Goal: Task Accomplishment & Management: Use online tool/utility

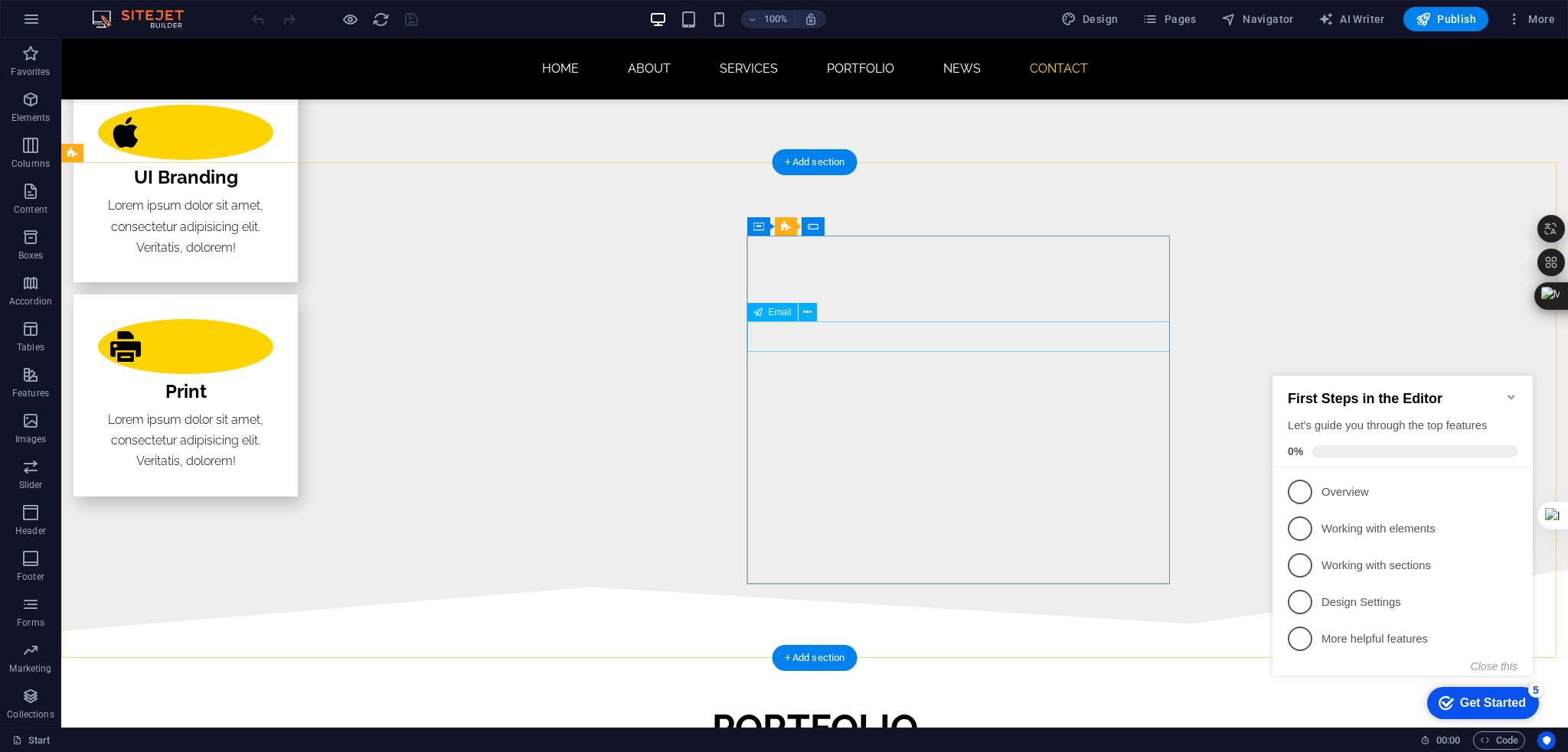
scroll to position [3203, 0]
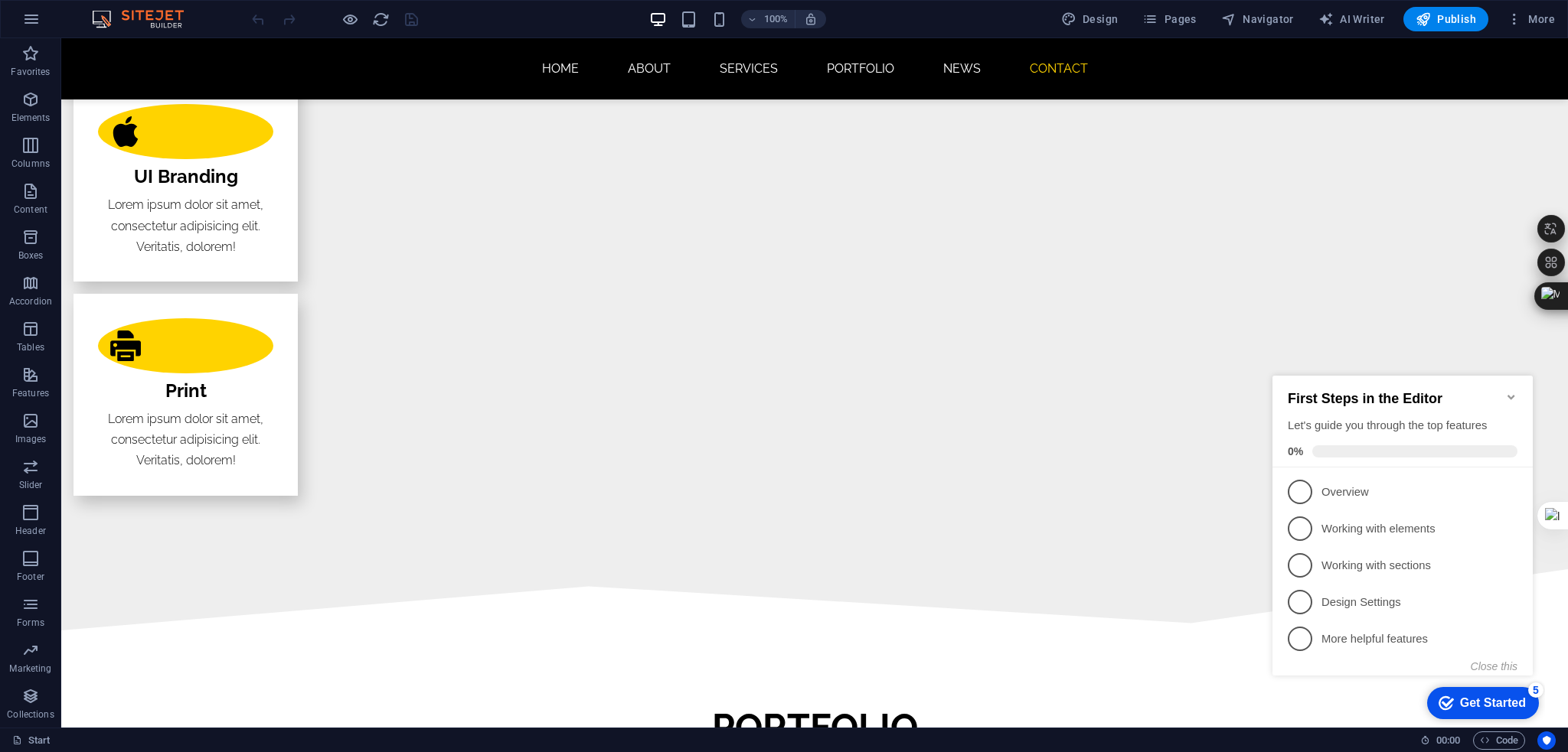
click at [1510, 391] on icon "Minimize checklist" at bounding box center [1511, 397] width 12 height 12
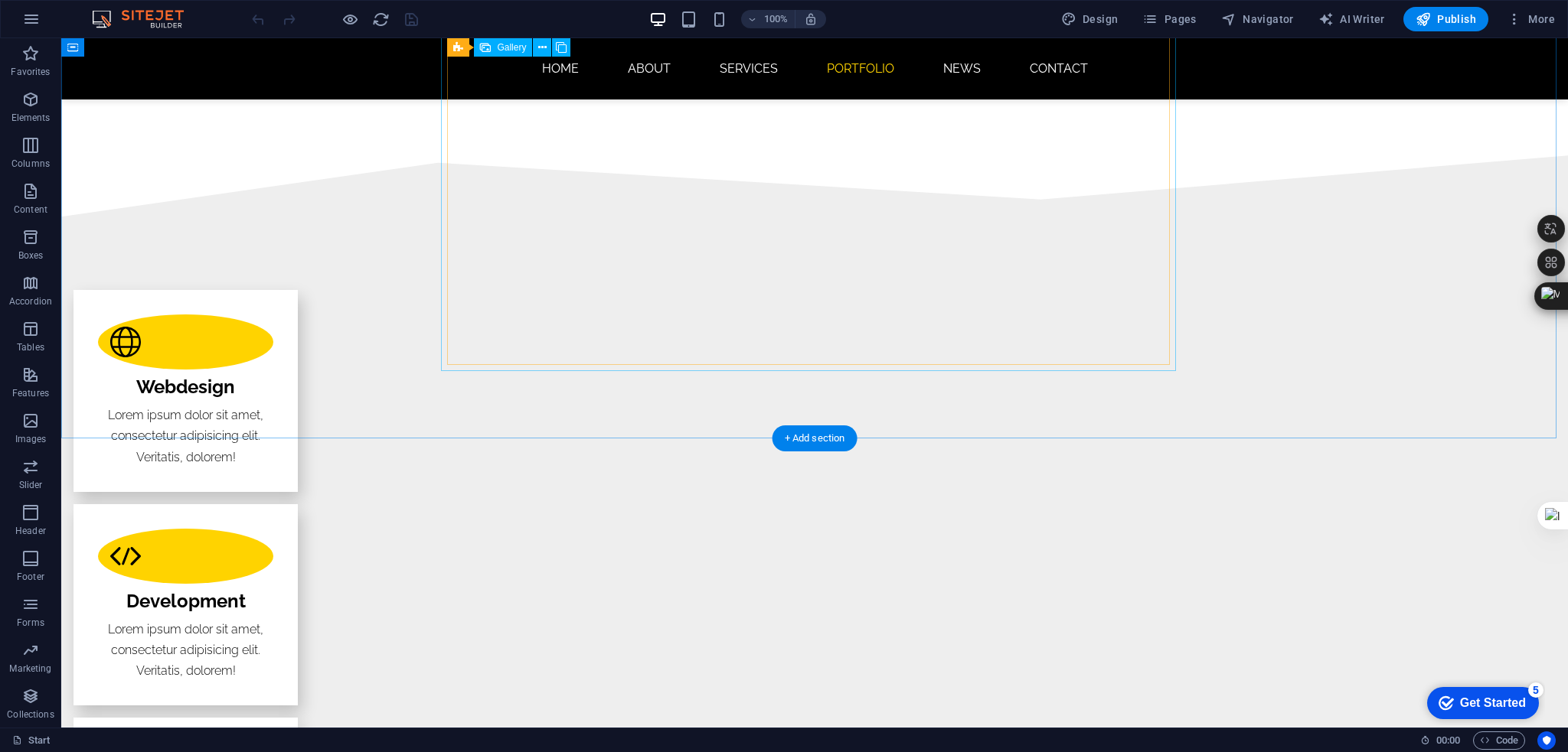
scroll to position [2131, 0]
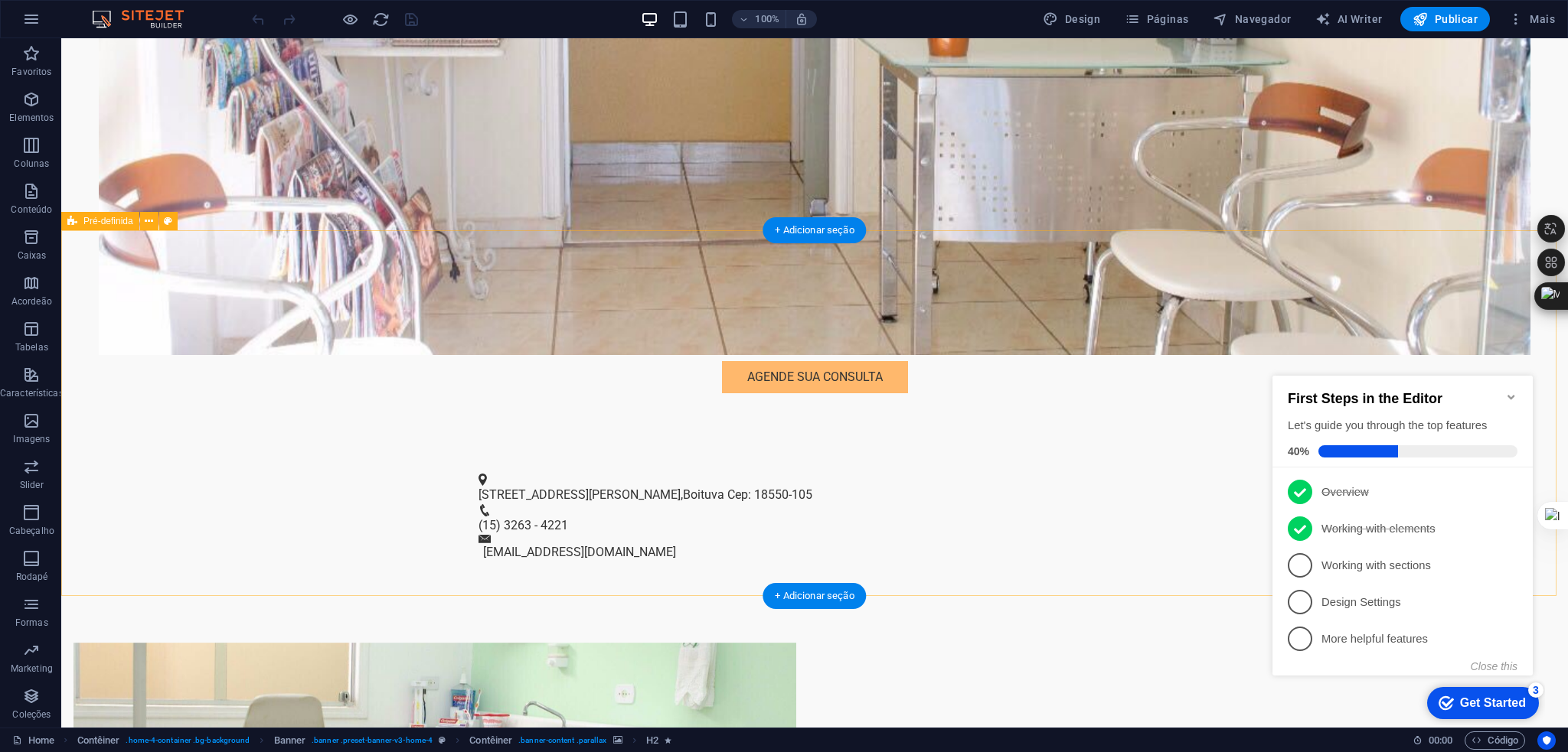
scroll to position [688, 0]
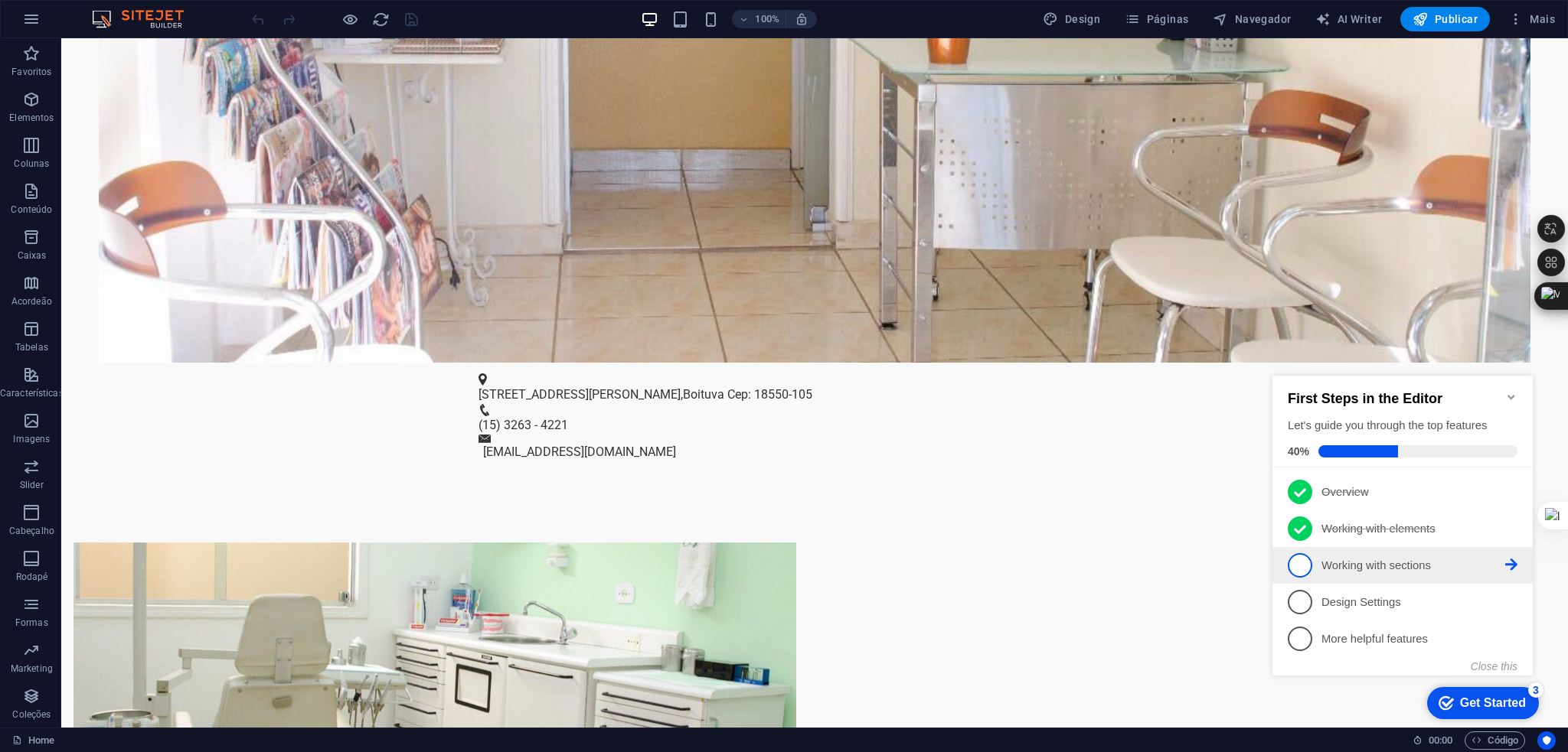
click at [1418, 553] on link "3 Working with sections - incomplete" at bounding box center [1402, 565] width 229 height 24
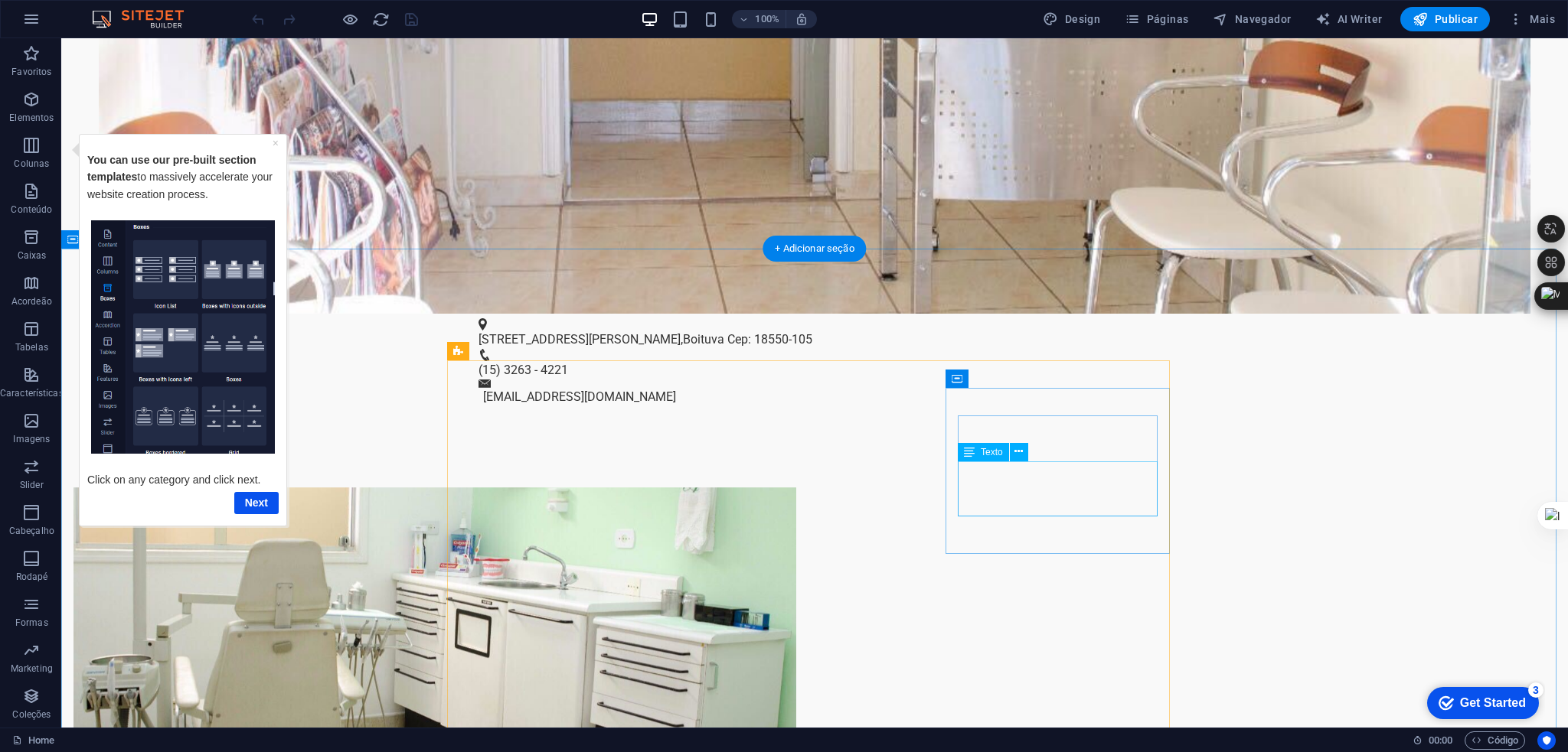
scroll to position [1071, 0]
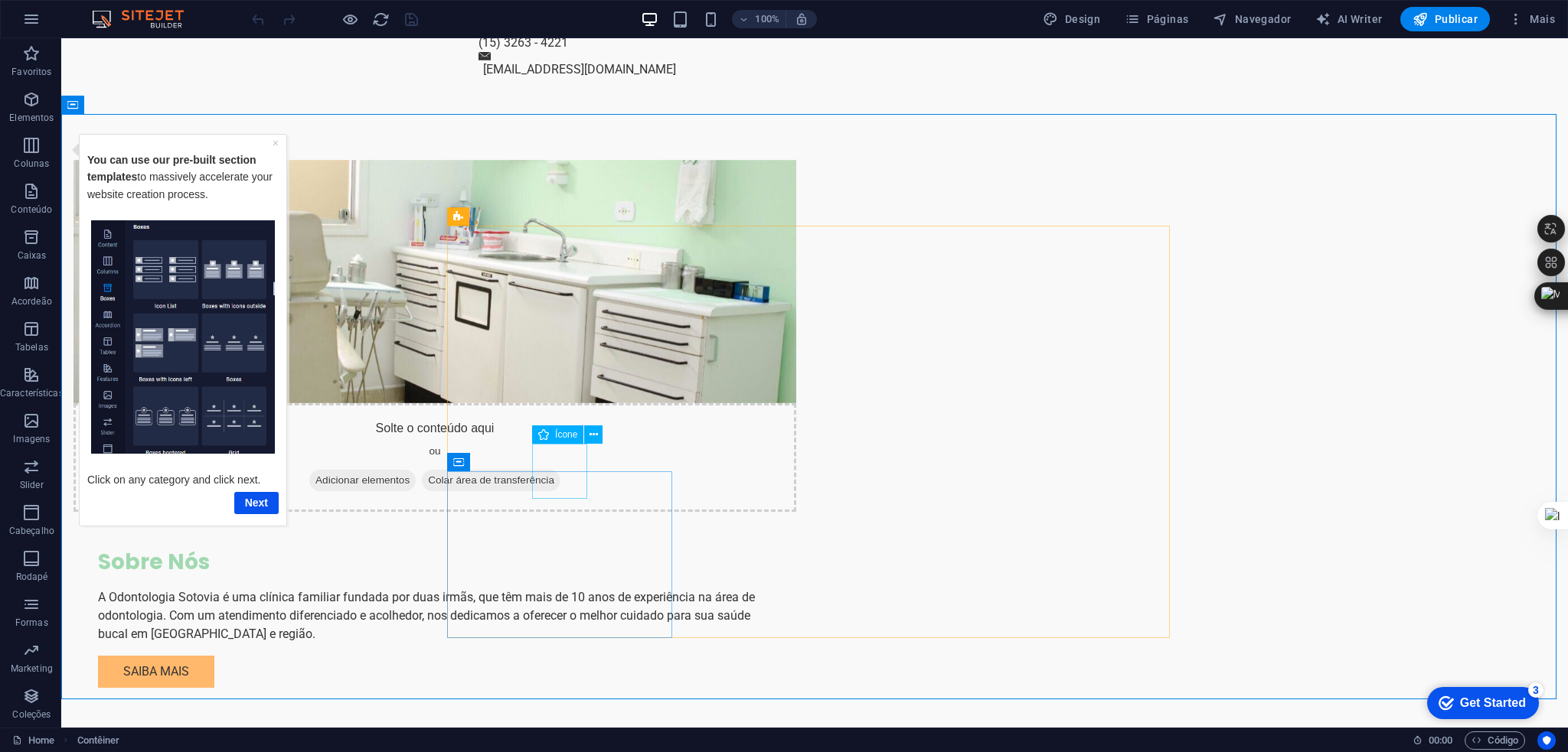
click at [569, 435] on span "Ícone" at bounding box center [566, 434] width 23 height 9
click at [594, 425] on button at bounding box center [593, 434] width 19 height 18
click at [551, 437] on div "Ícone" at bounding box center [558, 434] width 51 height 18
click at [541, 434] on icon at bounding box center [543, 434] width 10 height 18
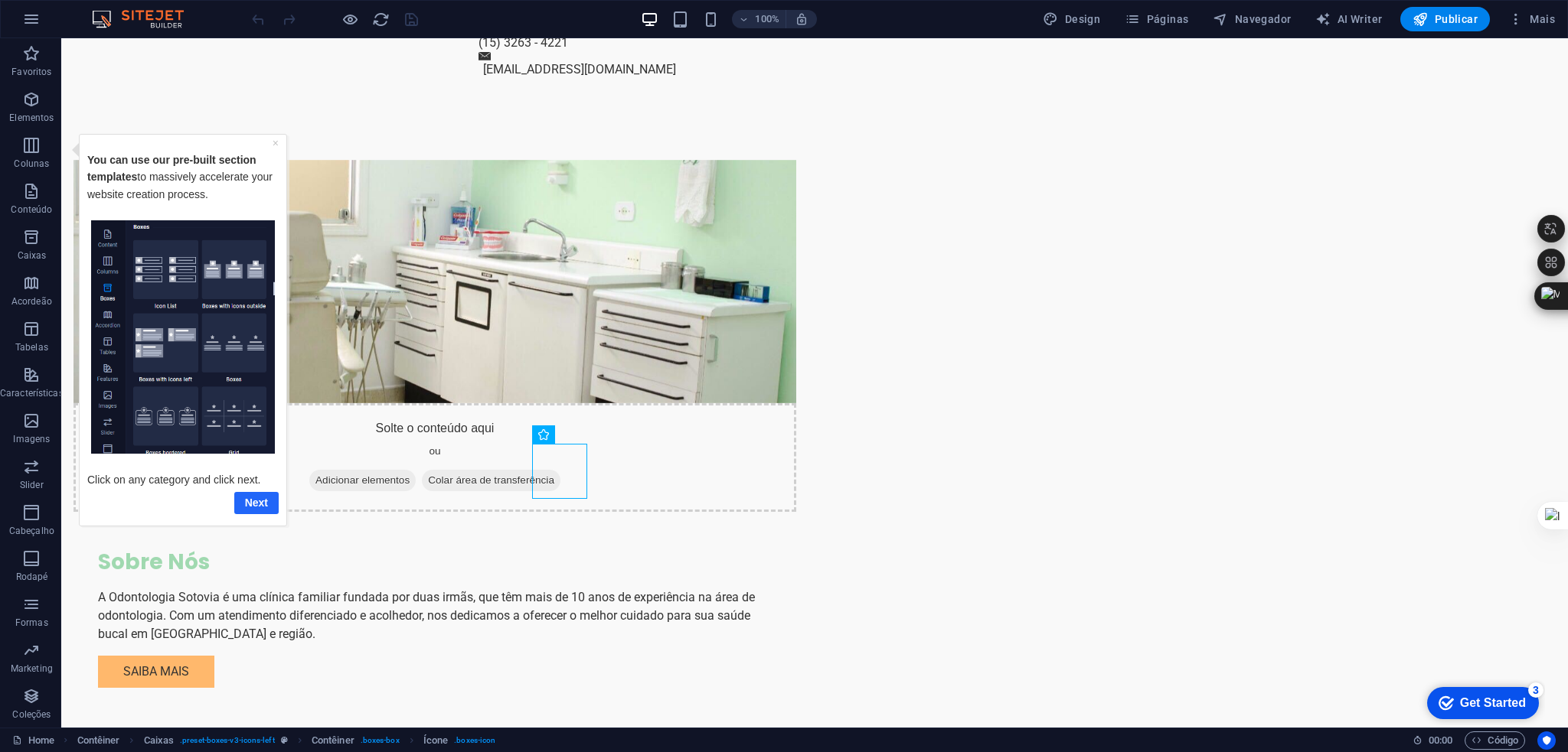
click at [250, 495] on link "Next" at bounding box center [255, 503] width 44 height 23
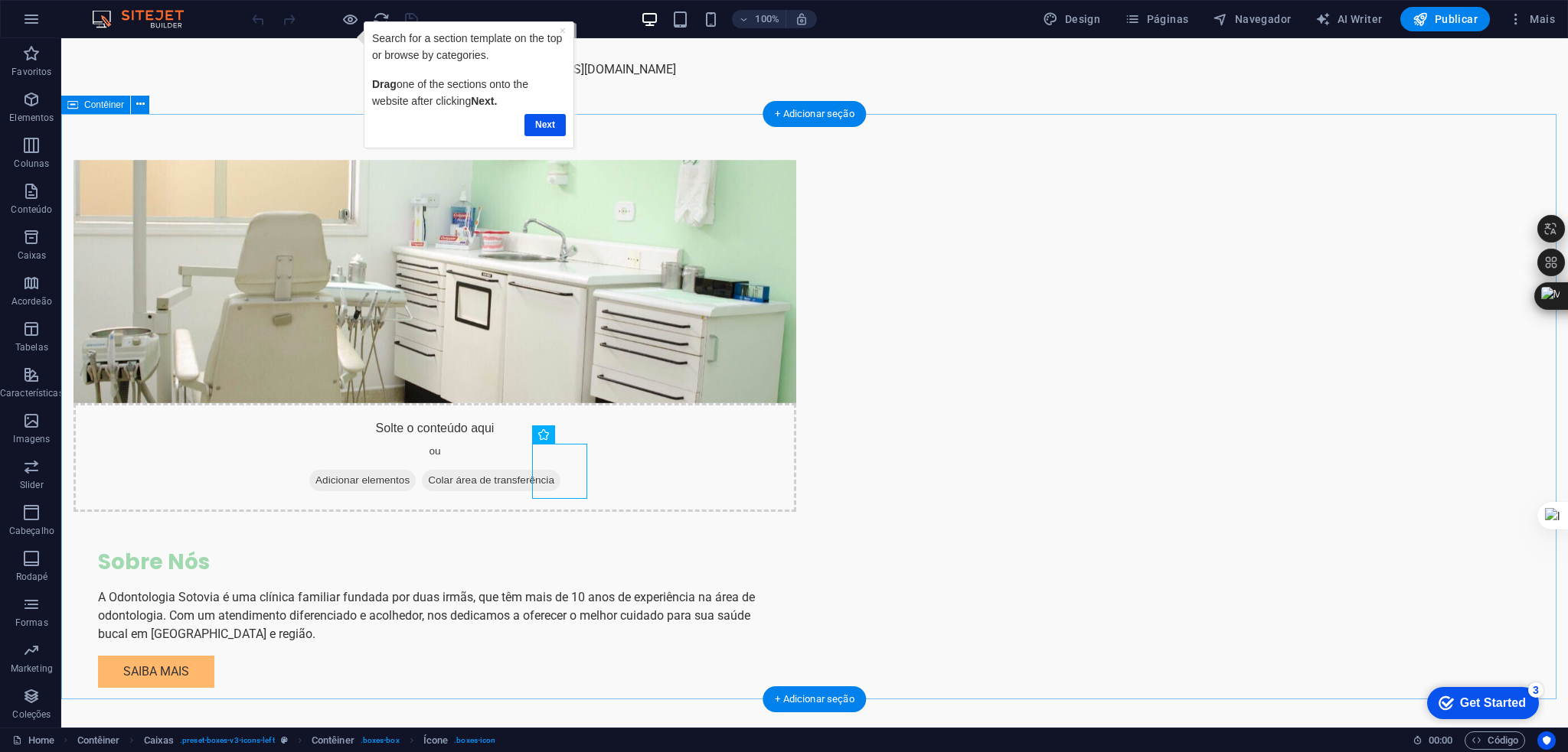
scroll to position [0, 0]
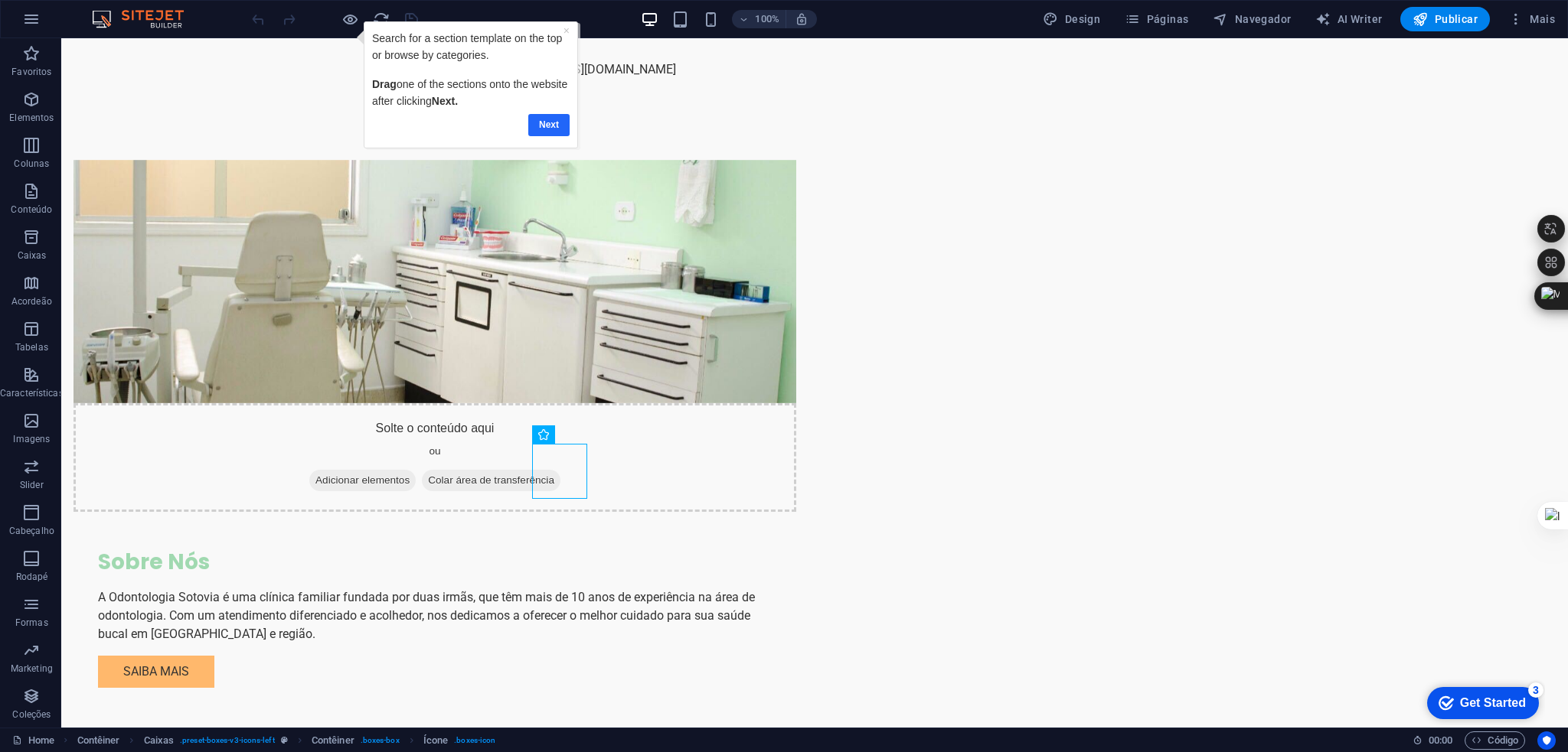
click at [546, 123] on link "Next" at bounding box center [549, 125] width 41 height 23
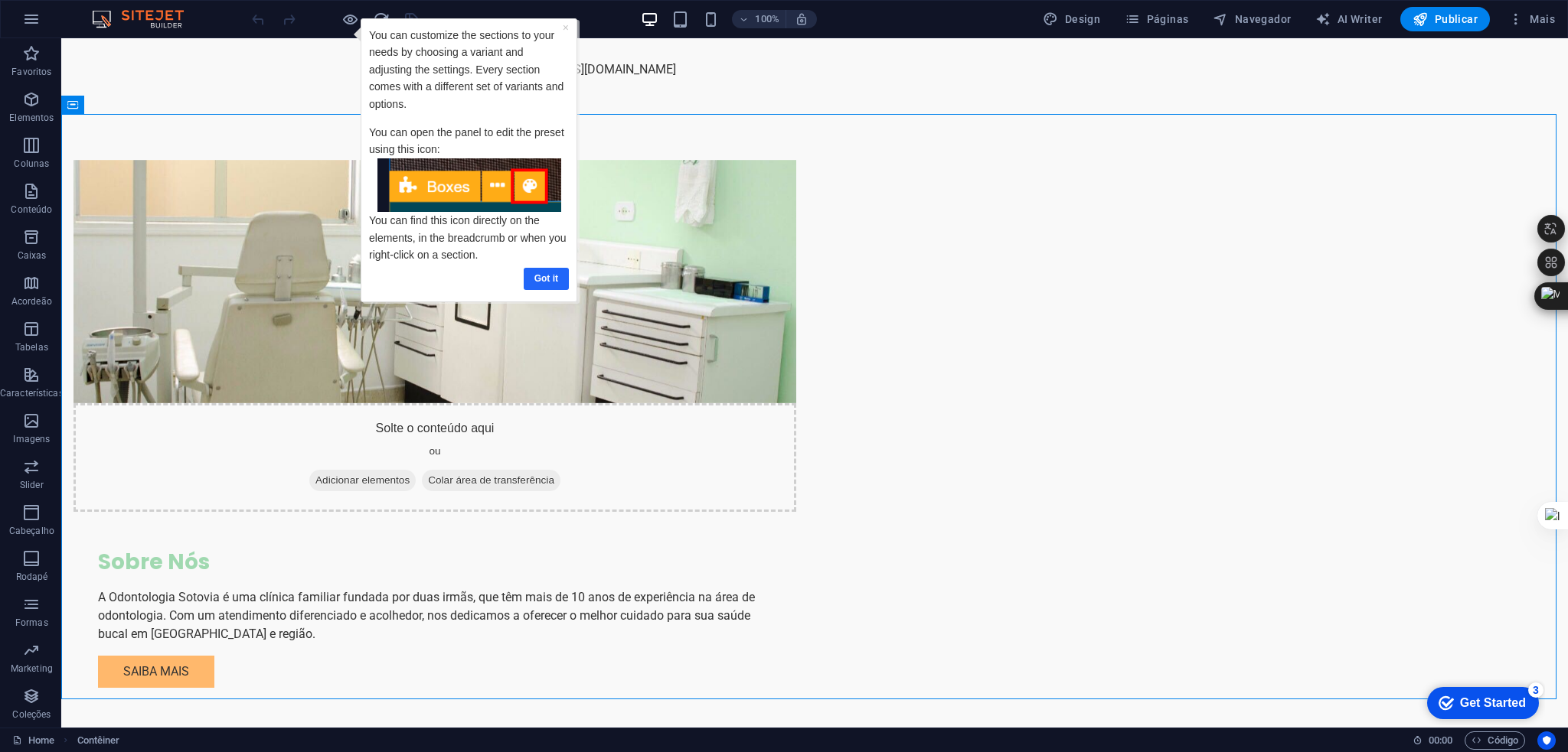
click at [549, 273] on link "Got it" at bounding box center [545, 278] width 45 height 23
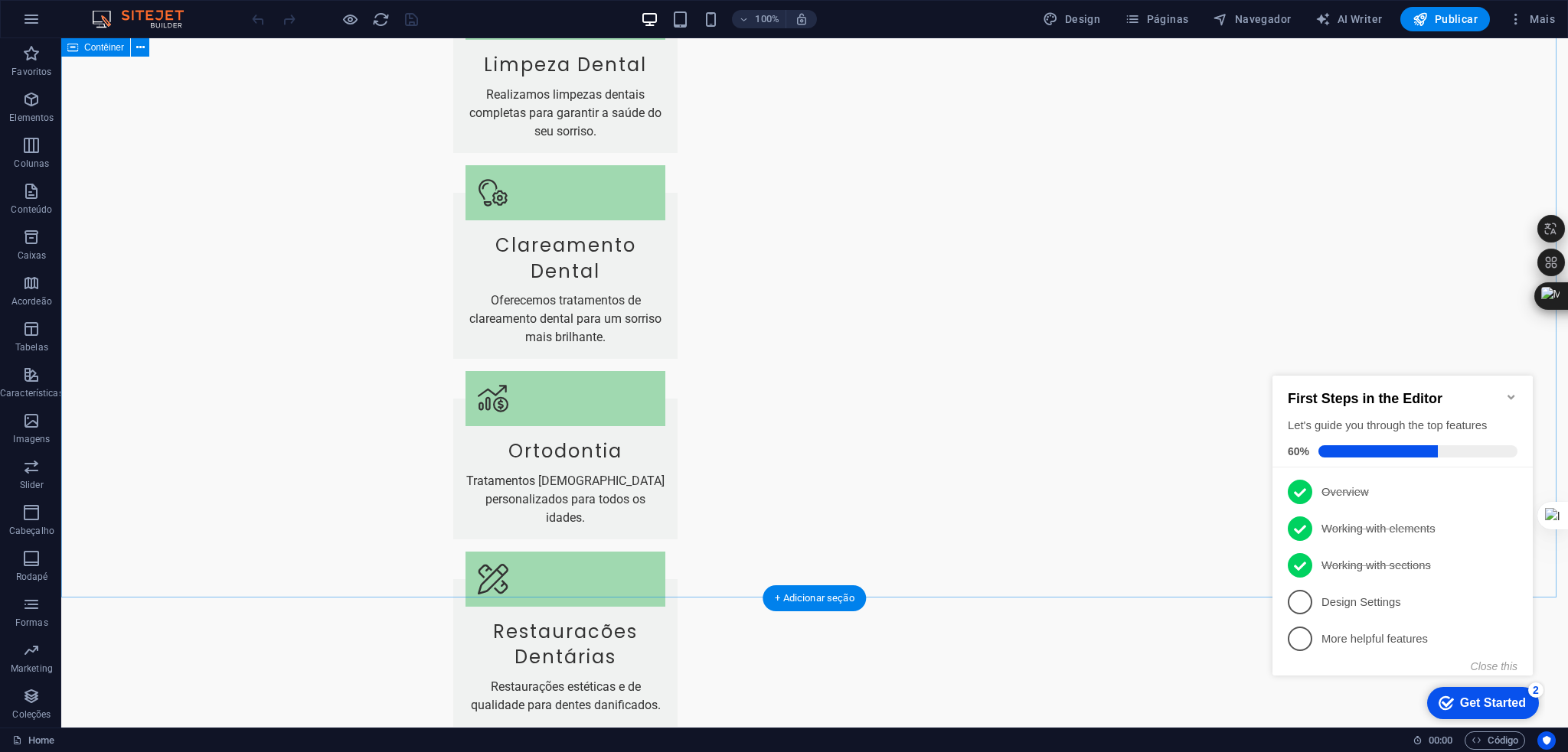
scroll to position [2003, 0]
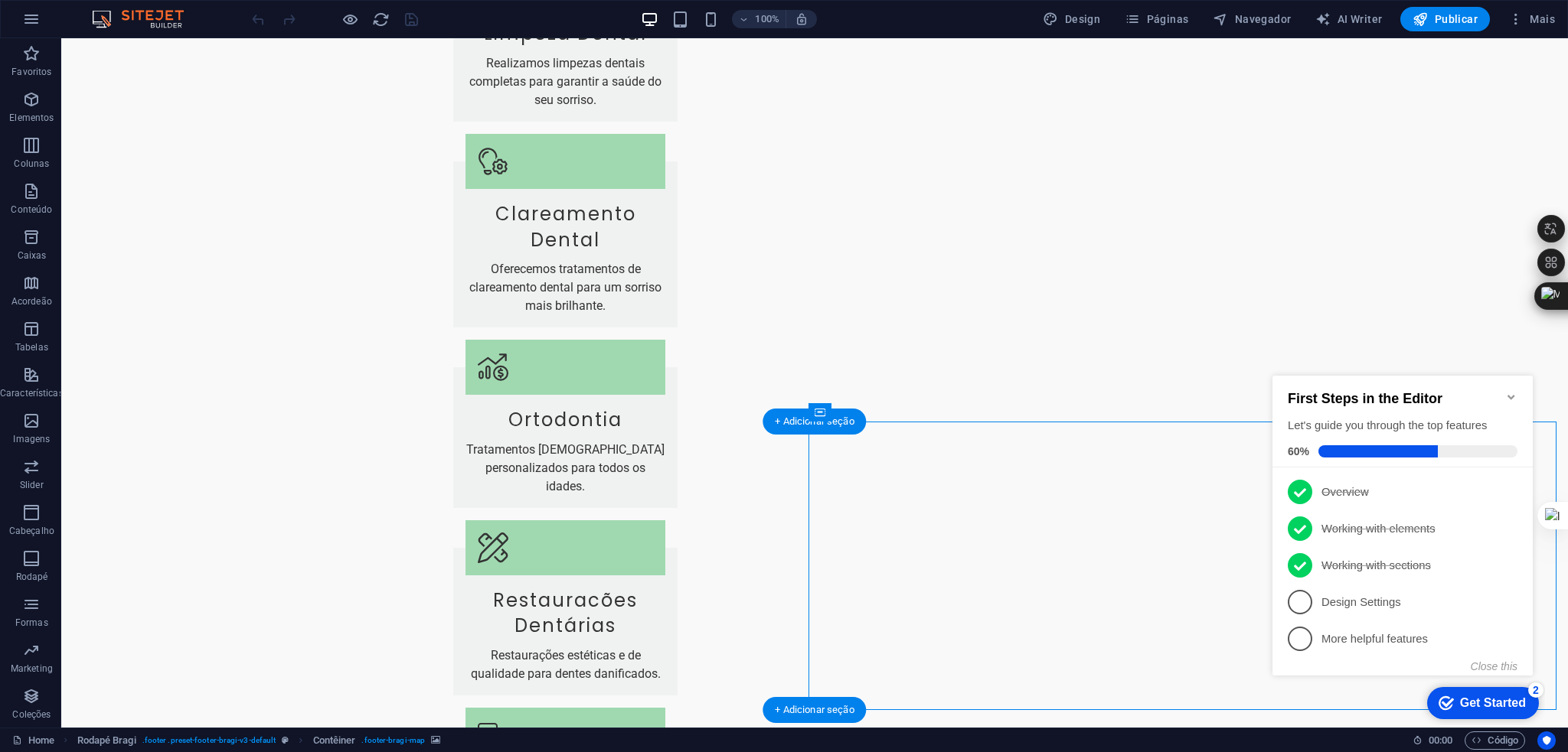
select select "px"
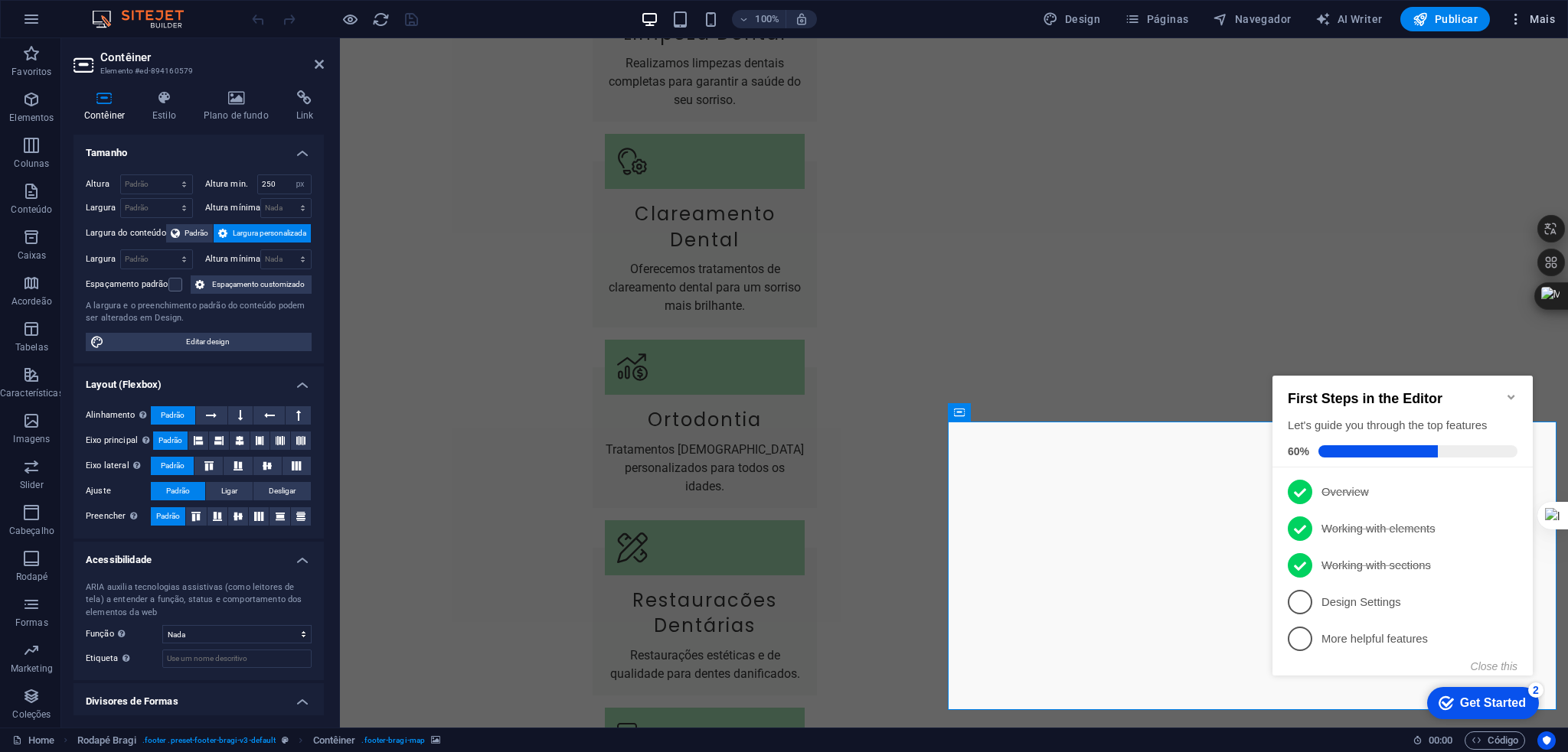
click at [1549, 11] on span "Mais" at bounding box center [1532, 18] width 47 height 15
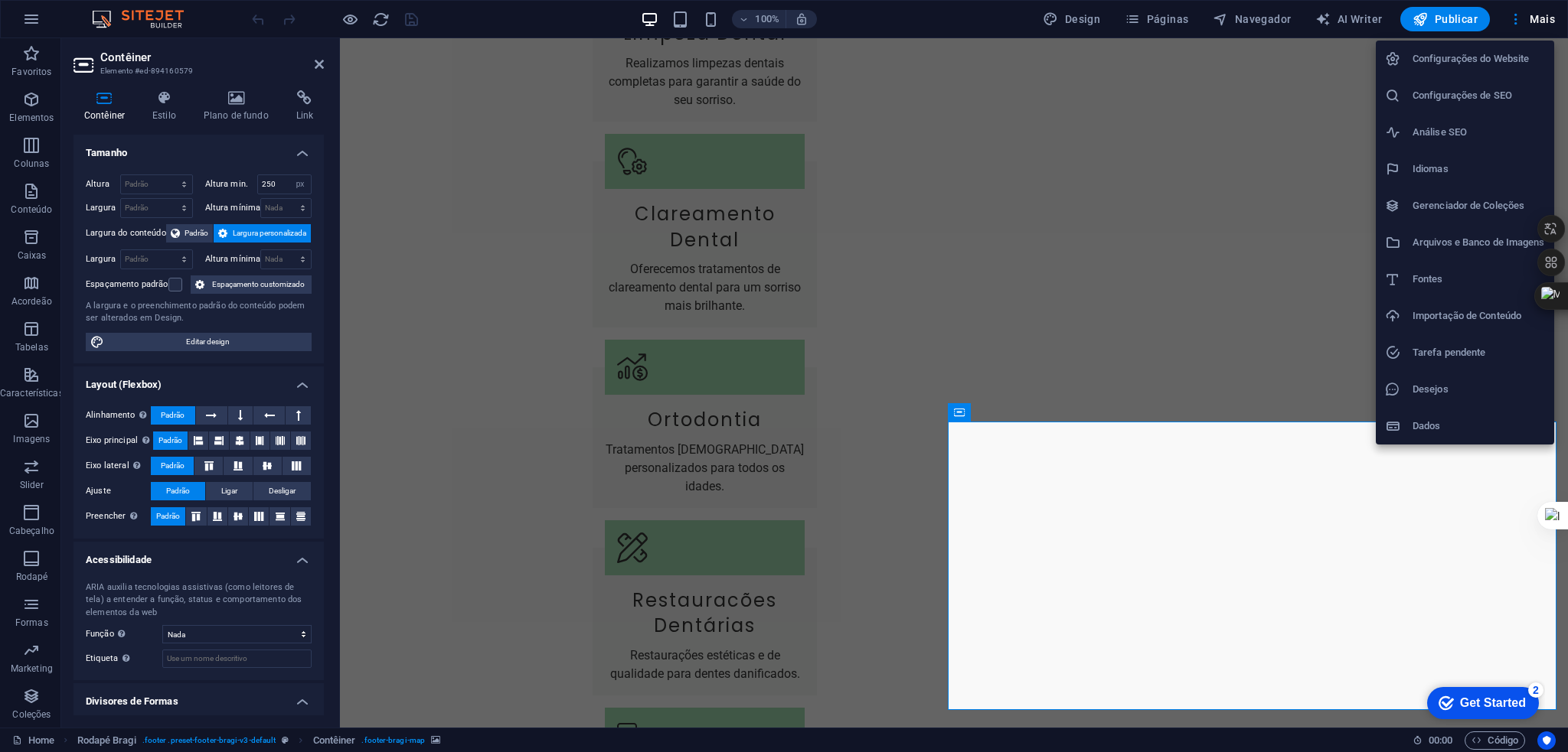
click at [1473, 58] on h6 "Configurações do Website" at bounding box center [1479, 59] width 133 height 18
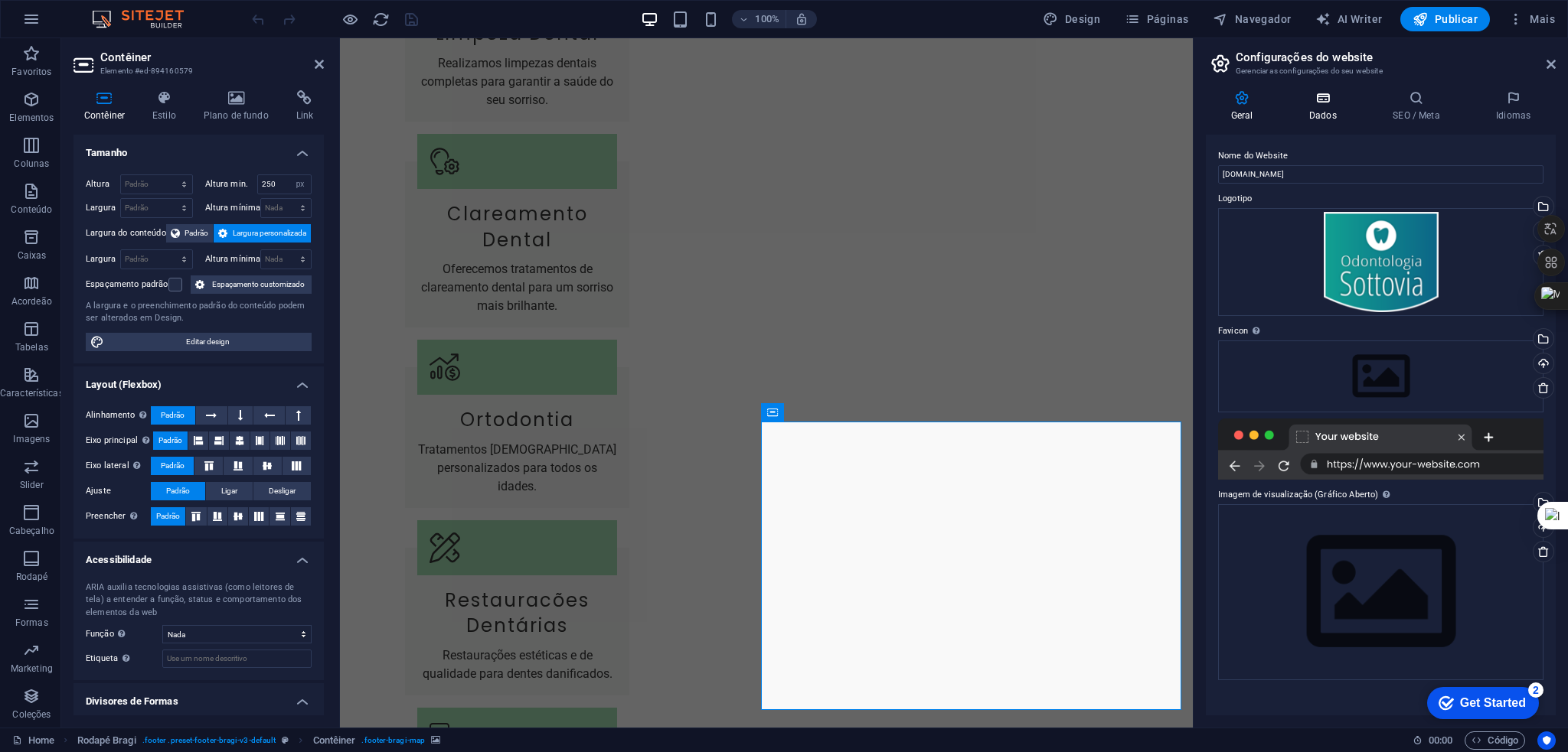
click at [1326, 100] on icon at bounding box center [1323, 97] width 77 height 15
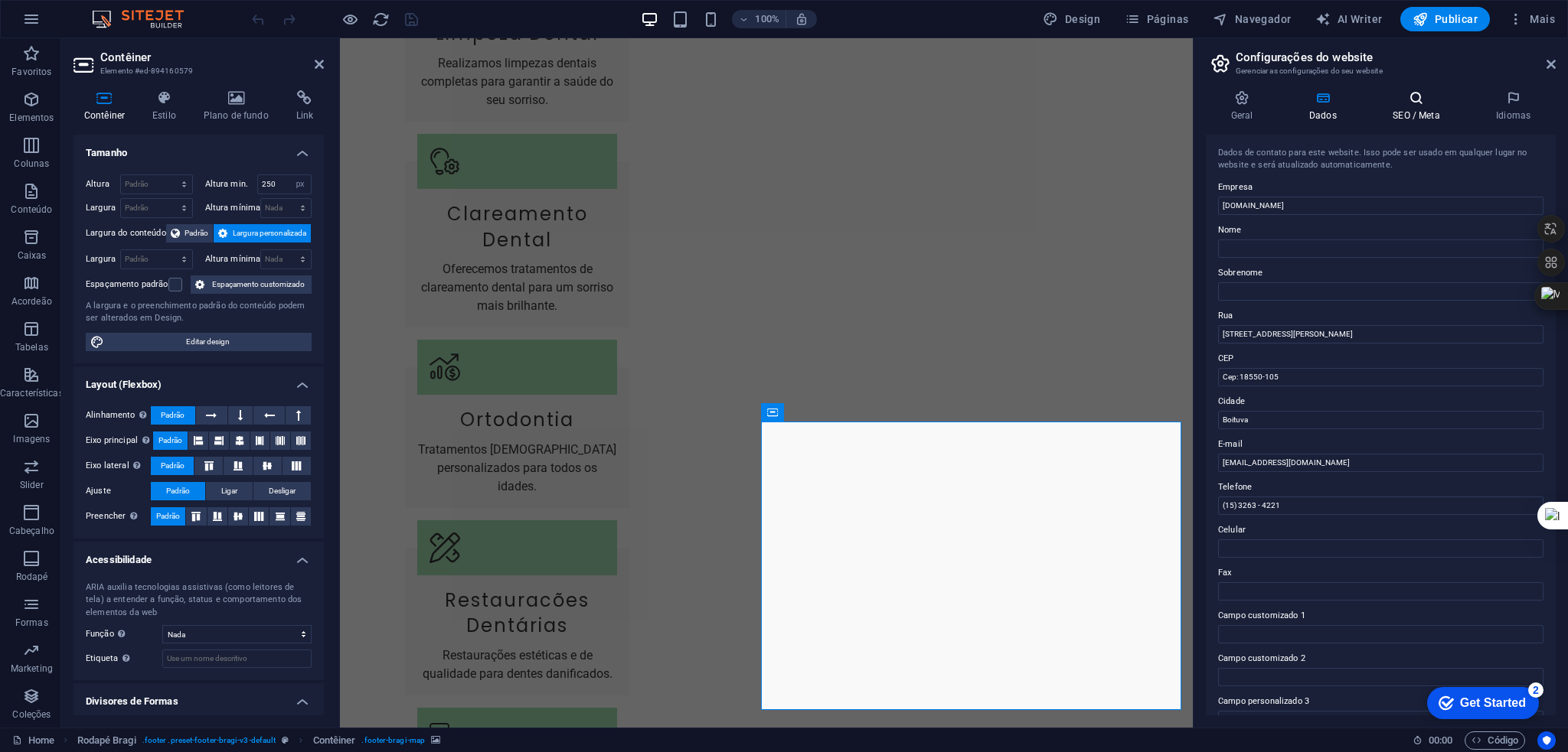
click at [1415, 109] on h4 "SEO / Meta" at bounding box center [1419, 106] width 103 height 32
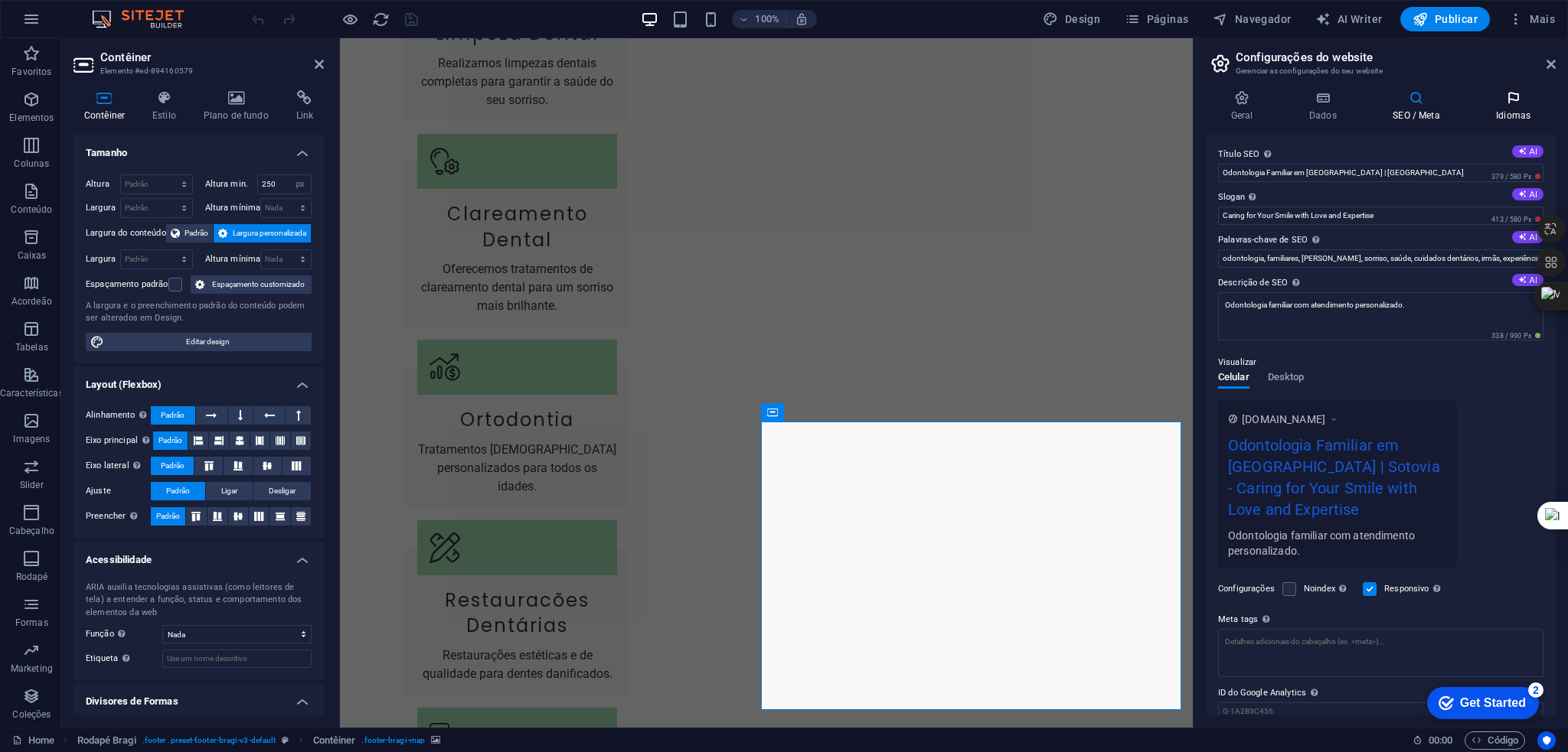
scroll to position [0, 0]
click at [1512, 104] on icon at bounding box center [1513, 97] width 85 height 15
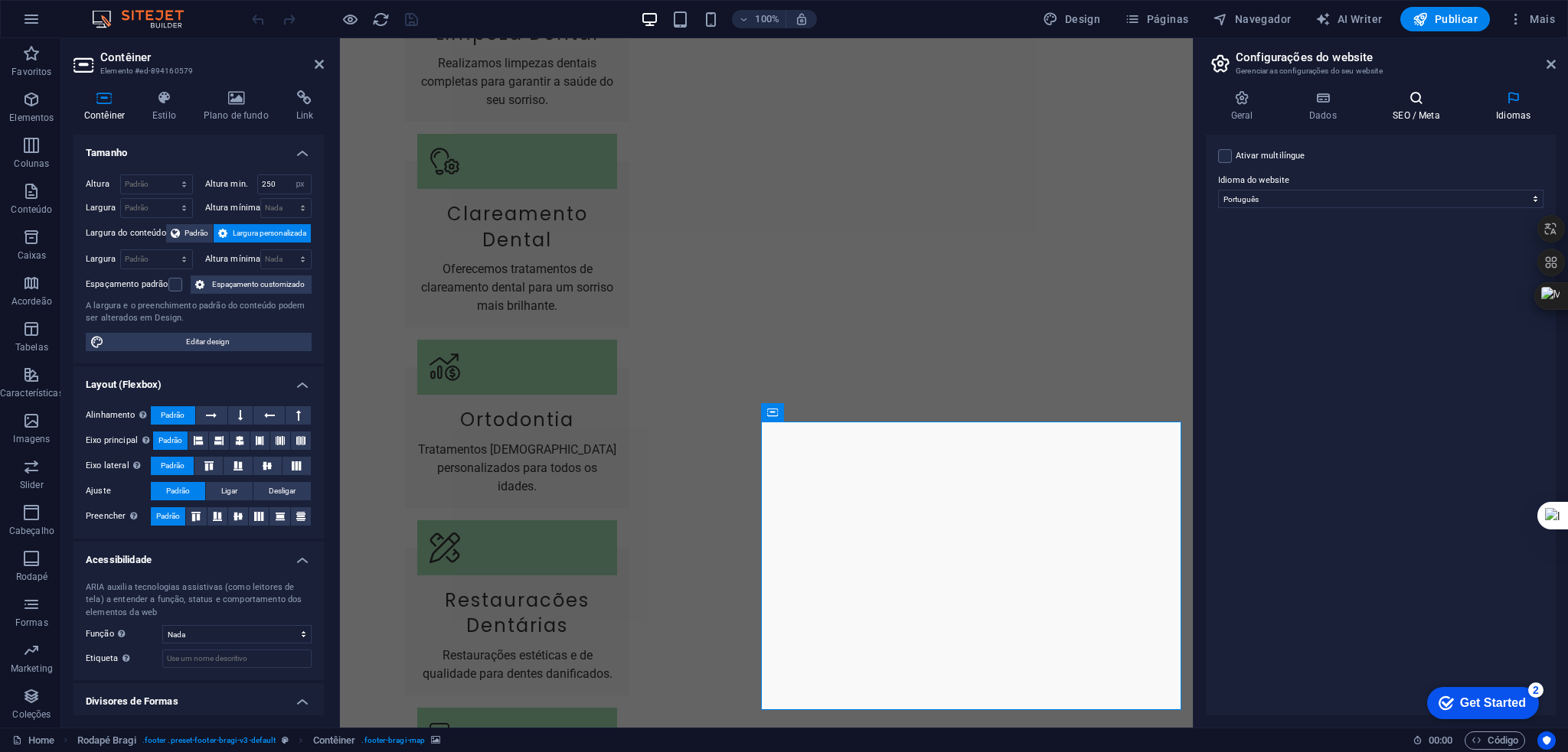
click at [1420, 95] on icon at bounding box center [1416, 97] width 97 height 15
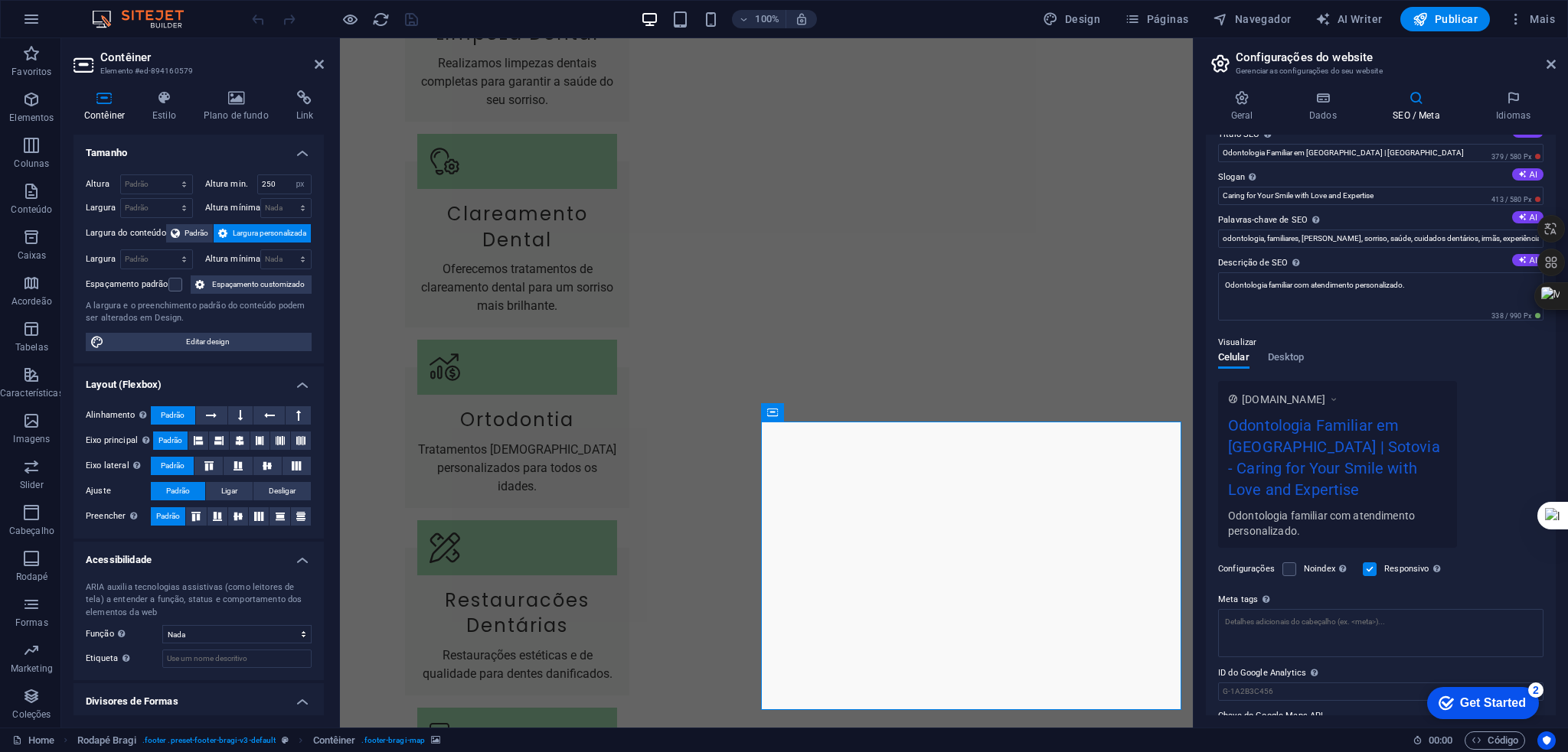
scroll to position [60, 0]
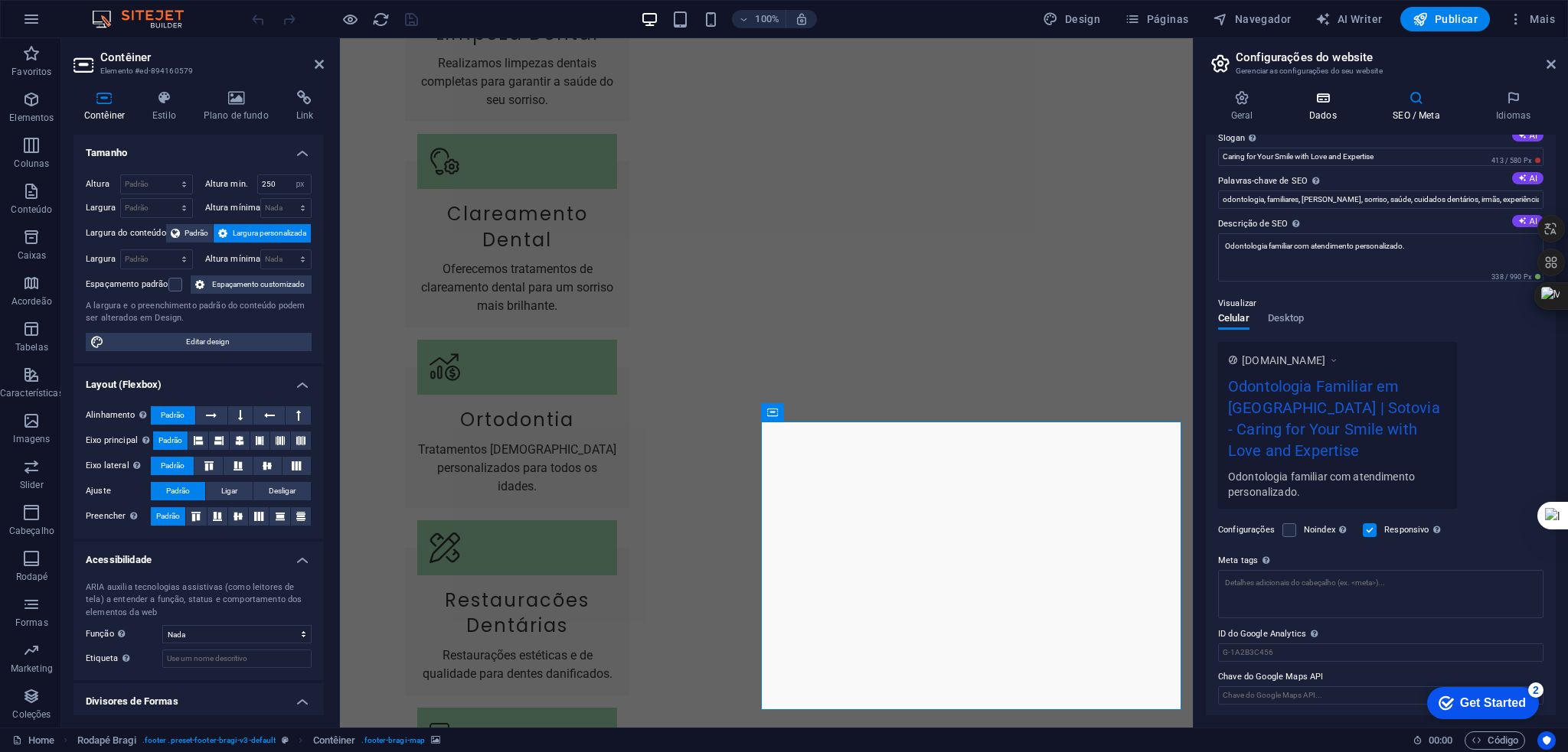
click at [1326, 104] on icon at bounding box center [1323, 97] width 77 height 15
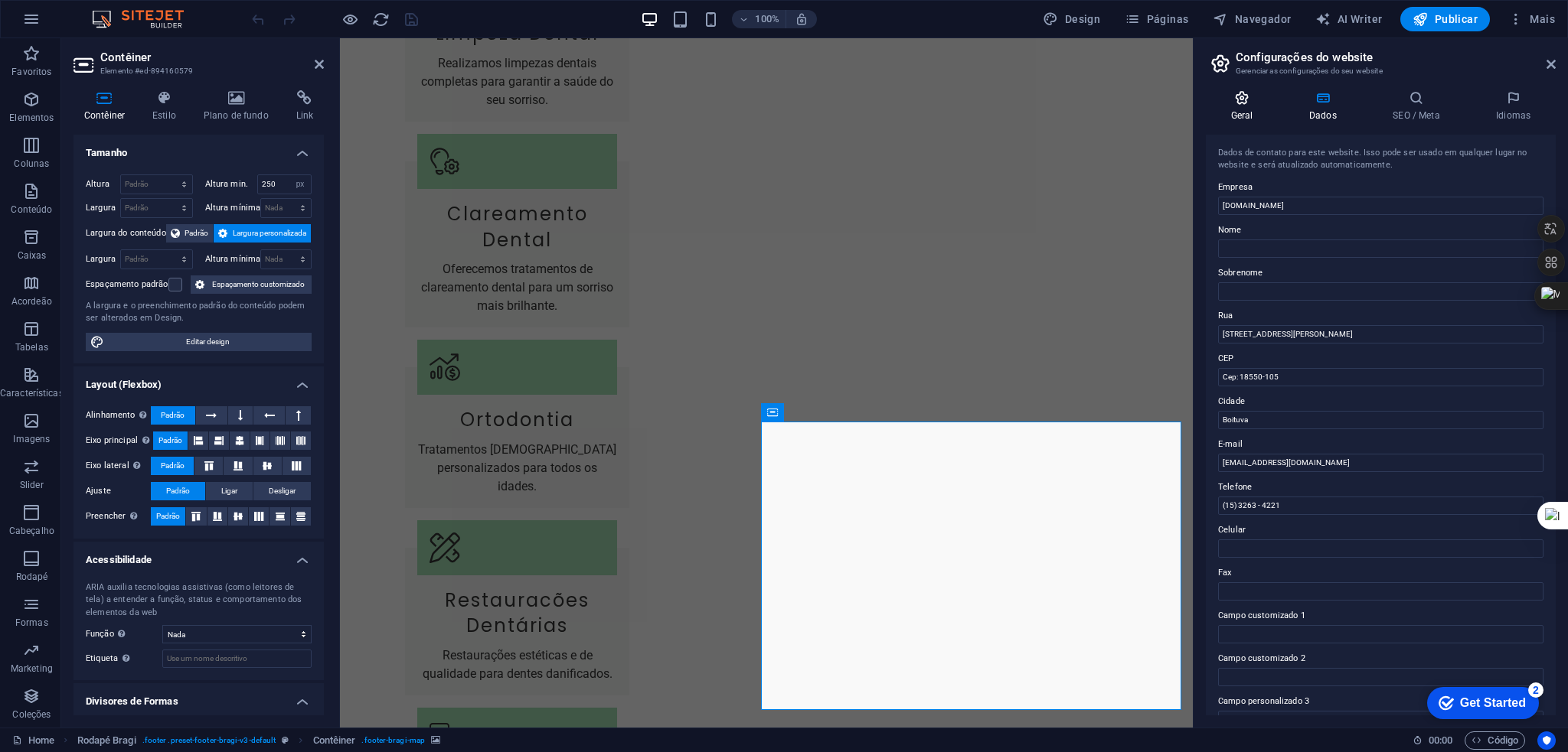
click at [1243, 97] on icon at bounding box center [1241, 97] width 72 height 15
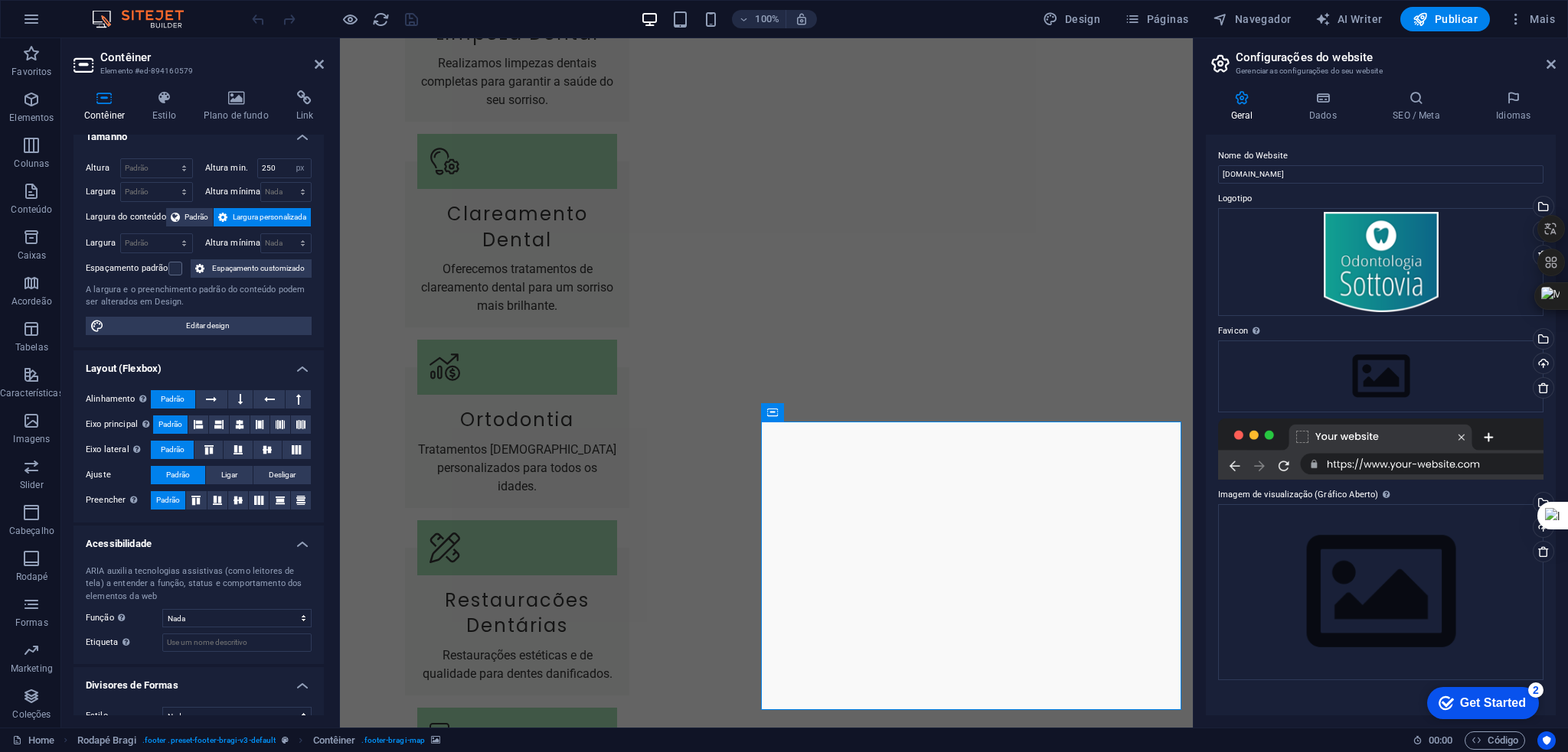
scroll to position [0, 0]
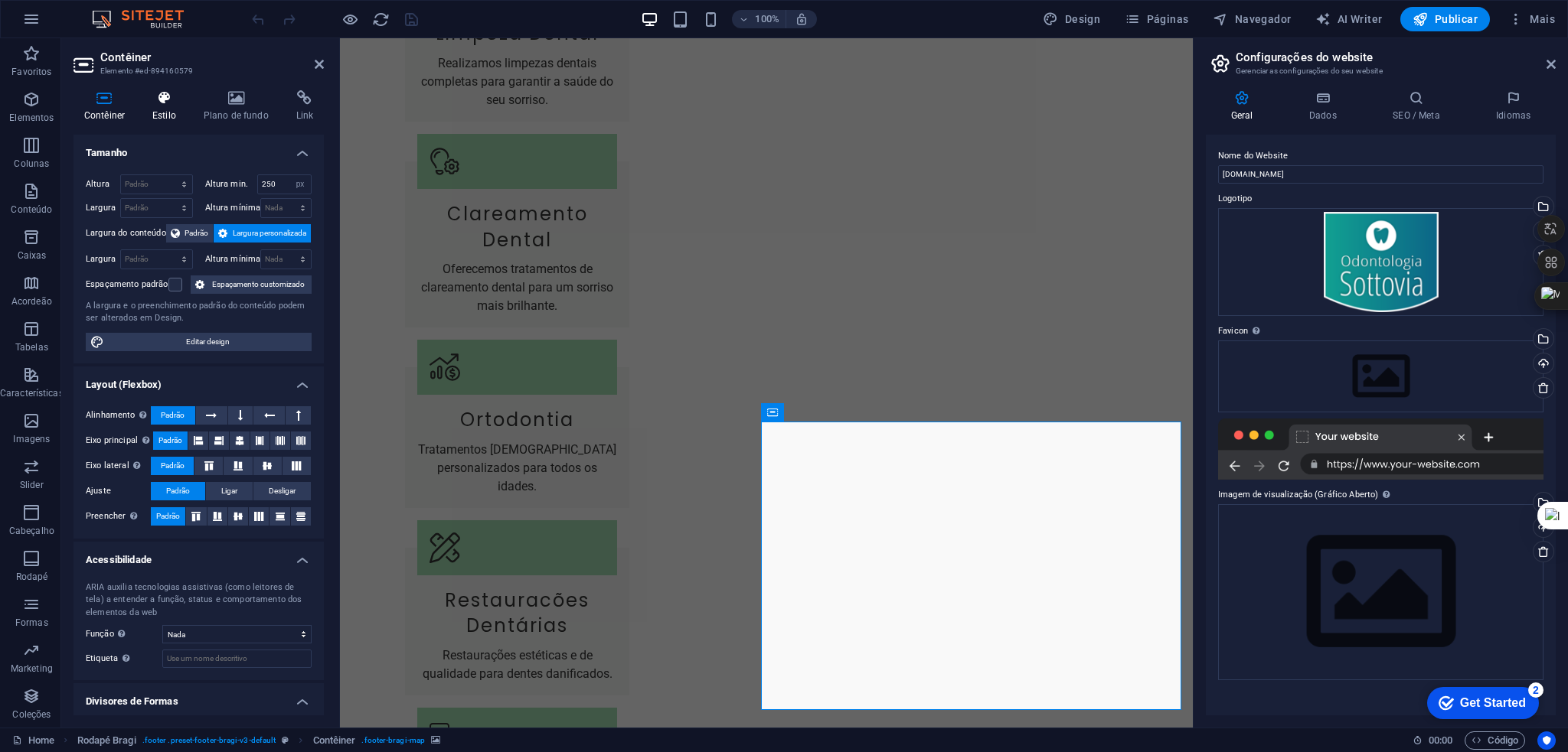
click at [163, 105] on h4 "Estilo" at bounding box center [167, 106] width 51 height 32
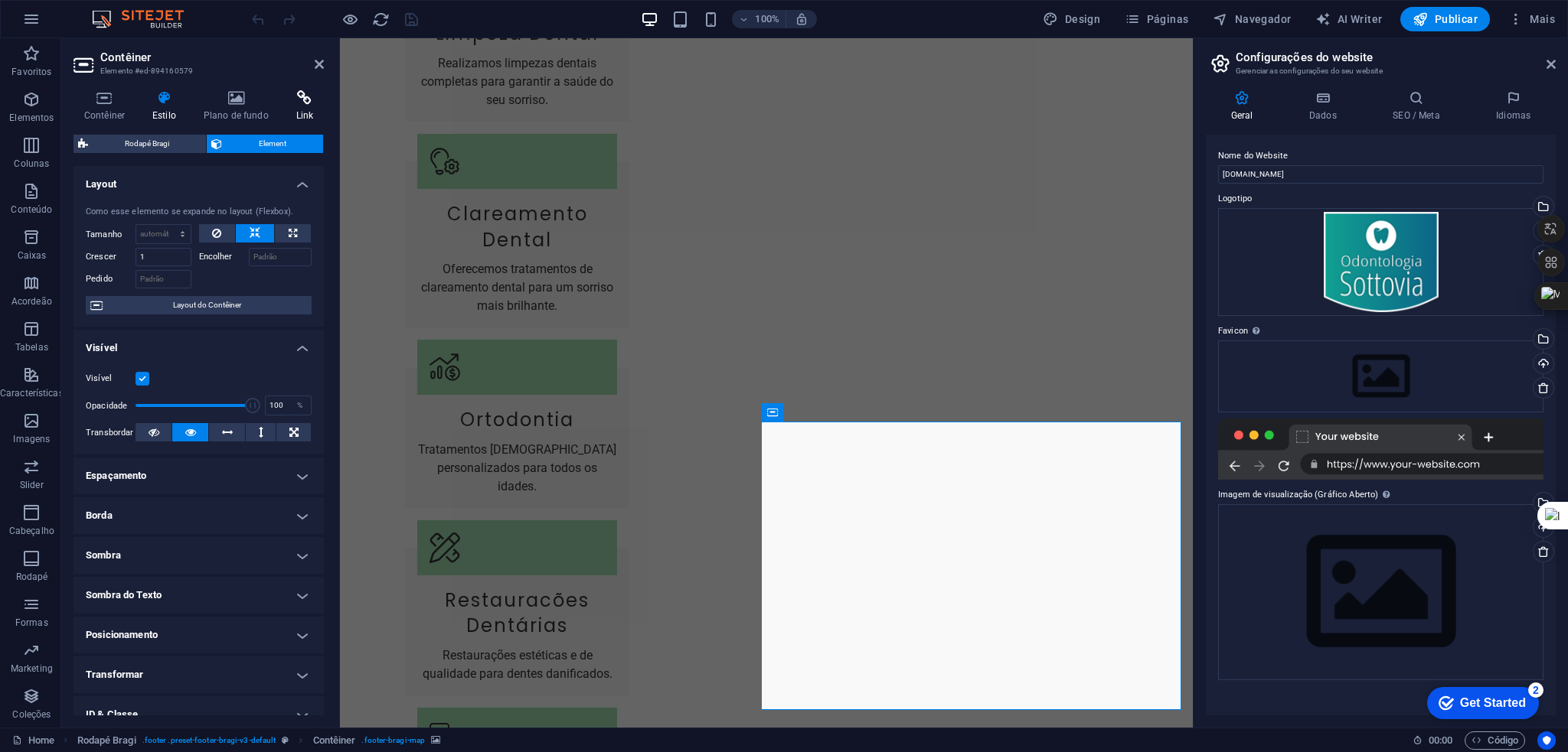
click at [302, 103] on icon at bounding box center [305, 97] width 39 height 15
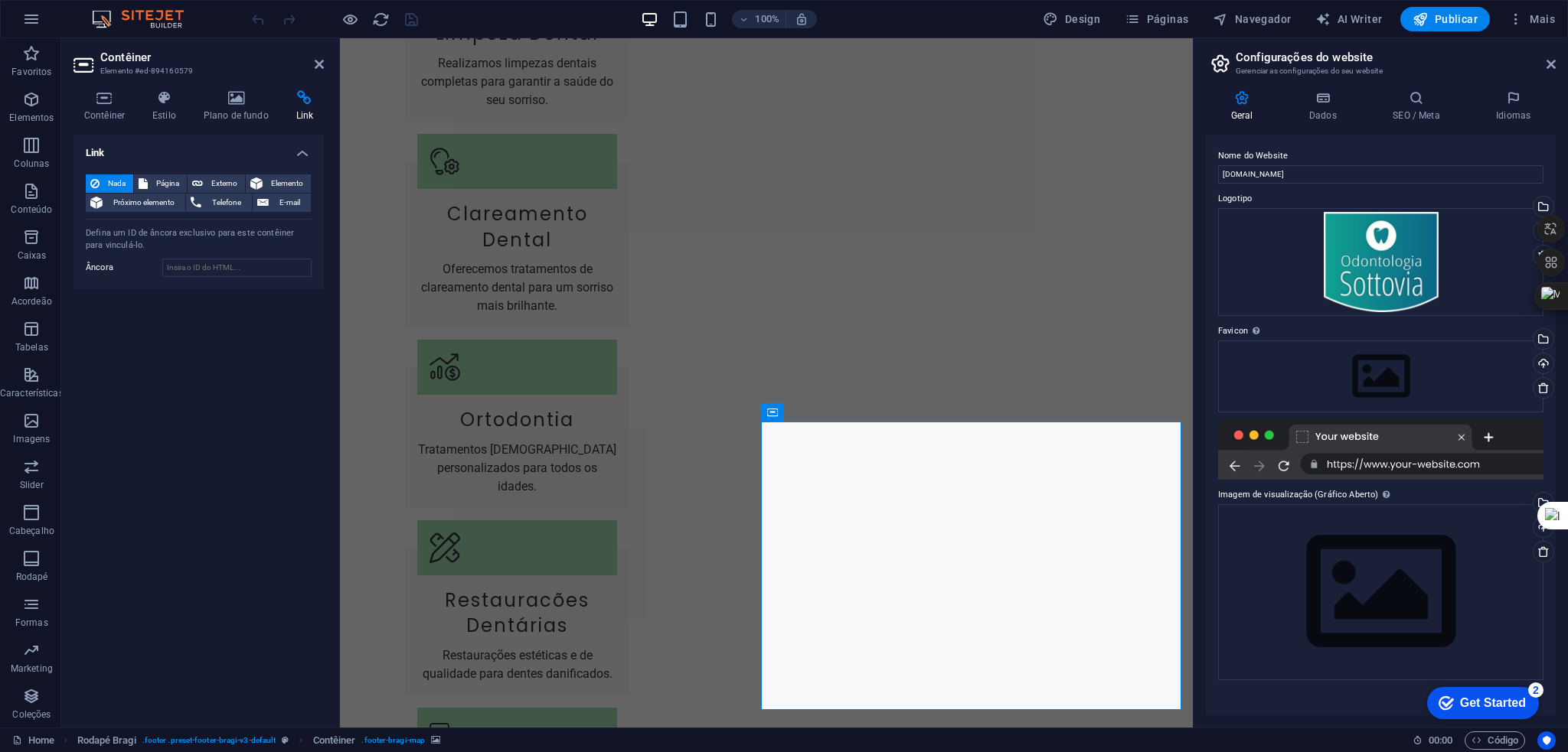
click at [233, 87] on div "Contêiner Estilo Plano de fundo Link Tamanho Altura Padrão px rem % vh vw Altur…" at bounding box center [199, 403] width 275 height 650
click at [233, 92] on icon at bounding box center [237, 97] width 87 height 15
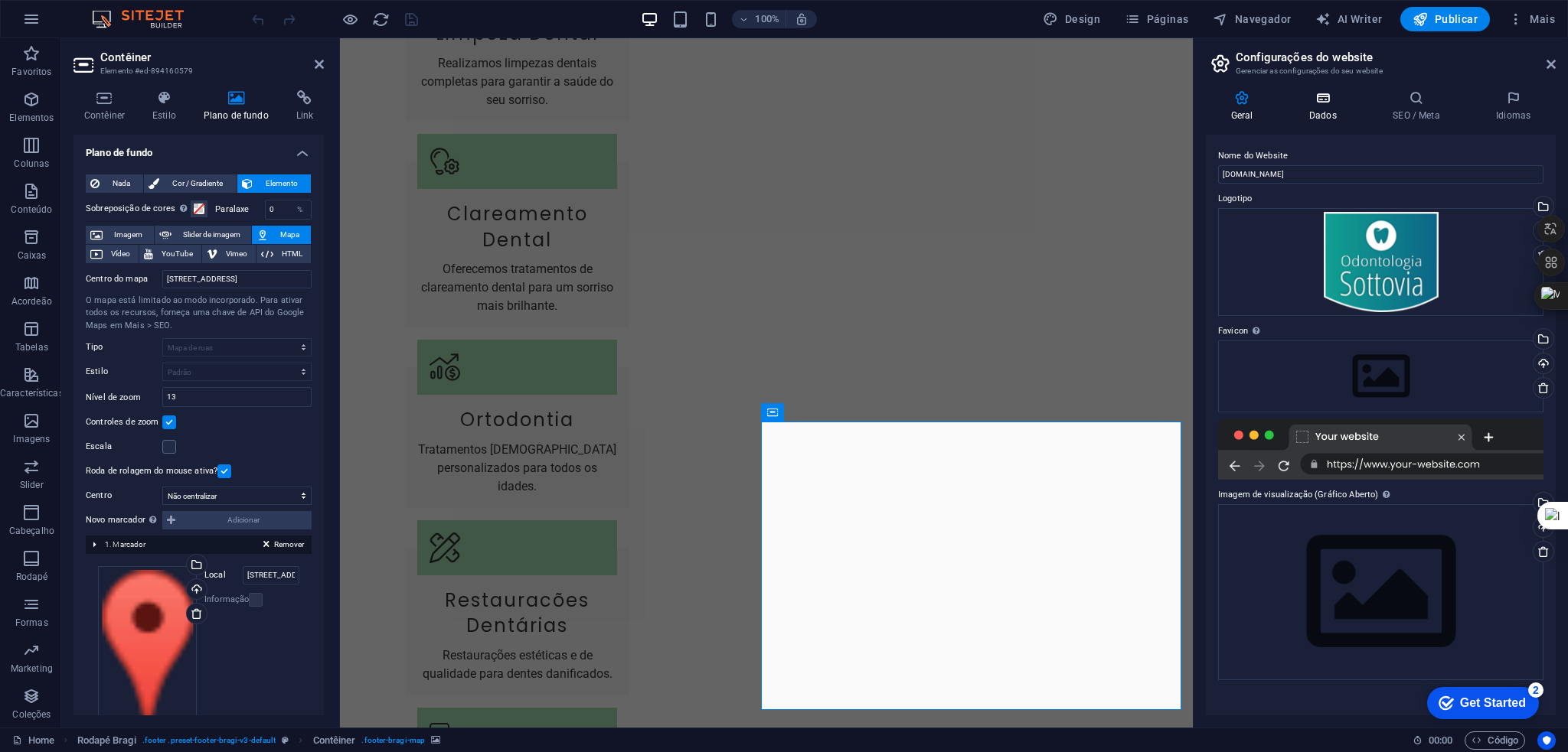
click at [1326, 113] on h4 "Dados" at bounding box center [1326, 106] width 84 height 32
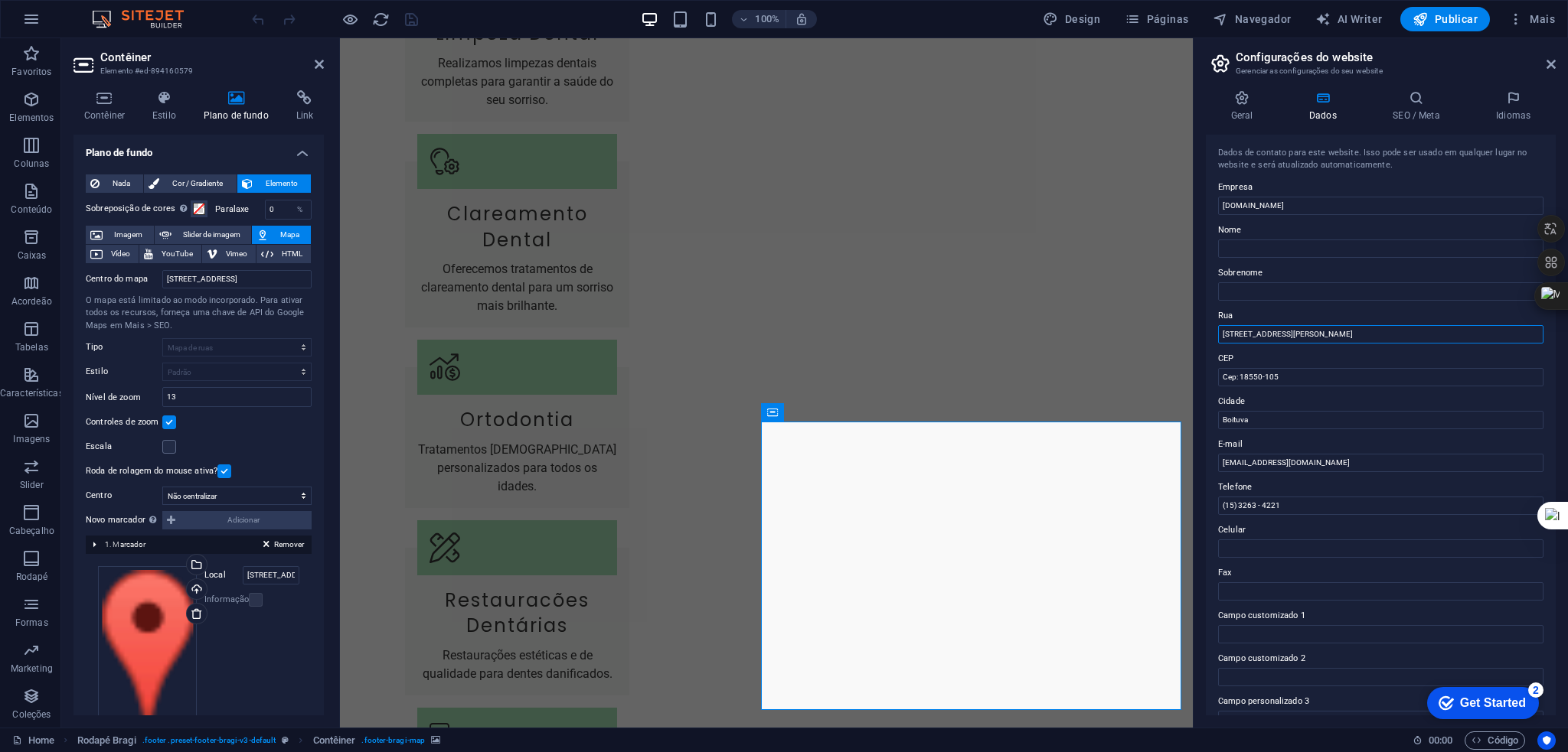
drag, startPoint x: 1442, startPoint y: 337, endPoint x: 1202, endPoint y: 340, distance: 240.0
click at [1202, 340] on div "Geral Dados SEO / Meta Idiomas Nome do Website odontologiasottovia.com.br Logot…" at bounding box center [1381, 403] width 374 height 650
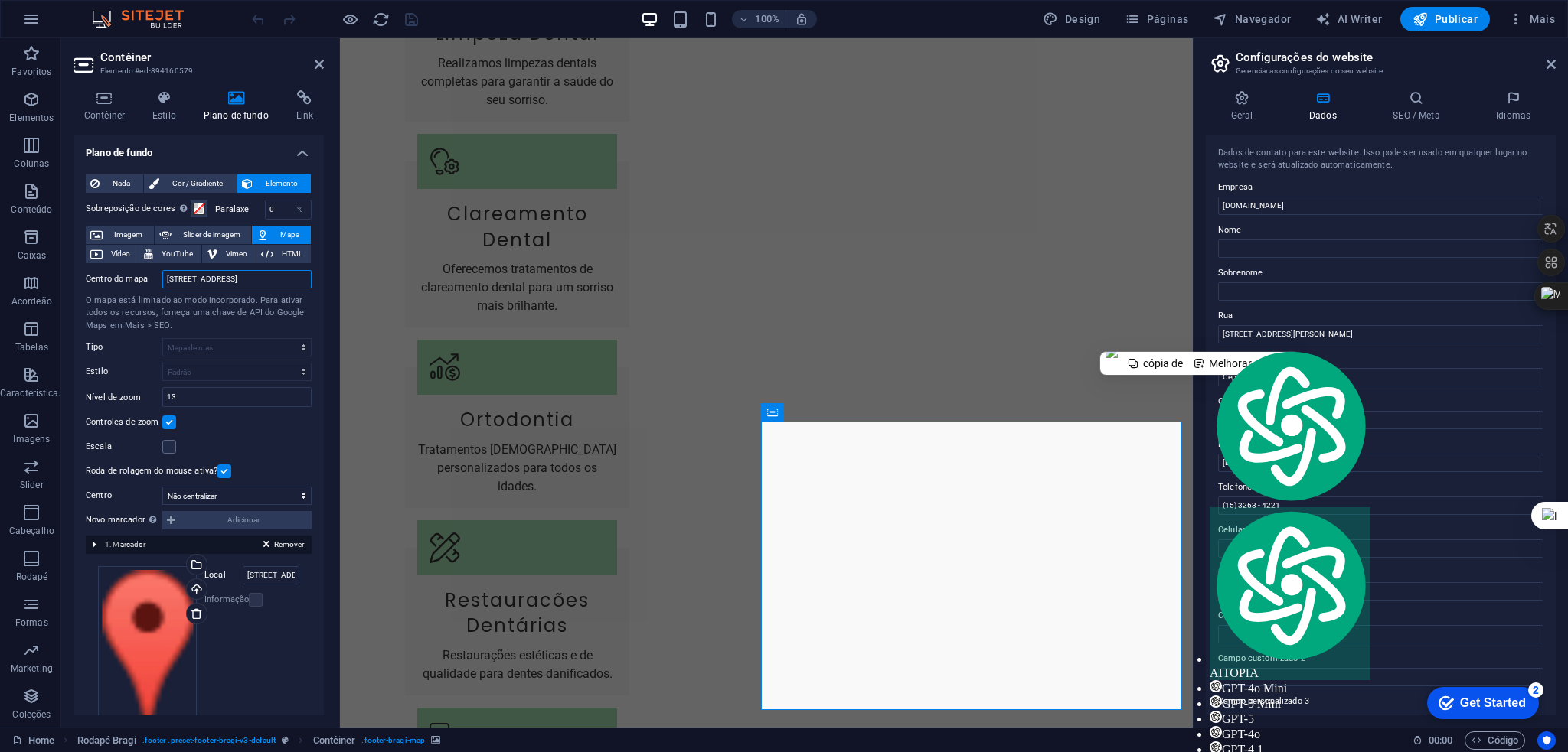
drag, startPoint x: 302, startPoint y: 277, endPoint x: 151, endPoint y: 279, distance: 151.0
click at [151, 279] on div "Centro do mapa Rua da Saúde, 123, 18550-000 Boituva" at bounding box center [199, 279] width 226 height 18
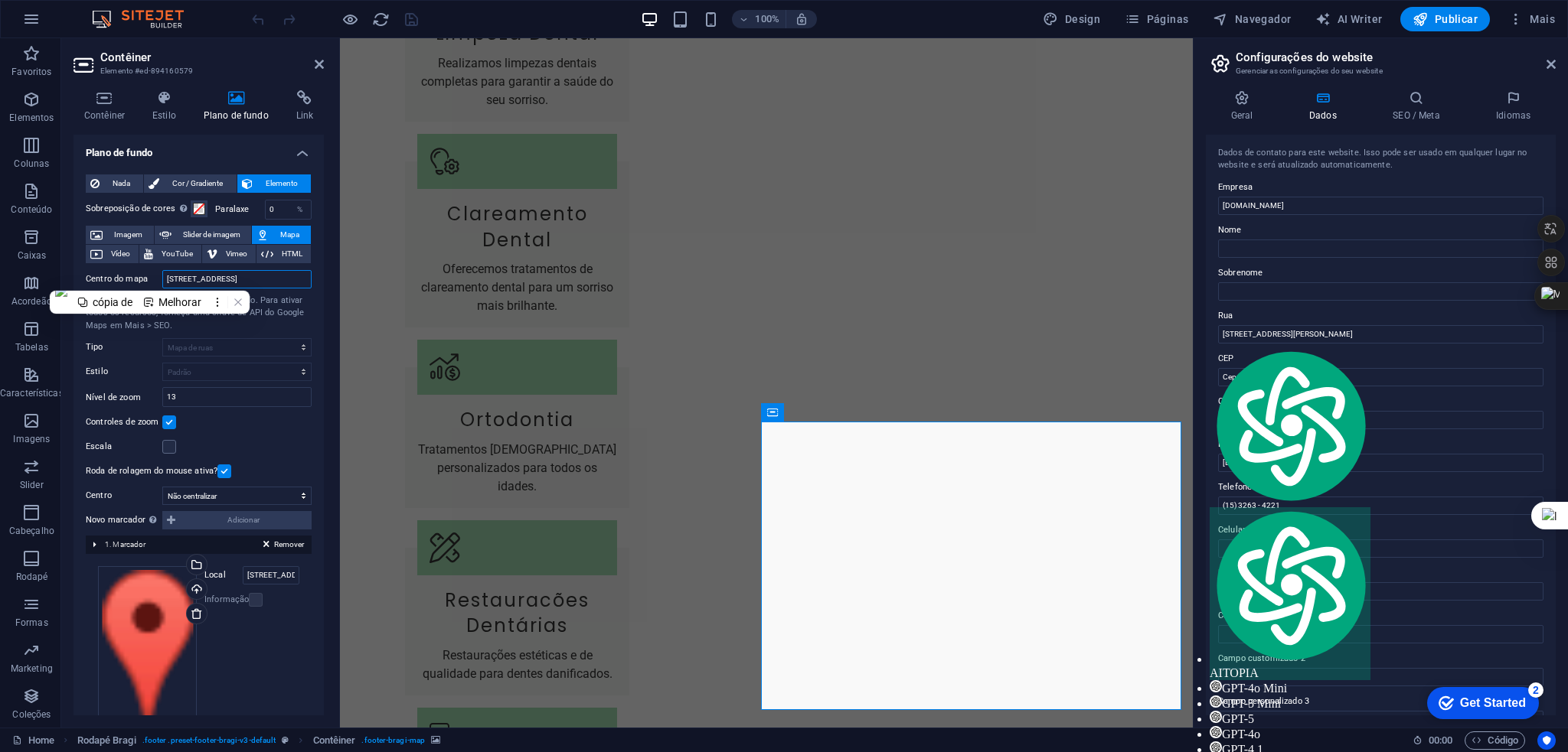
paste input "Expedicionário Souza Filho, 366 Centro Boituva - SP"
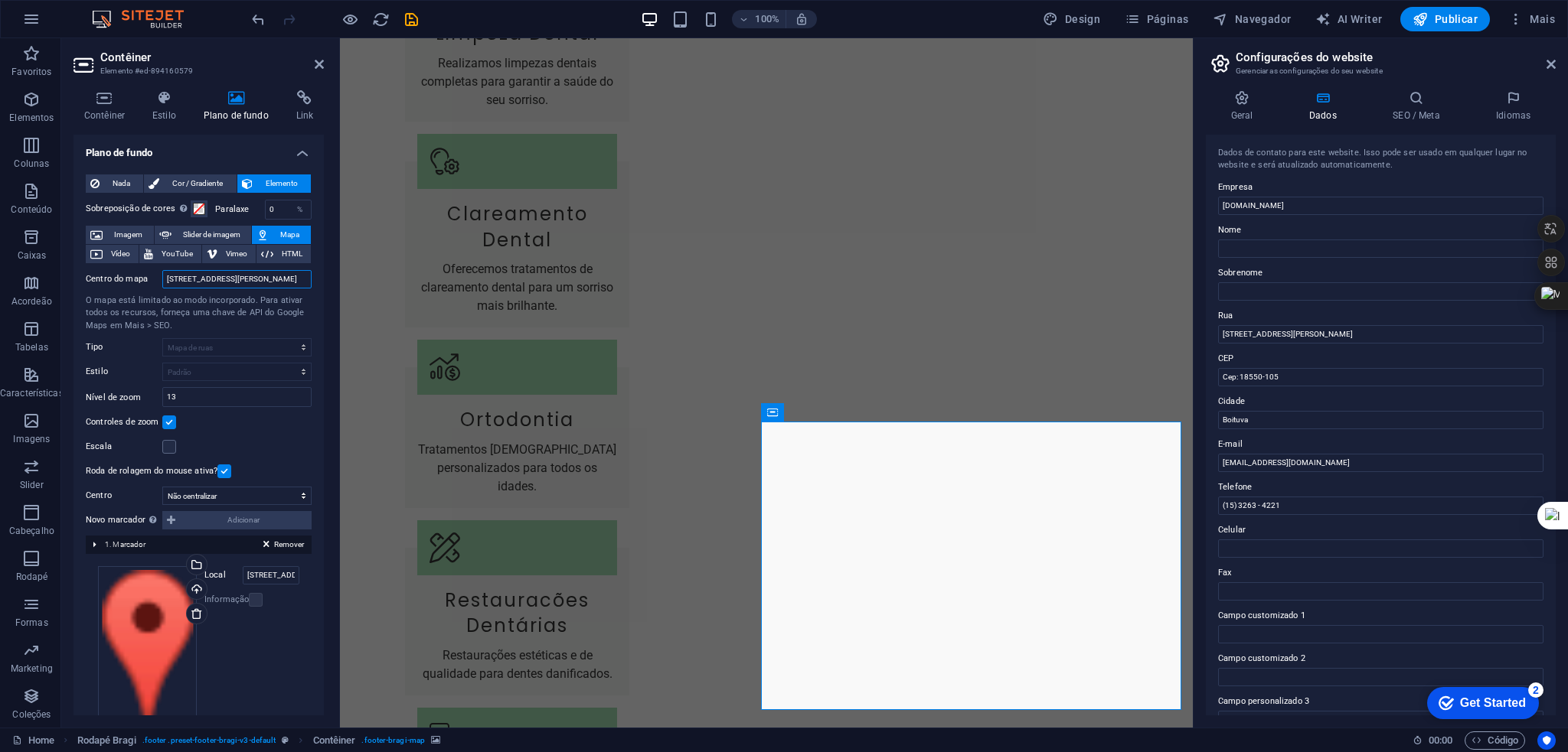
type input "[STREET_ADDRESS][PERSON_NAME]"
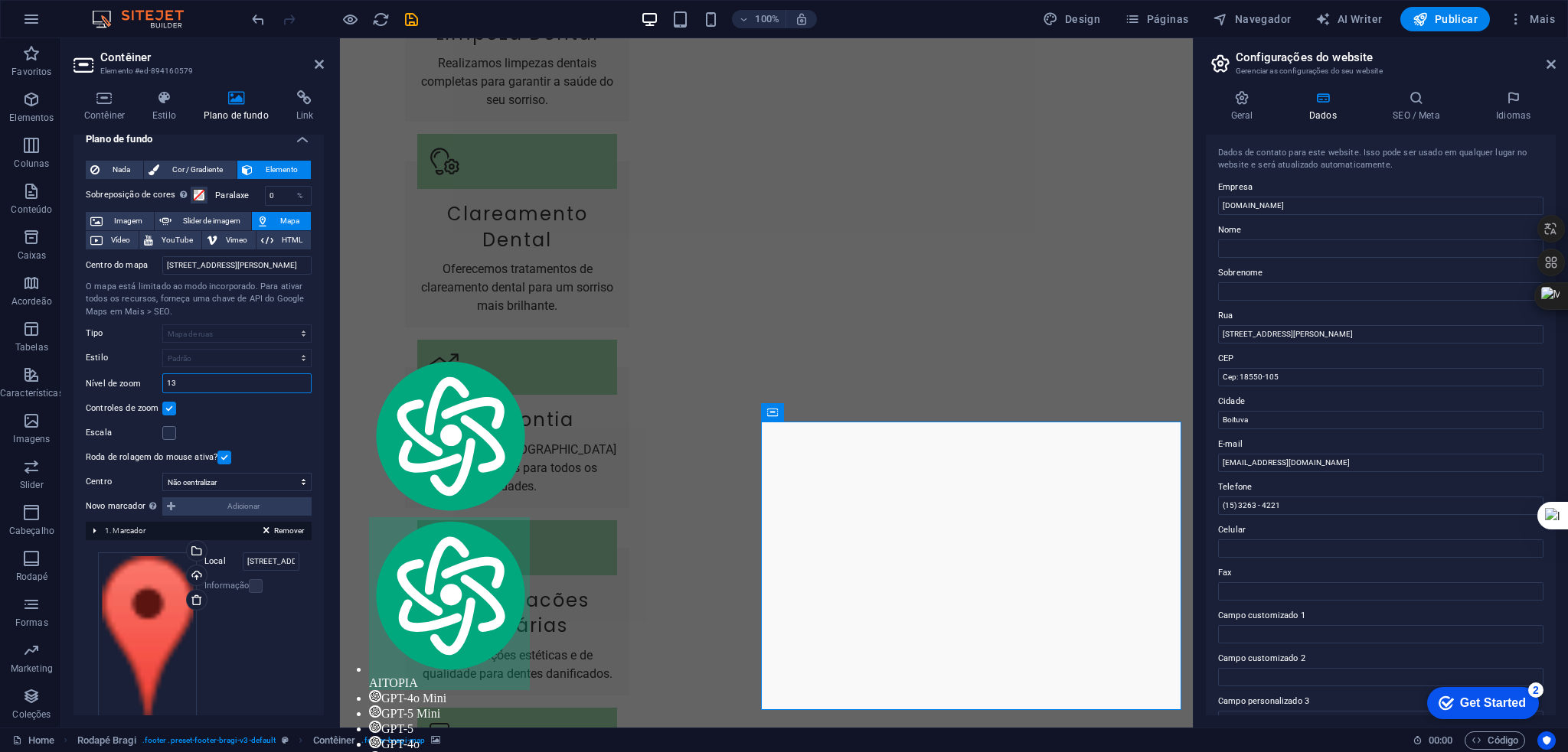
scroll to position [36, 0]
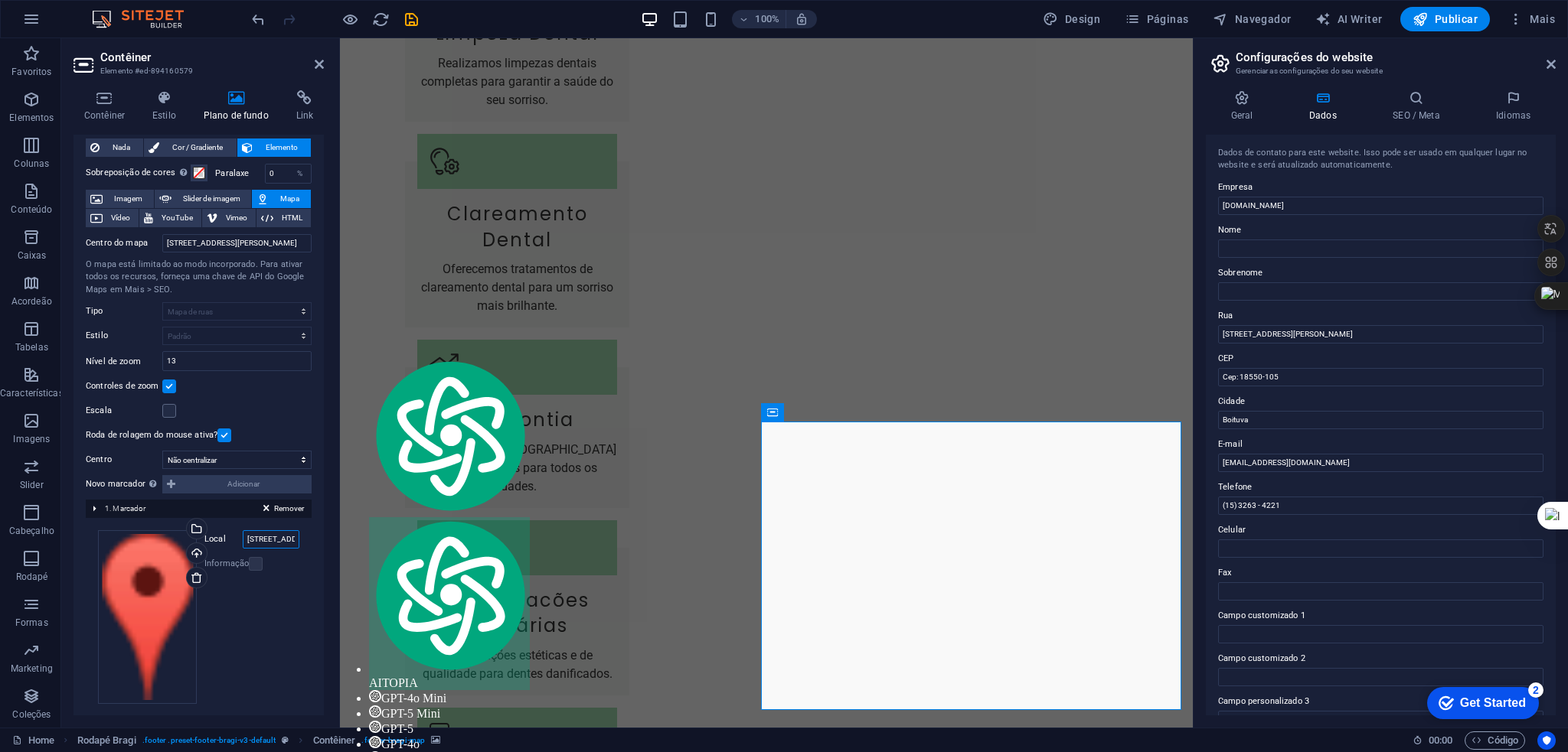
click at [263, 538] on input "Rua da Saúde, 123, 18550-000 Boituva" at bounding box center [271, 539] width 56 height 18
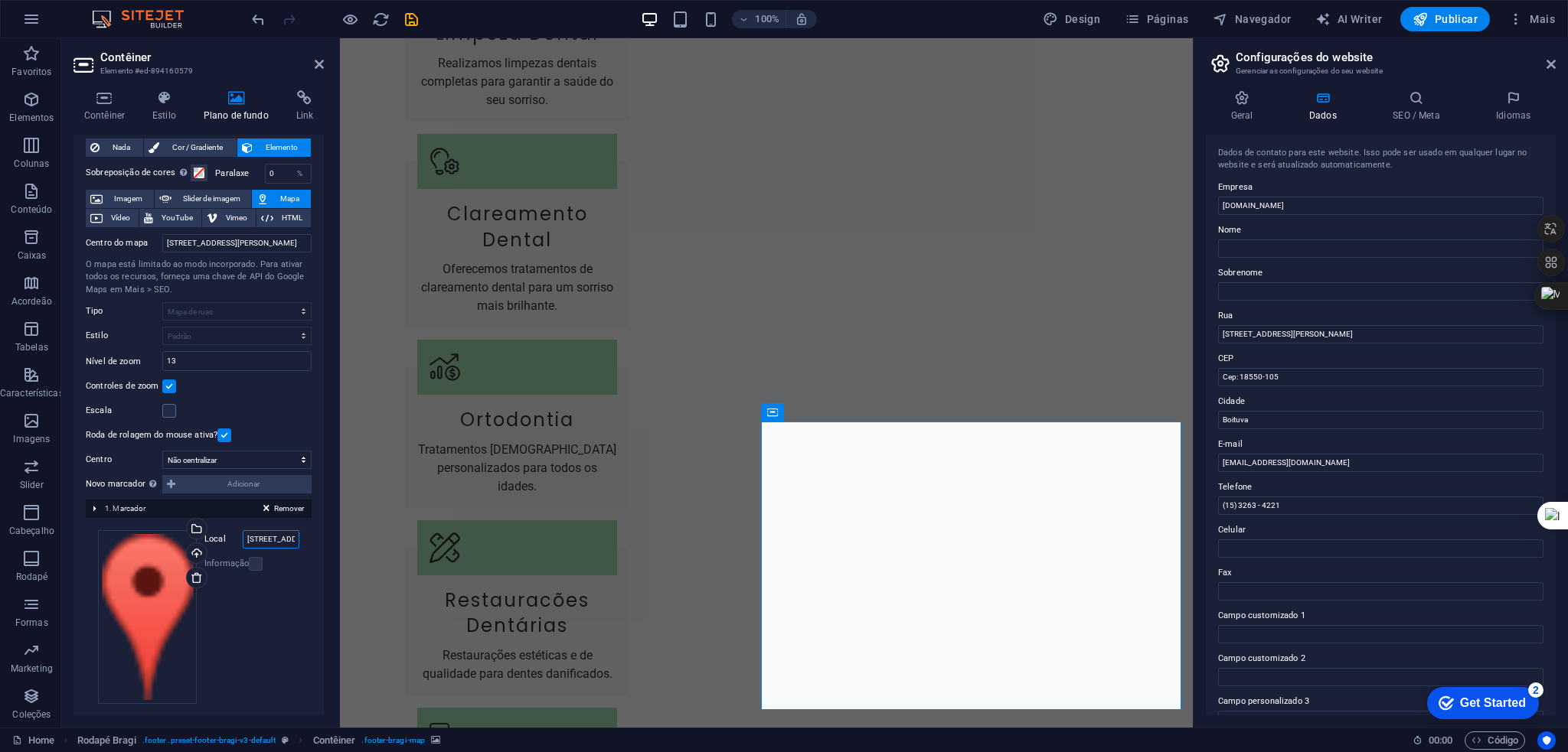
click at [270, 532] on input "Rua da Saúde, 123, 18550-000 Boituva" at bounding box center [271, 539] width 56 height 18
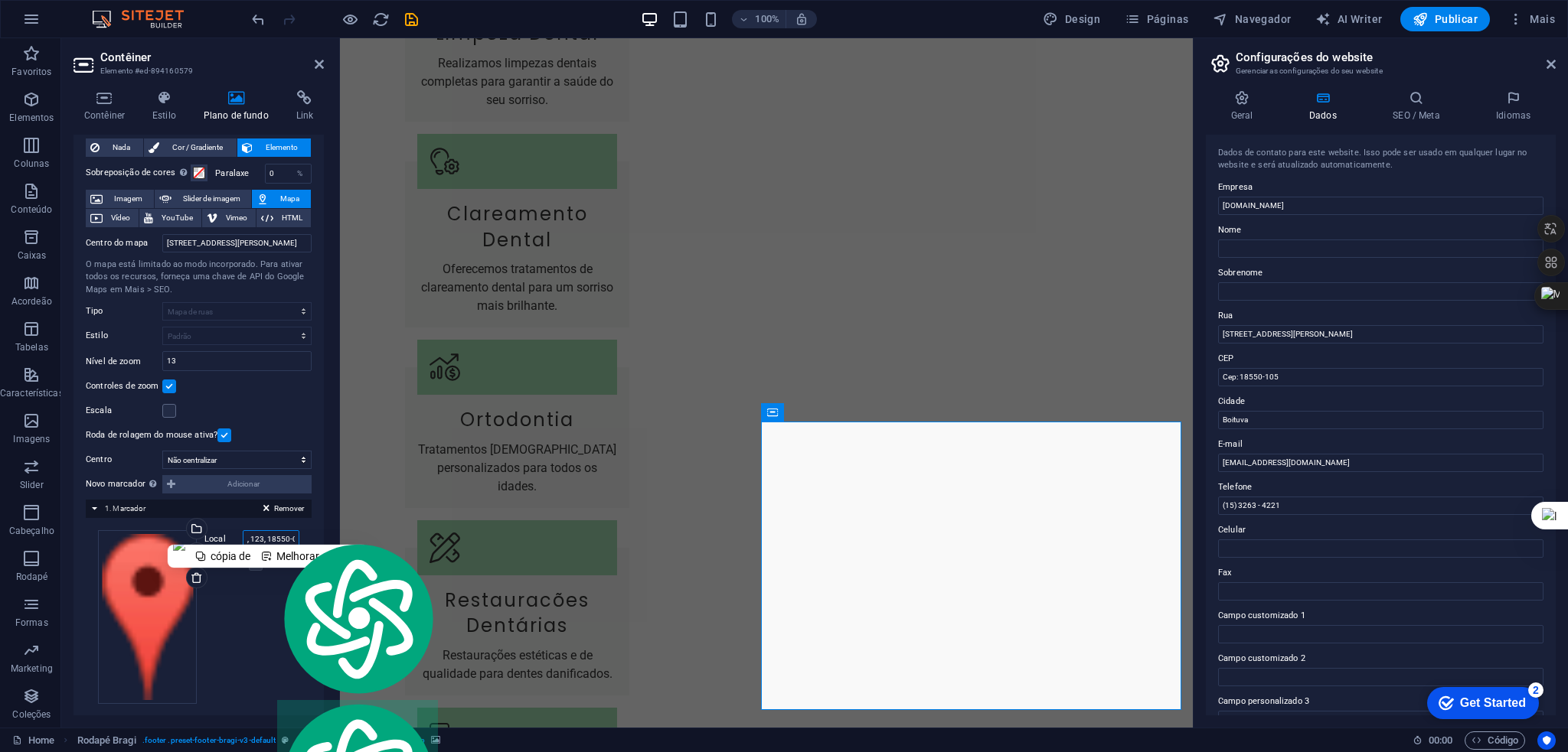
paste input "[STREET_ADDRESS][PERSON_NAME]"
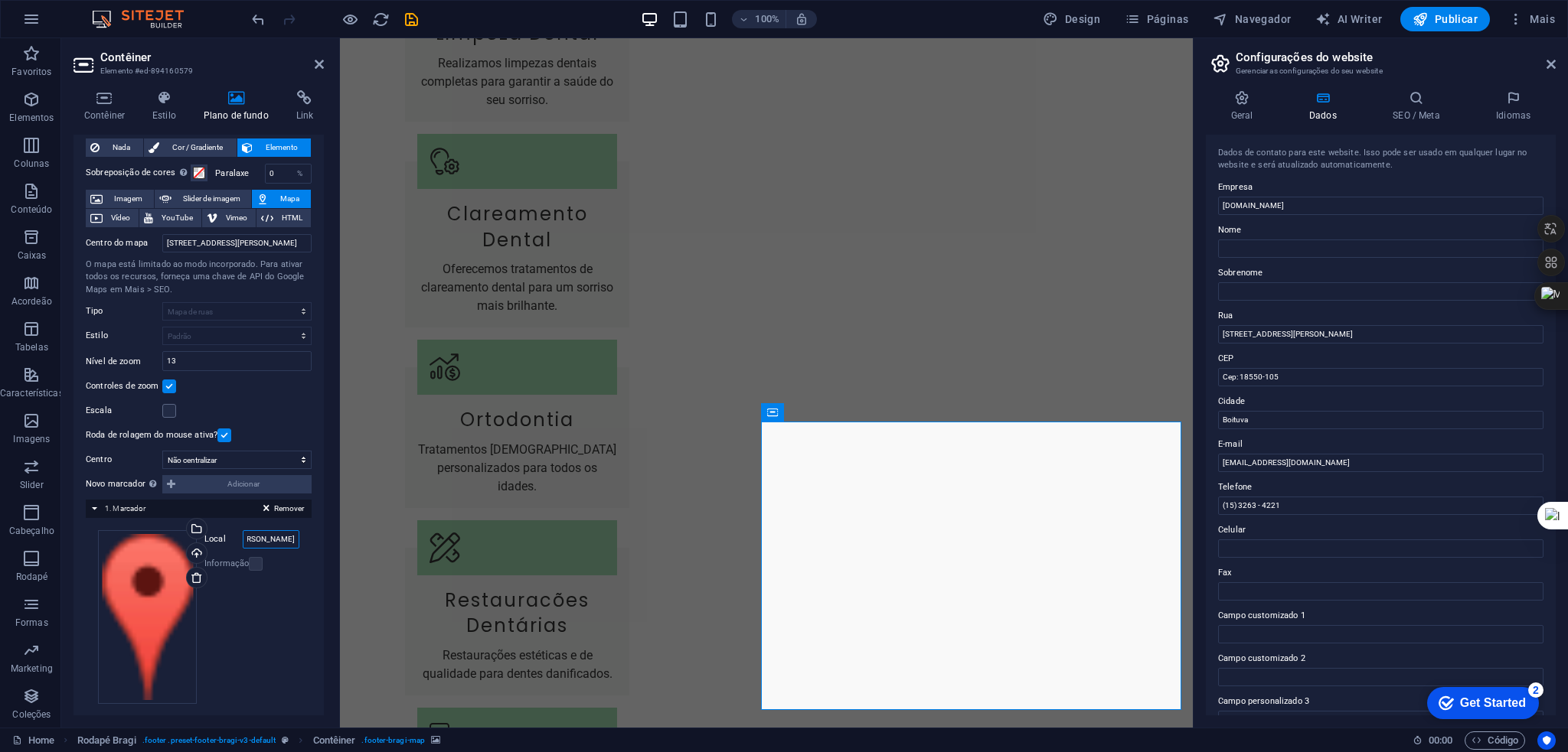
type input "[STREET_ADDRESS][PERSON_NAME]"
click at [250, 615] on div "Arraste os arquivos aqui, clique para escolher os arquivos ou selecione os arqu…" at bounding box center [199, 616] width 201 height 173
click at [1463, 8] on button "Publicar" at bounding box center [1444, 19] width 89 height 24
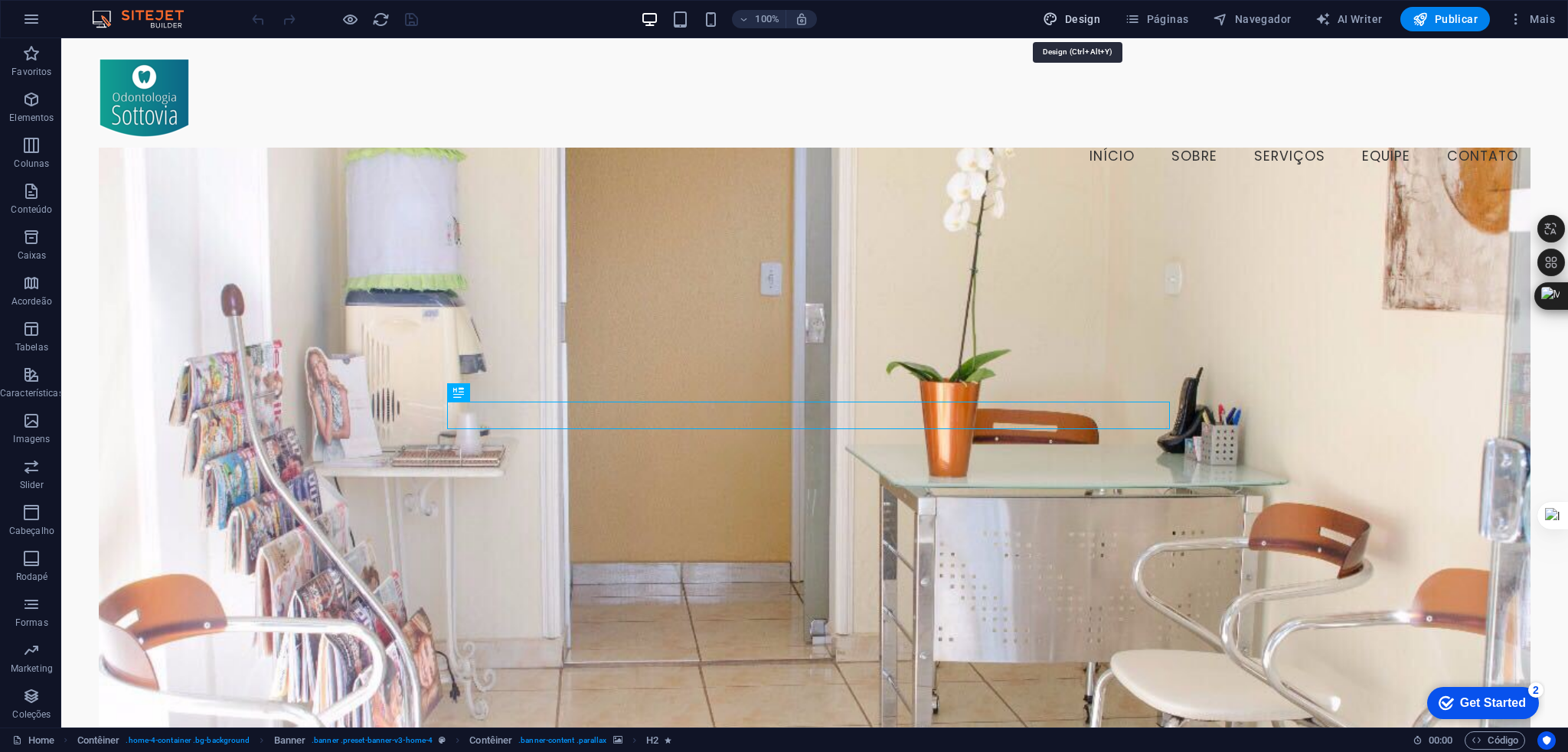
click at [1068, 16] on span "Design" at bounding box center [1071, 18] width 57 height 15
select select "px"
select select "200"
select select "px"
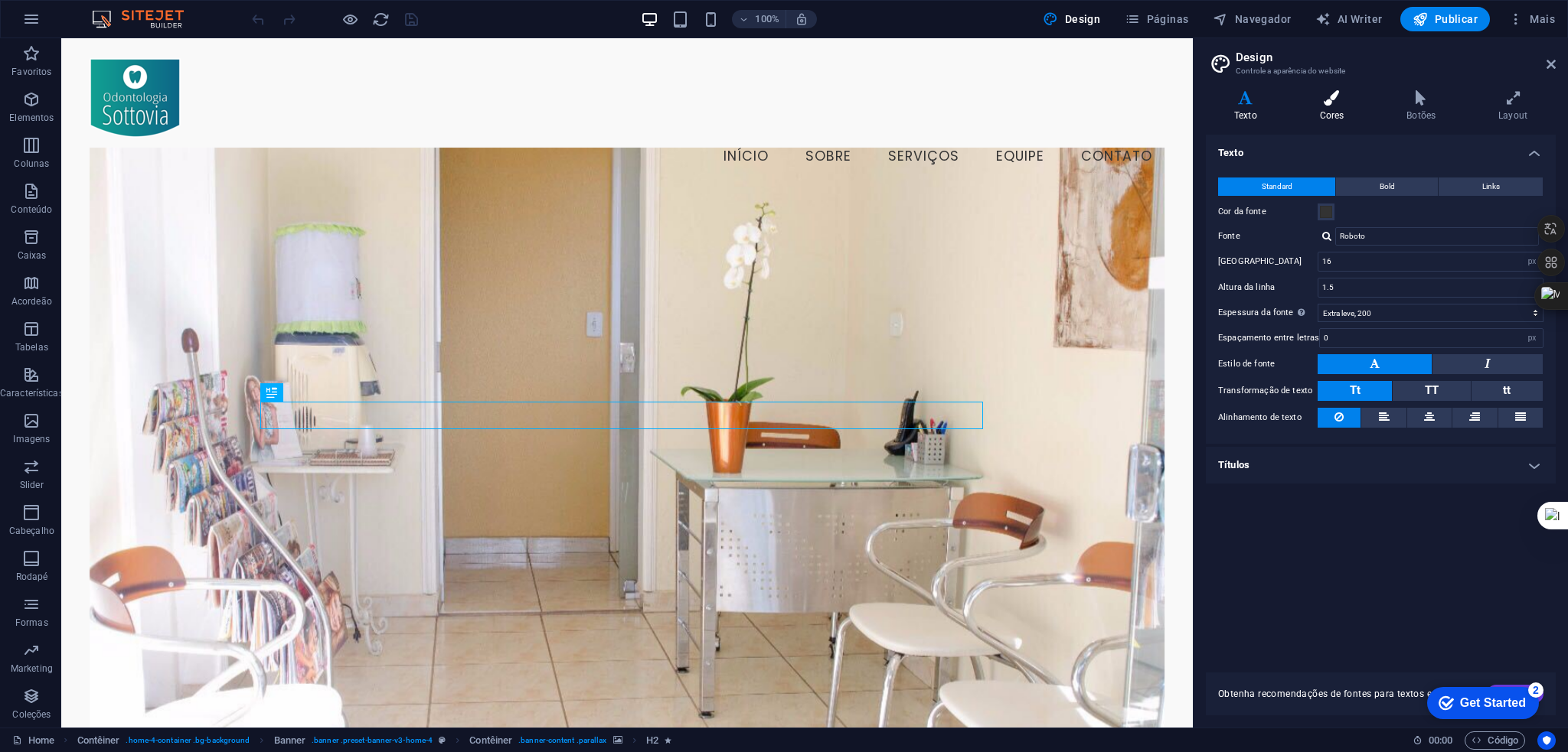
click at [1331, 106] on h4 "Cores" at bounding box center [1335, 106] width 87 height 32
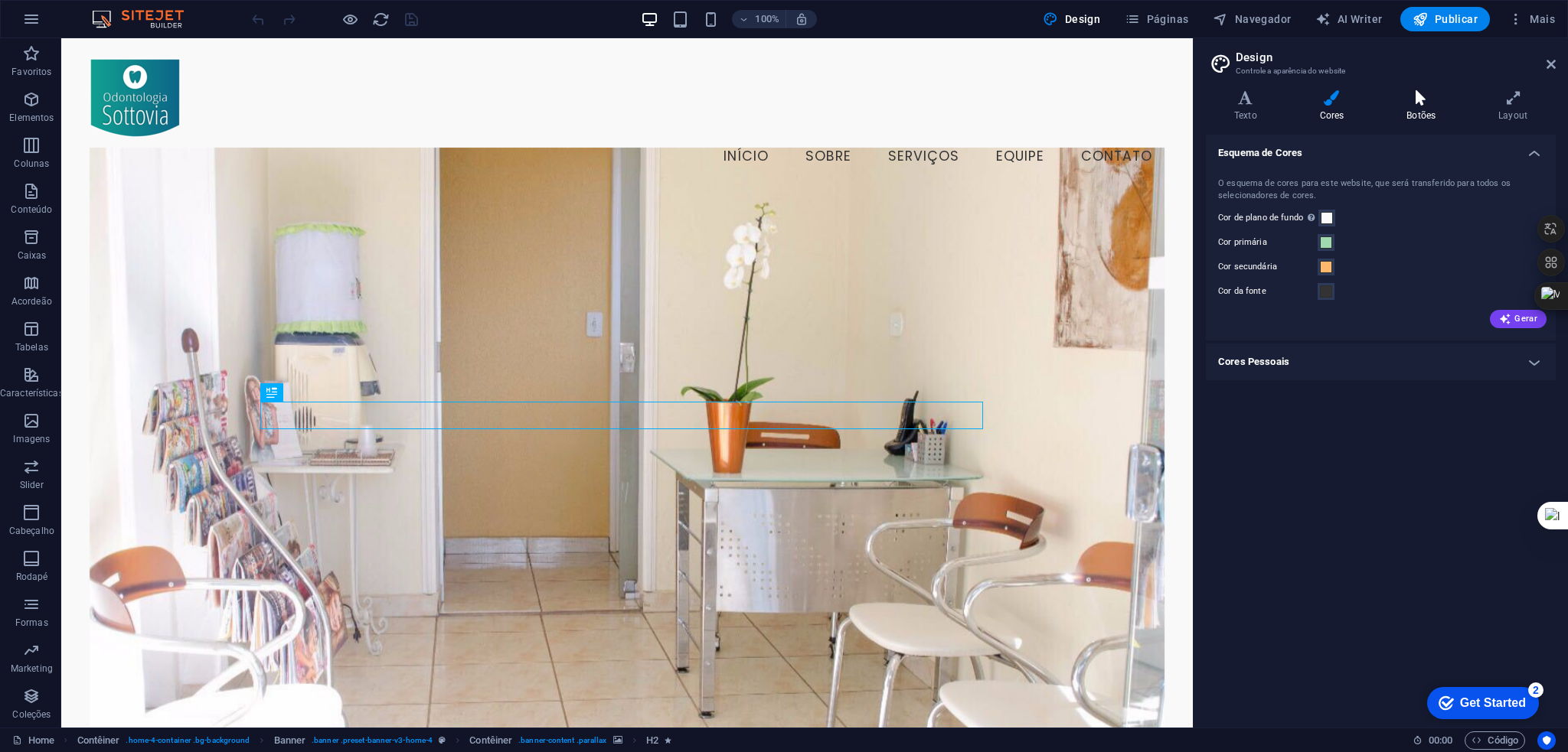
click at [1415, 104] on icon at bounding box center [1421, 97] width 86 height 15
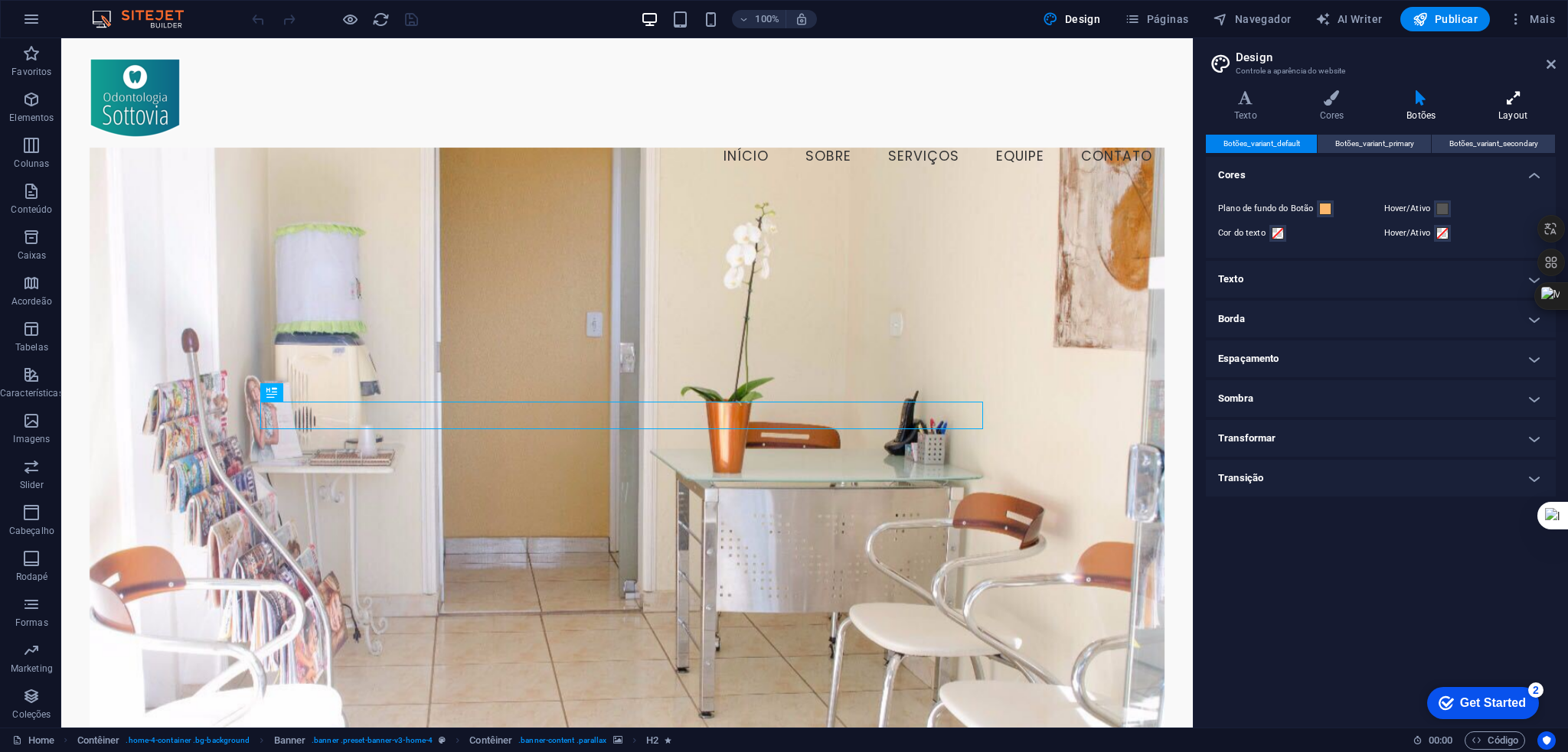
click at [1505, 101] on icon at bounding box center [1512, 97] width 86 height 15
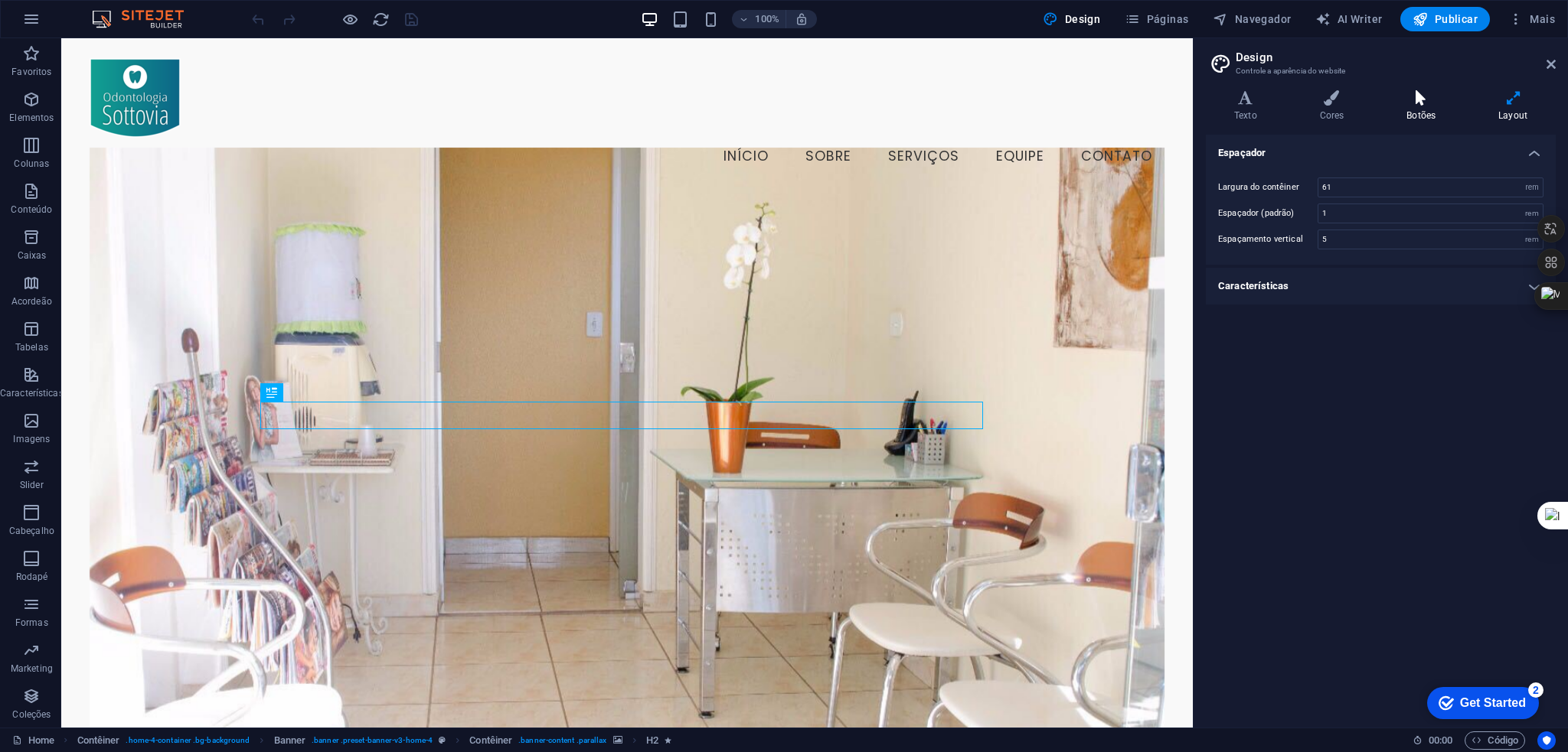
click at [1426, 103] on icon at bounding box center [1421, 97] width 86 height 15
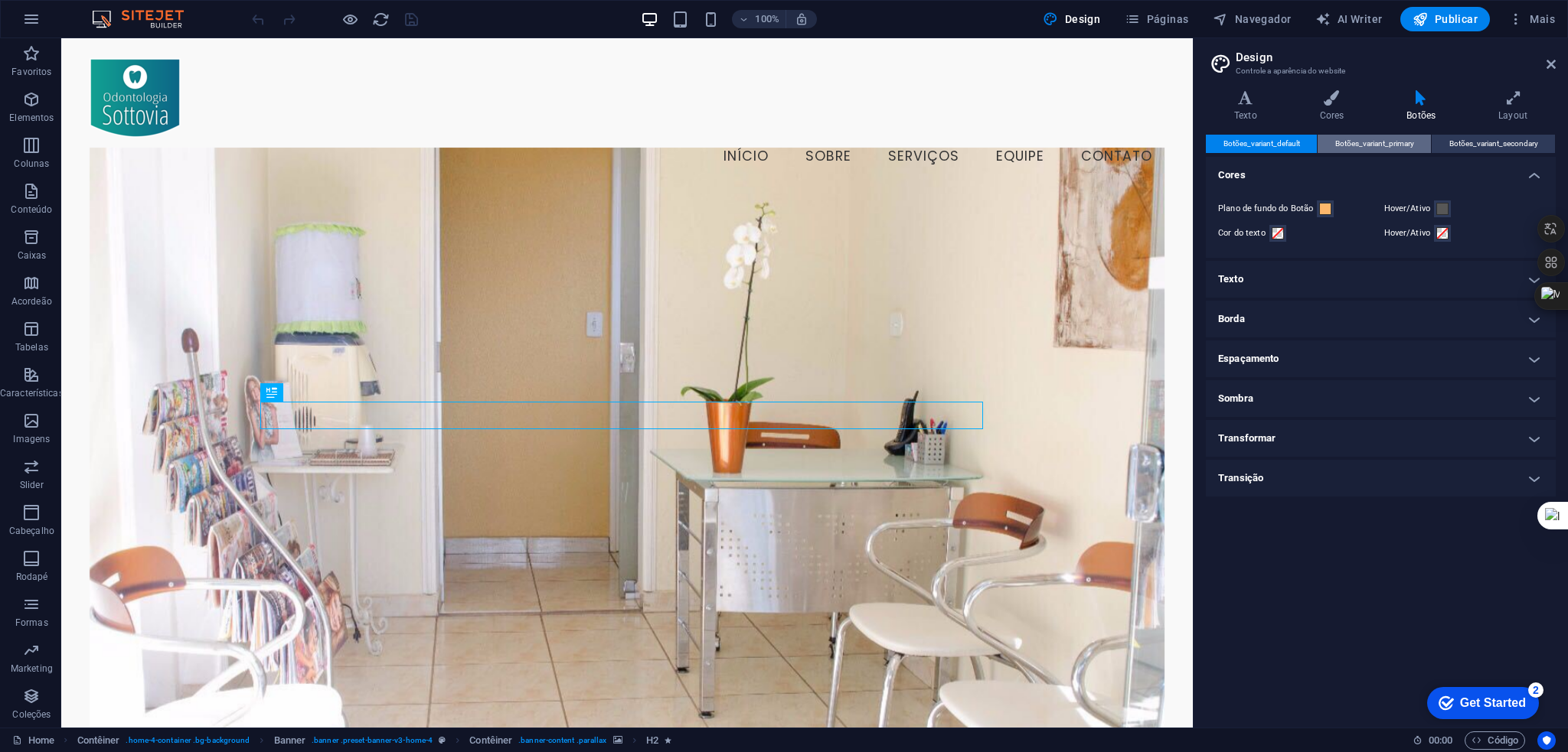
click at [1376, 144] on span "Botões_variant_primary" at bounding box center [1375, 143] width 79 height 18
click at [1494, 146] on span "Botões_variant_secondary" at bounding box center [1493, 143] width 88 height 18
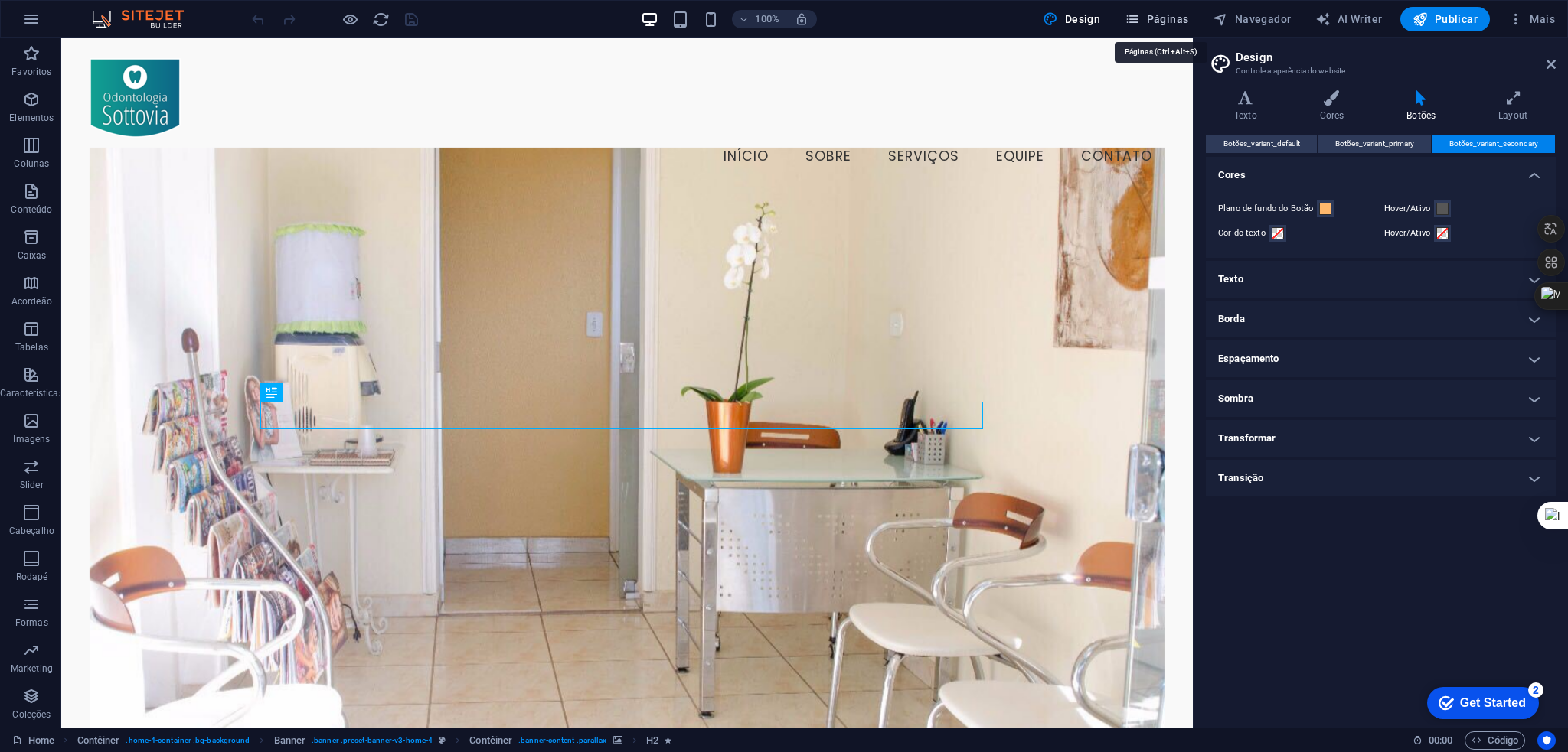
click at [1182, 18] on span "Páginas" at bounding box center [1156, 18] width 64 height 15
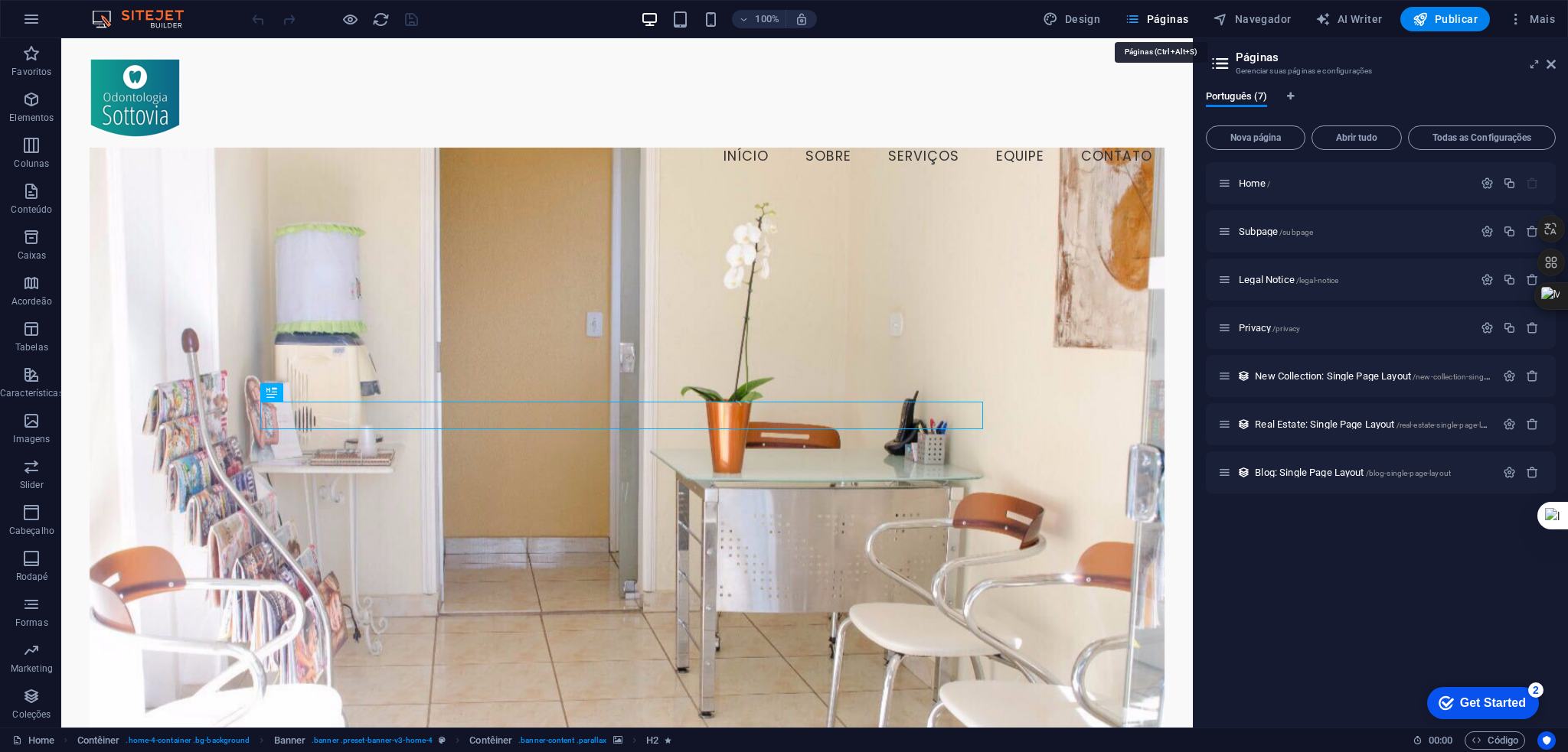
click at [1182, 18] on span "Páginas" at bounding box center [1156, 18] width 64 height 15
click at [1549, 10] on button "Mais" at bounding box center [1531, 19] width 59 height 24
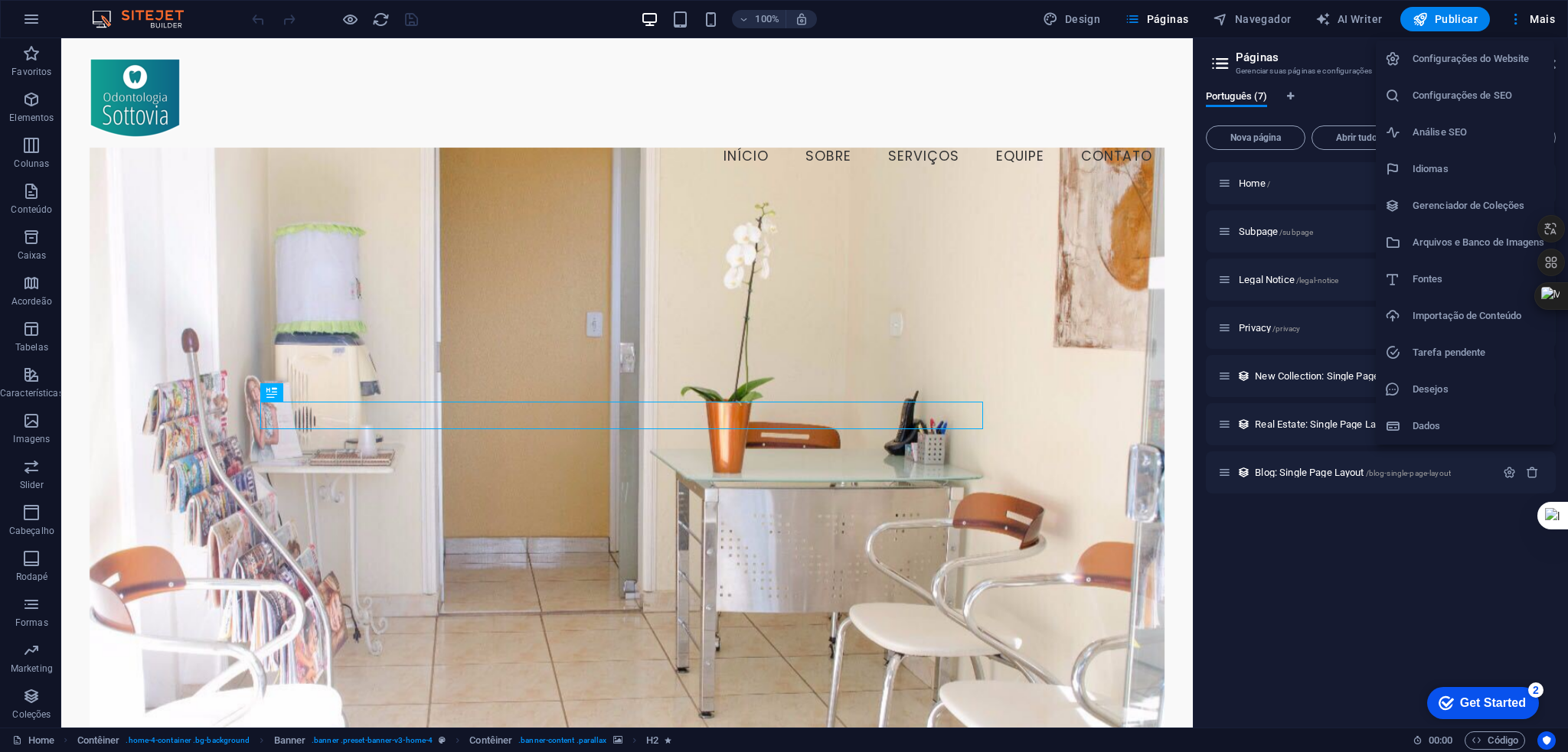
click at [1078, 10] on div at bounding box center [784, 376] width 1568 height 752
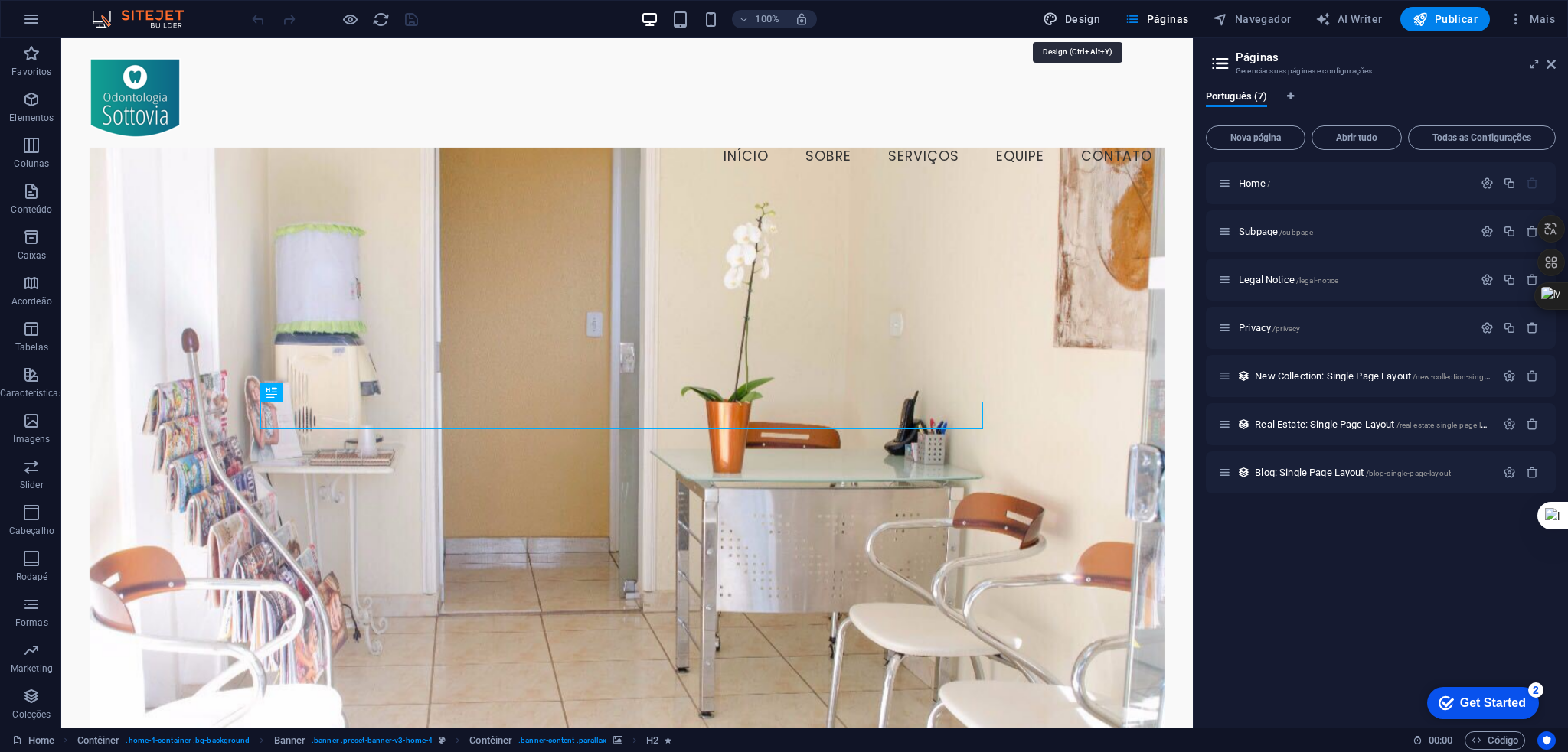
click at [1094, 14] on span "Design" at bounding box center [1071, 18] width 57 height 15
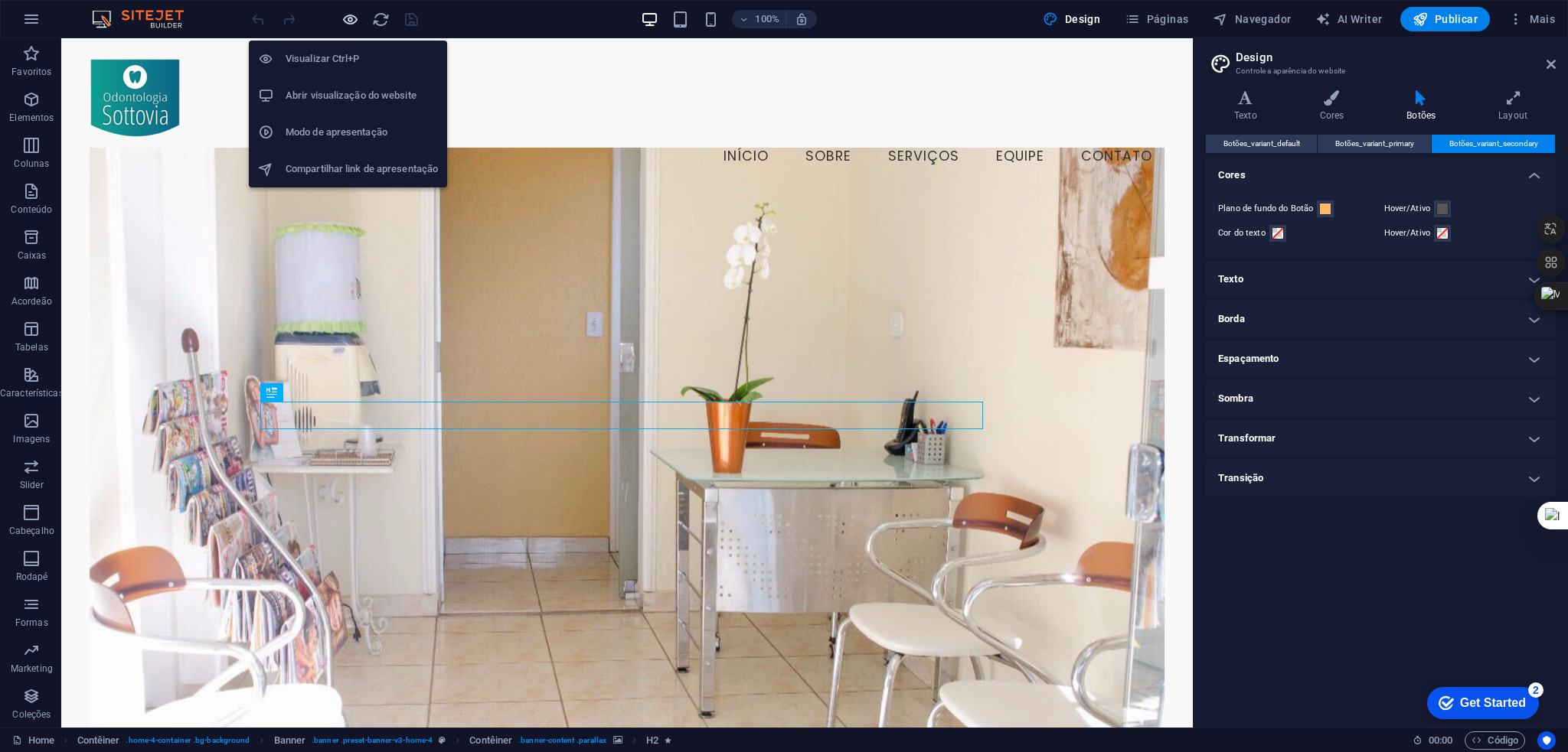
click at [352, 19] on icon "button" at bounding box center [350, 19] width 18 height 18
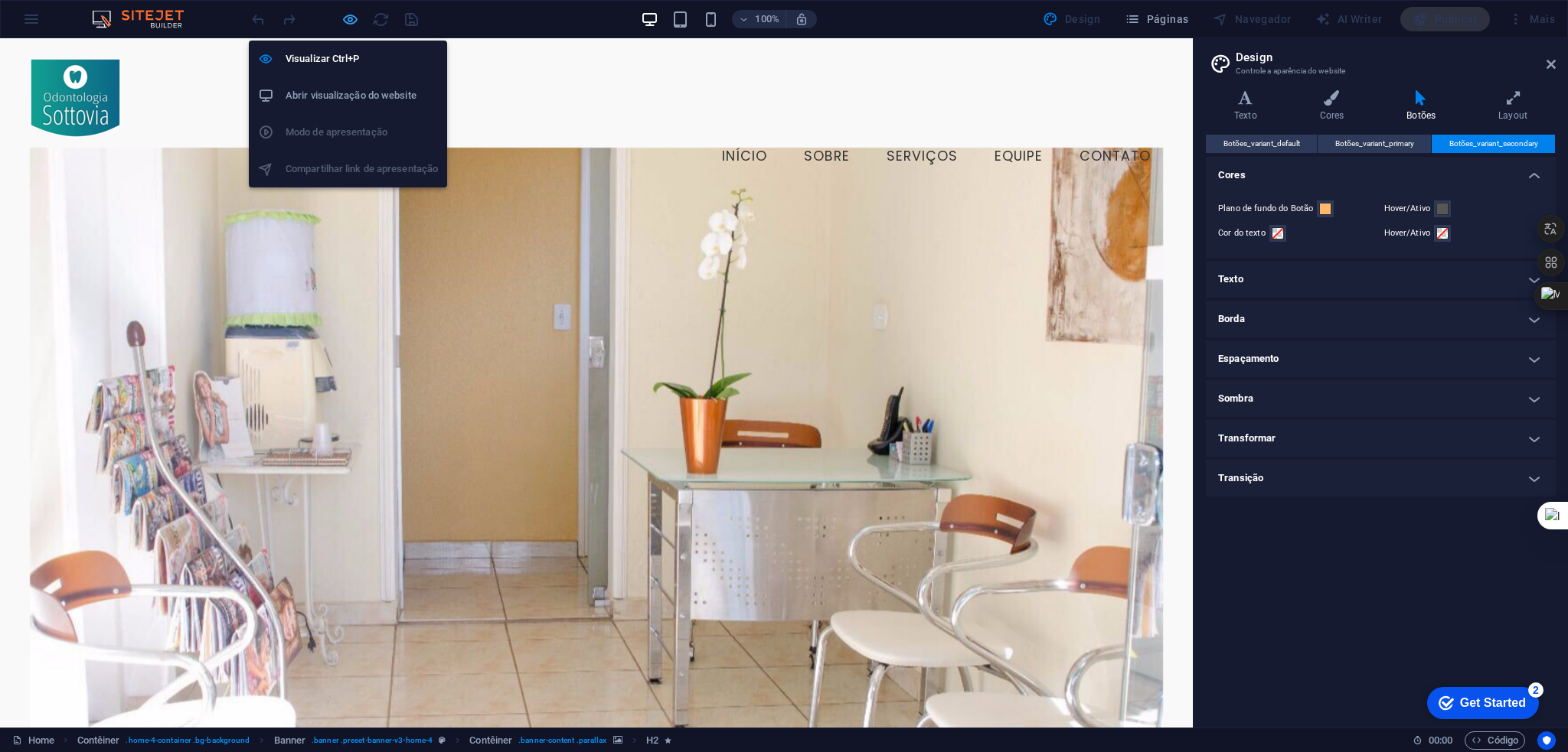
click at [352, 19] on icon "button" at bounding box center [350, 19] width 18 height 18
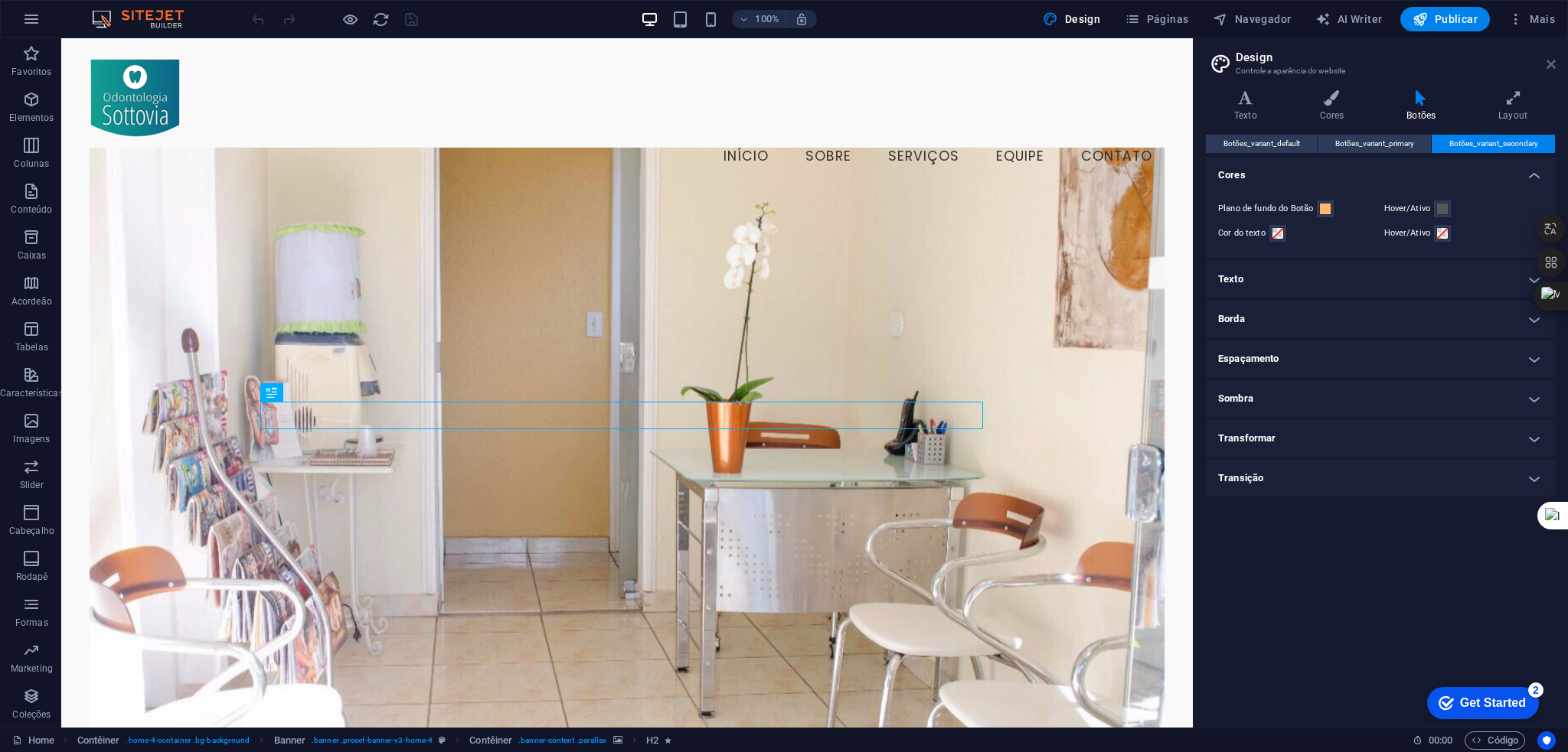
click at [1549, 58] on icon at bounding box center [1550, 64] width 9 height 12
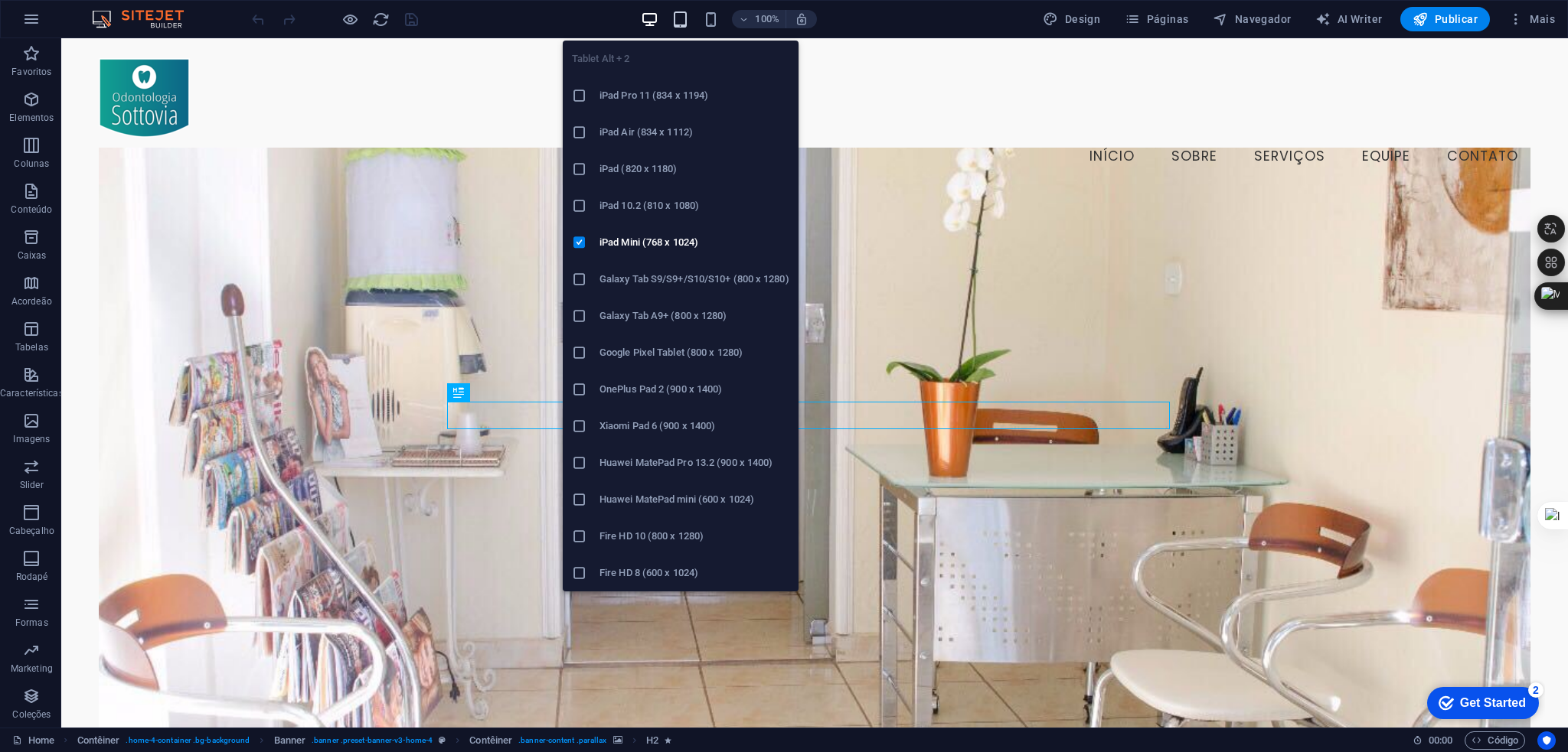
click at [675, 18] on icon "button" at bounding box center [681, 19] width 18 height 18
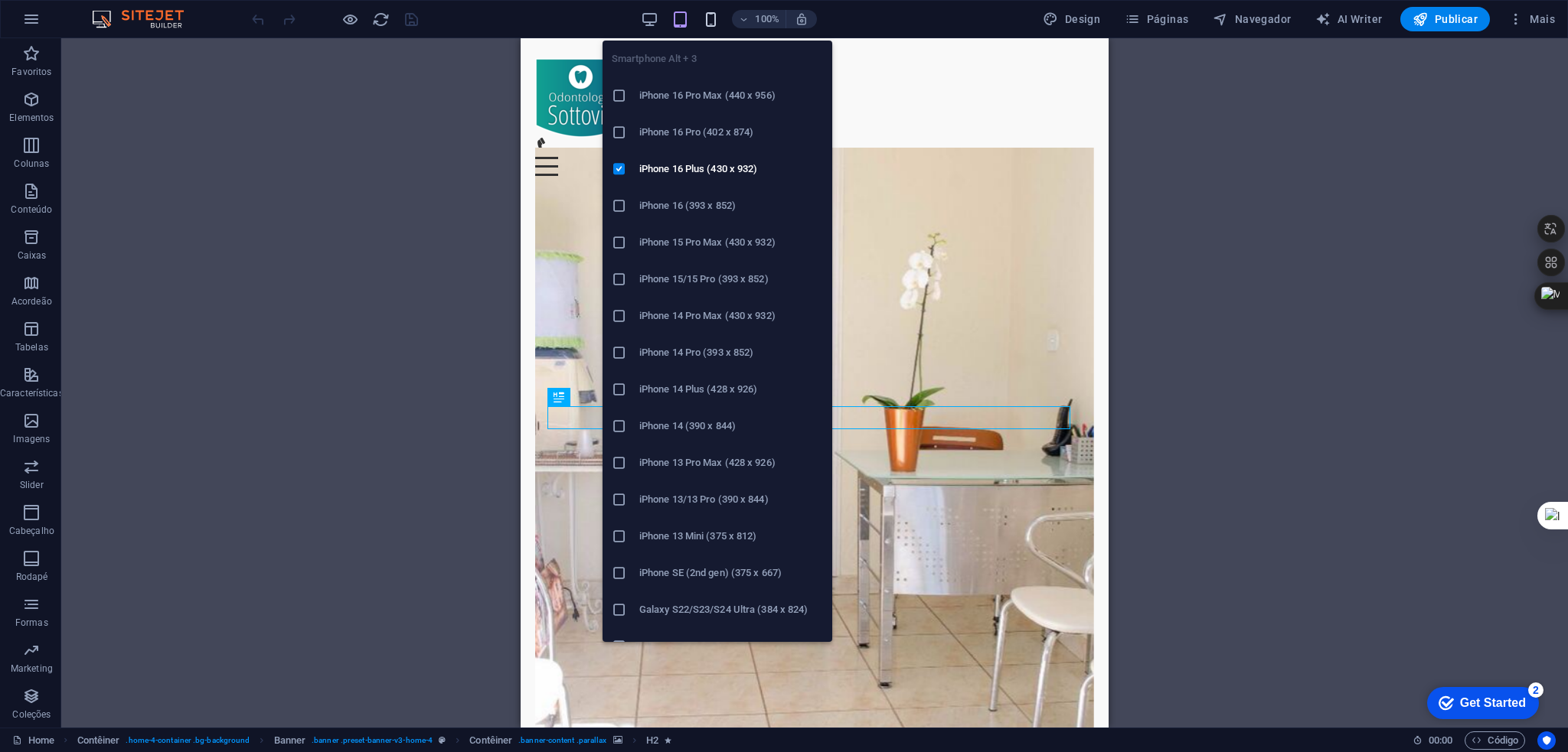
click at [712, 19] on icon "button" at bounding box center [711, 19] width 18 height 18
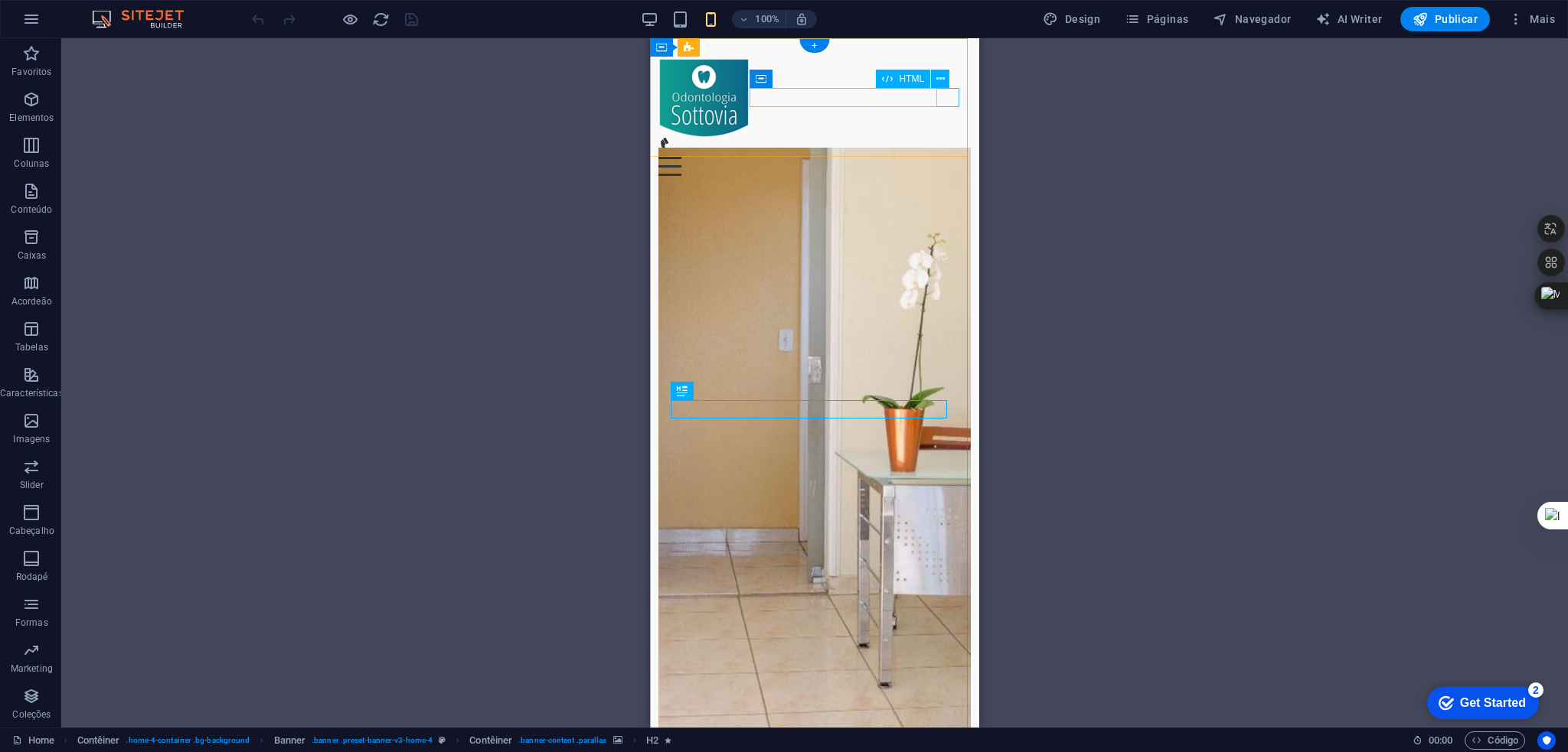
click at [943, 157] on div "Menu" at bounding box center [814, 166] width 313 height 19
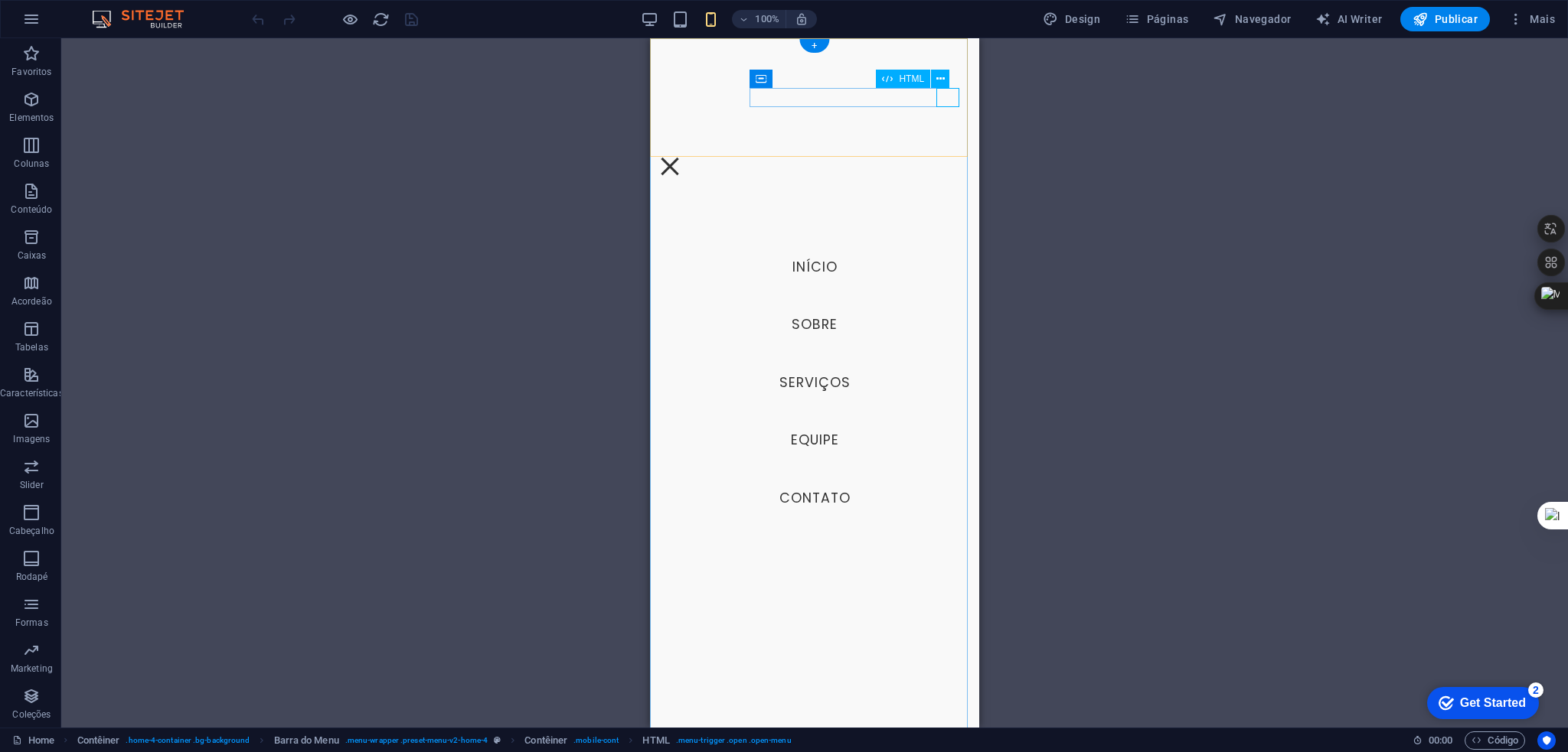
click at [681, 157] on div "Menu" at bounding box center [669, 166] width 23 height 19
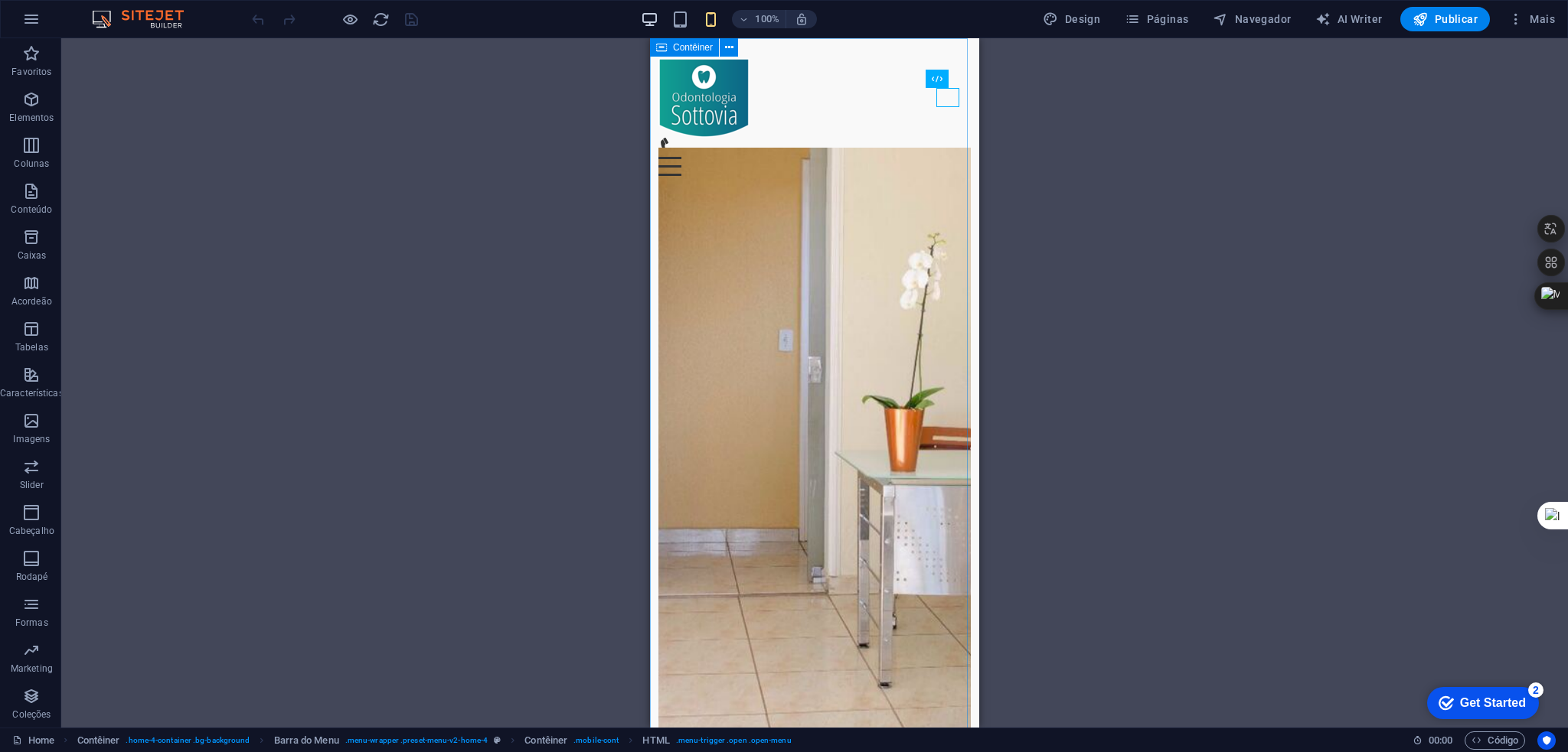
drag, startPoint x: 652, startPoint y: 3, endPoint x: 652, endPoint y: 17, distance: 14.0
click at [652, 6] on div "100% Design Páginas Navegador AI Writer Publicar Mais" at bounding box center [784, 19] width 1566 height 37
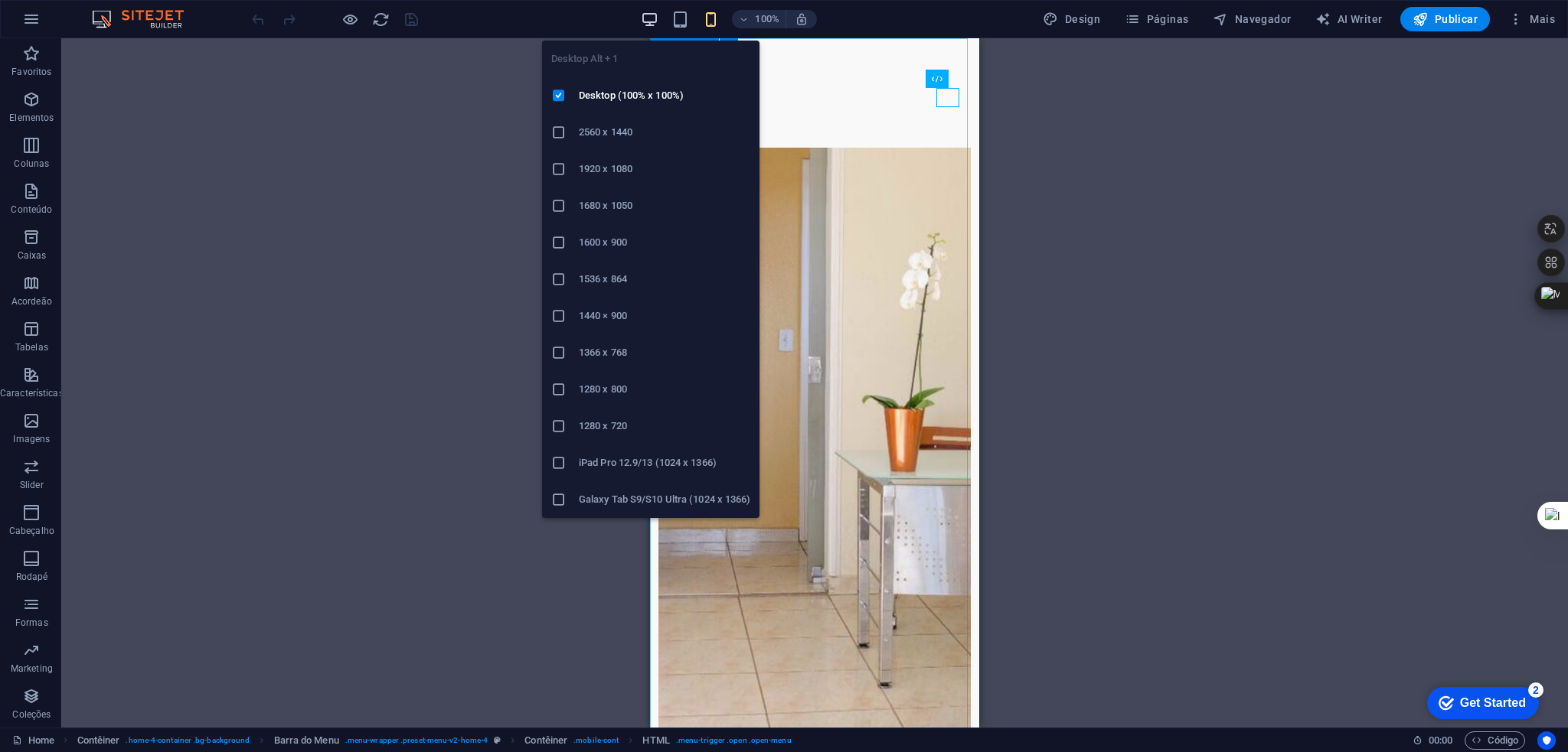
click at [652, 17] on icon "button" at bounding box center [649, 19] width 18 height 18
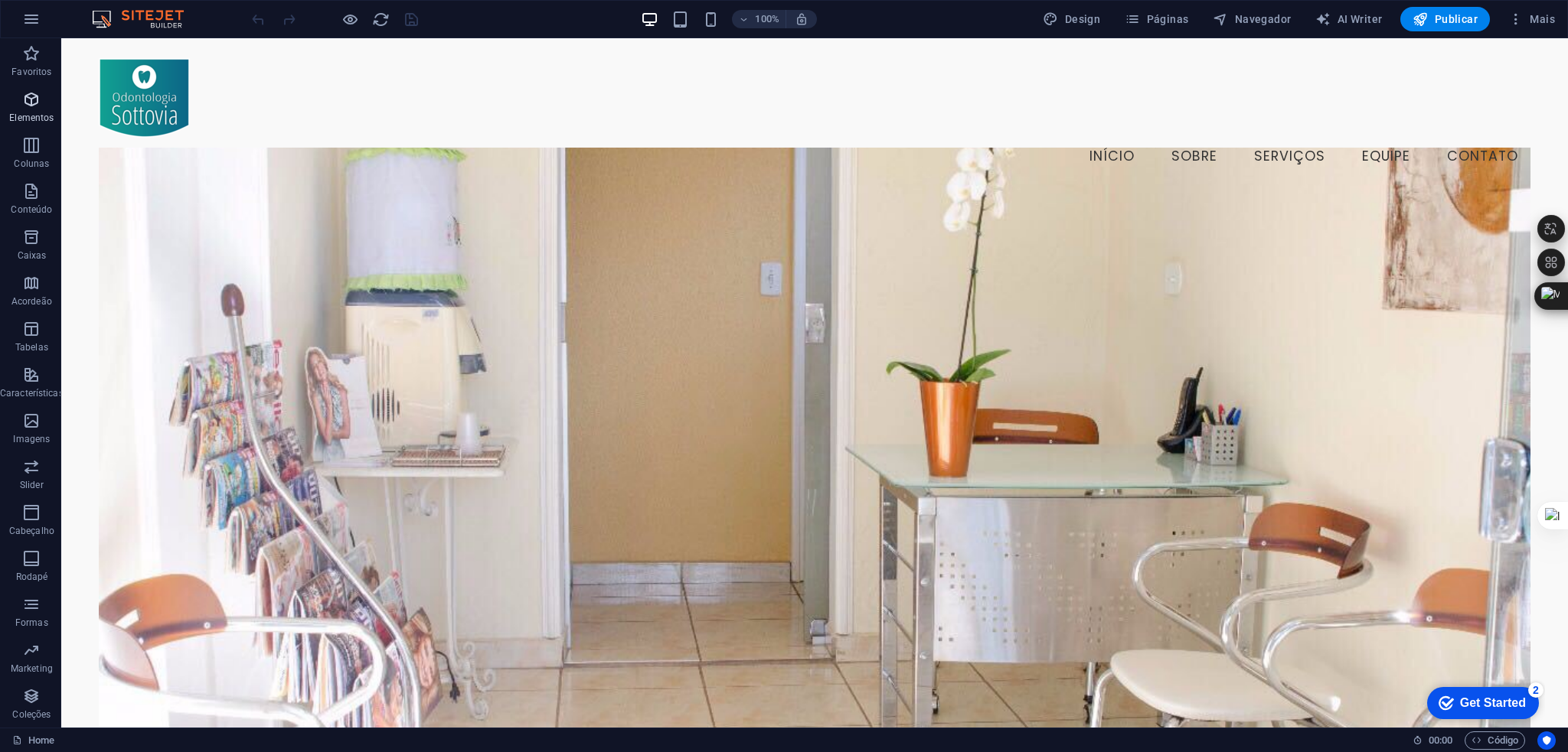
click at [28, 91] on icon "button" at bounding box center [31, 99] width 19 height 18
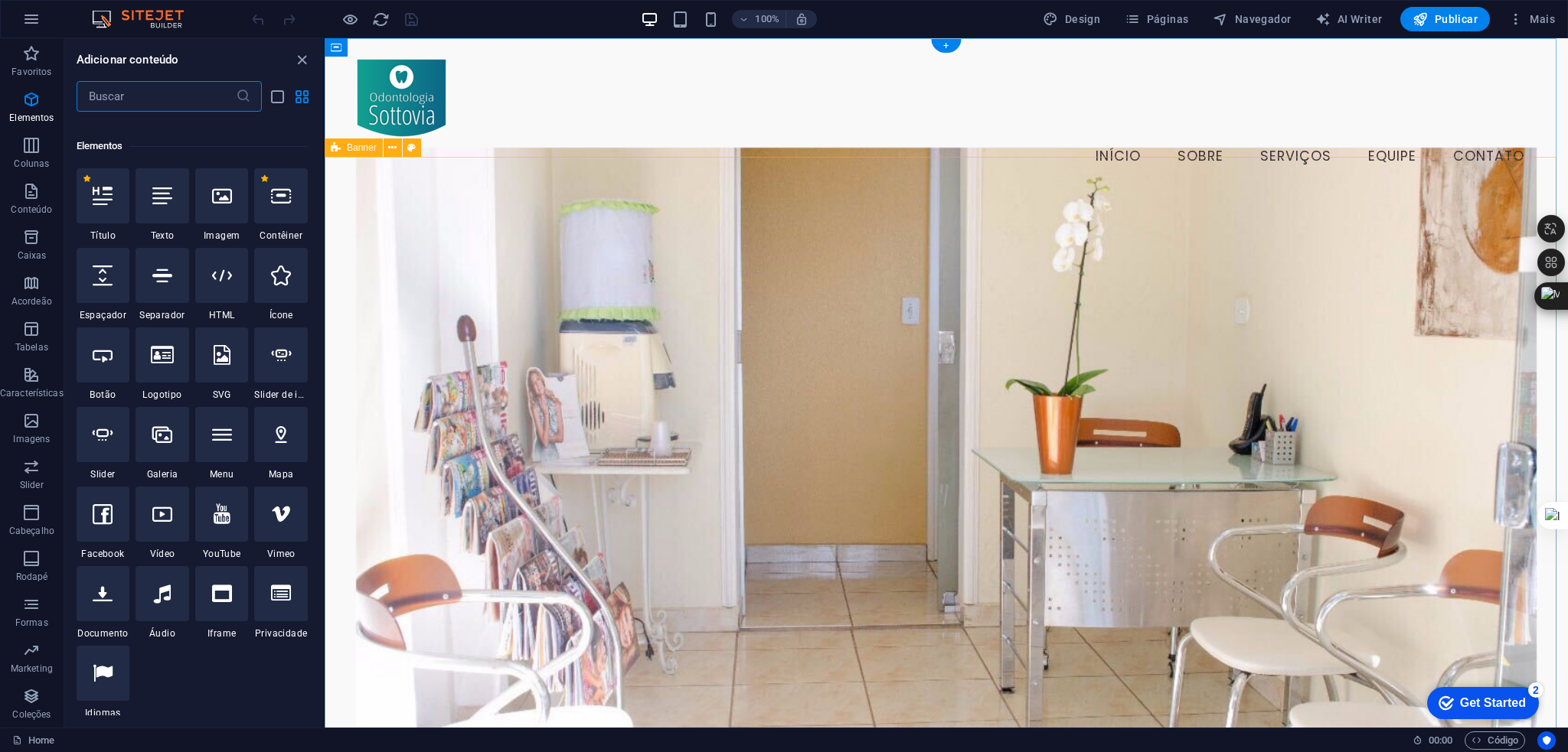
scroll to position [162, 0]
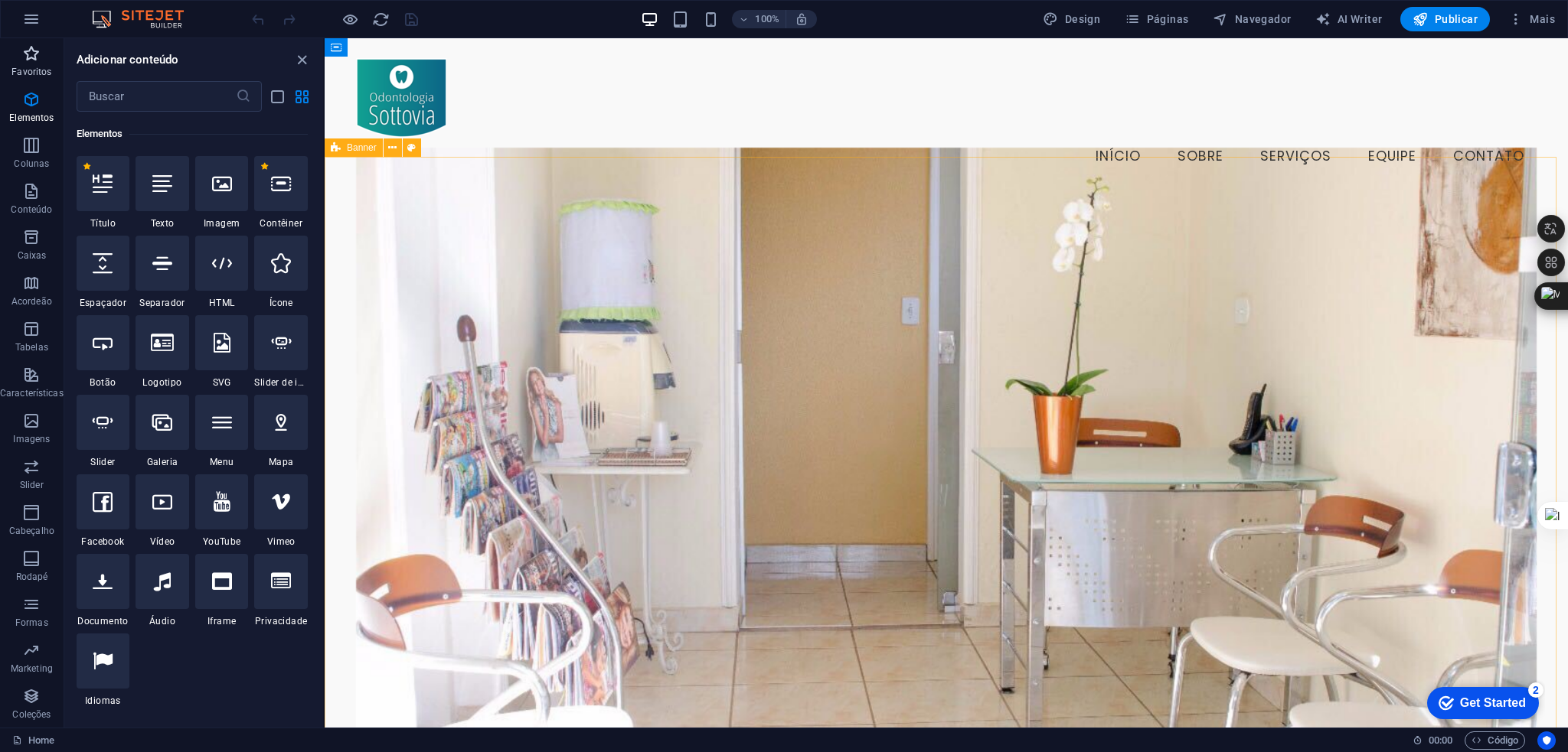
click at [31, 70] on p "Favoritos" at bounding box center [31, 72] width 39 height 12
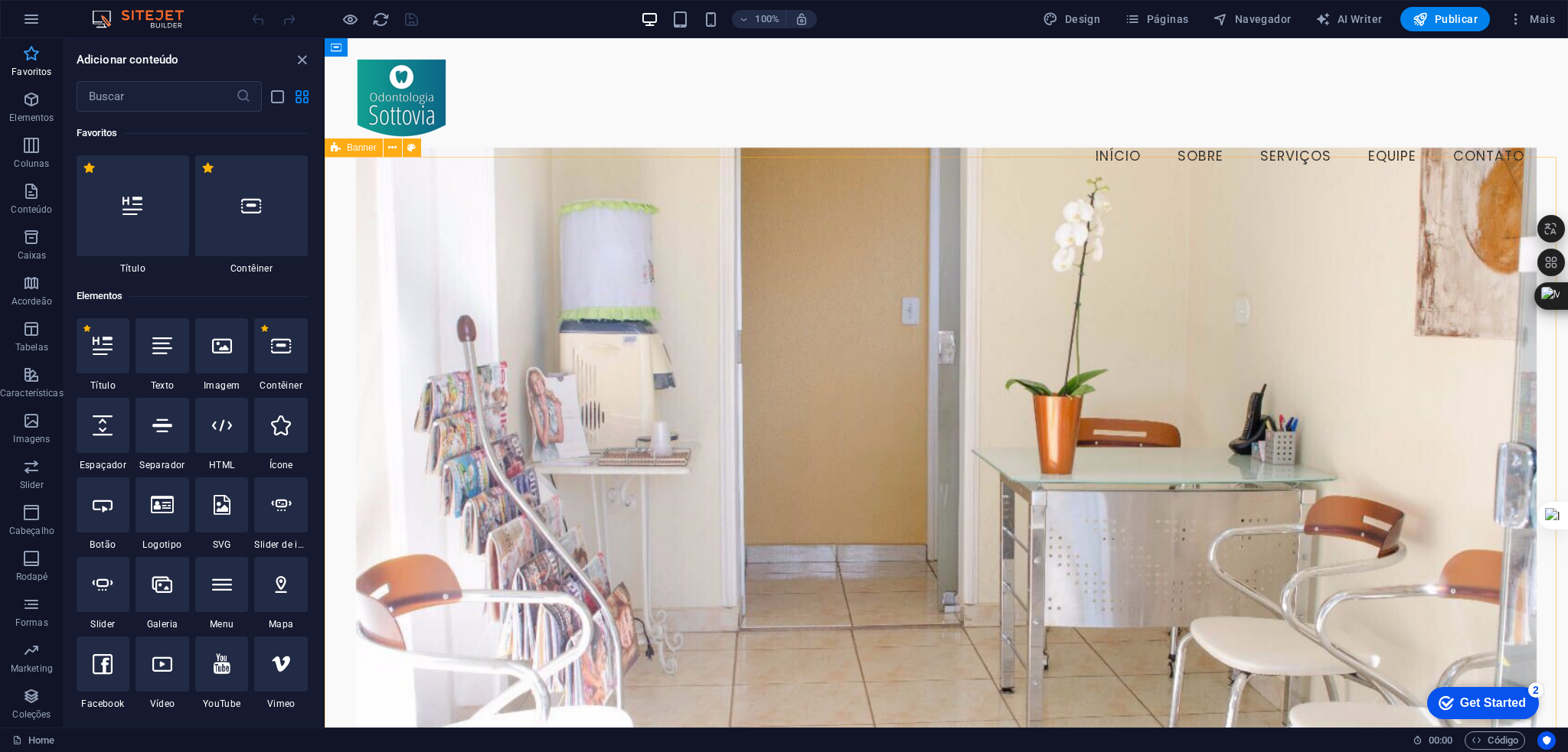
scroll to position [0, 0]
click at [34, 475] on icon "button" at bounding box center [31, 466] width 19 height 18
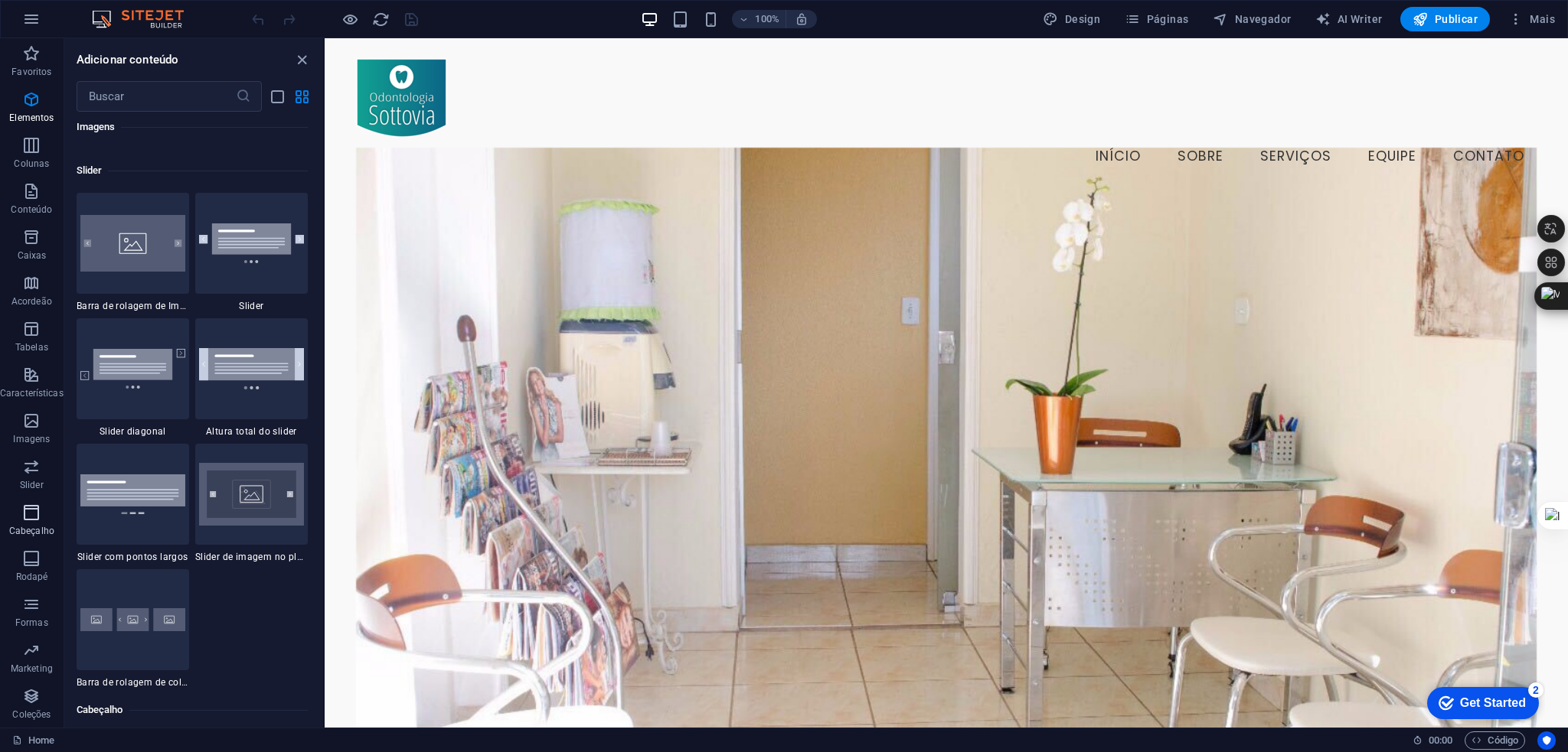
scroll to position [8676, 0]
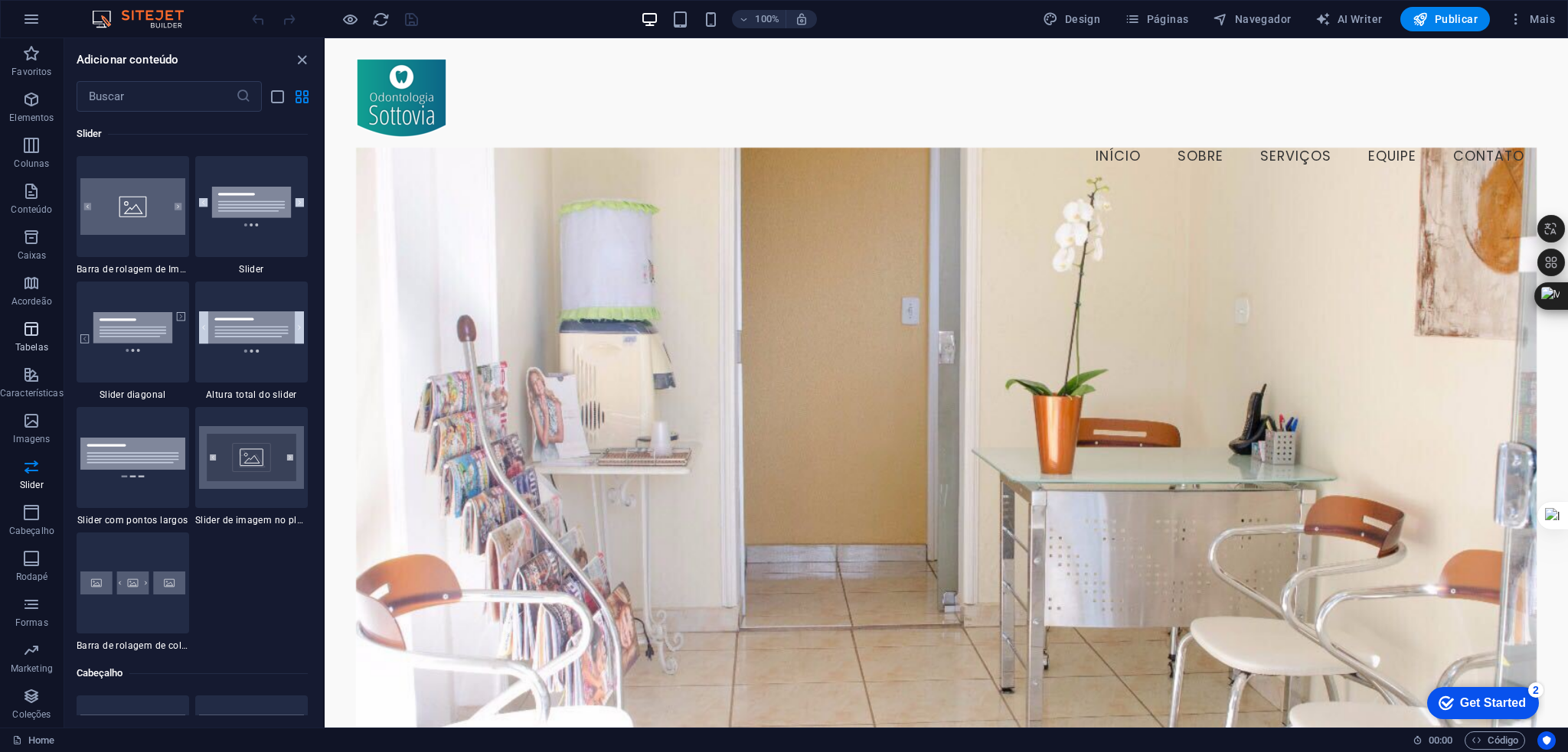
click at [34, 336] on icon "button" at bounding box center [31, 329] width 19 height 18
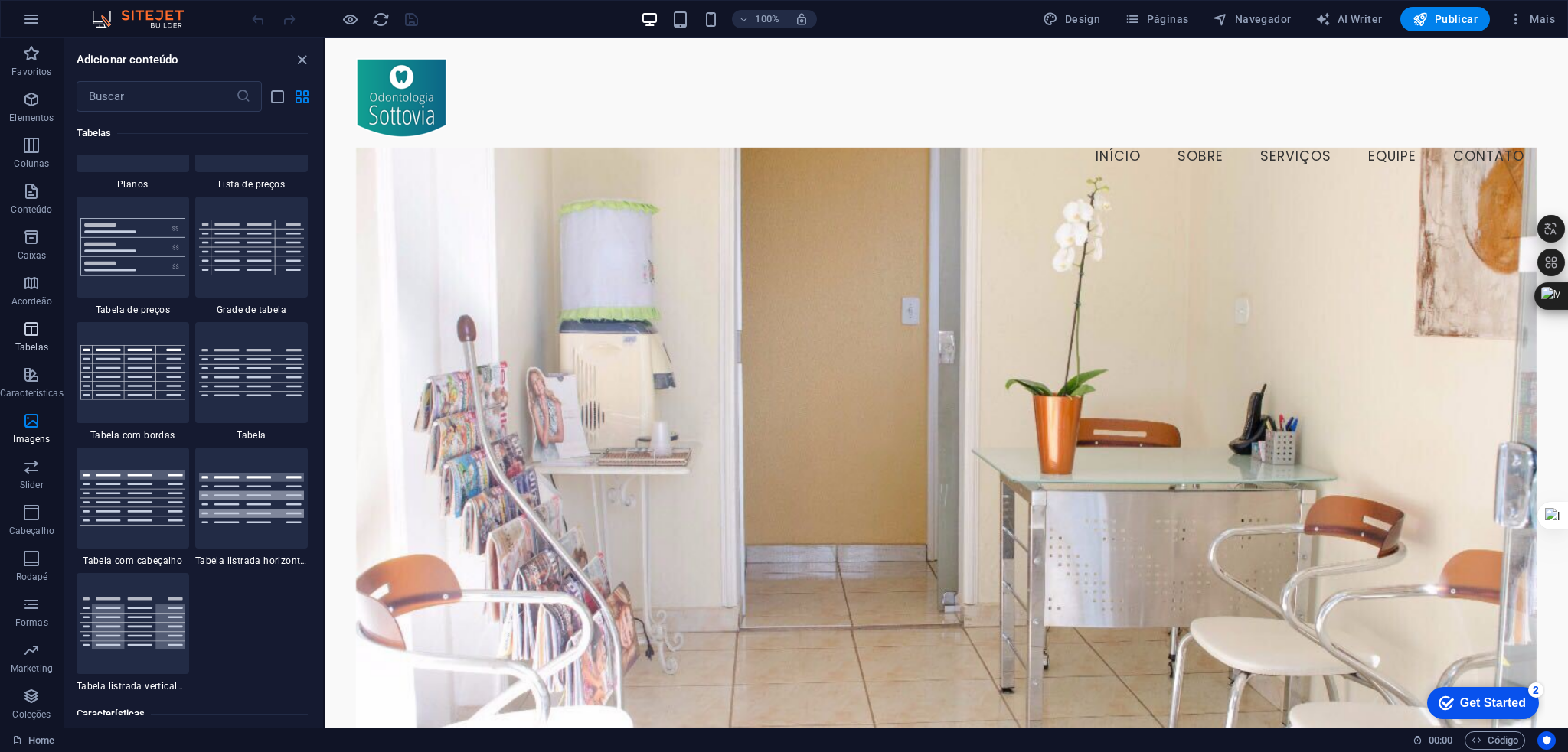
scroll to position [5300, 0]
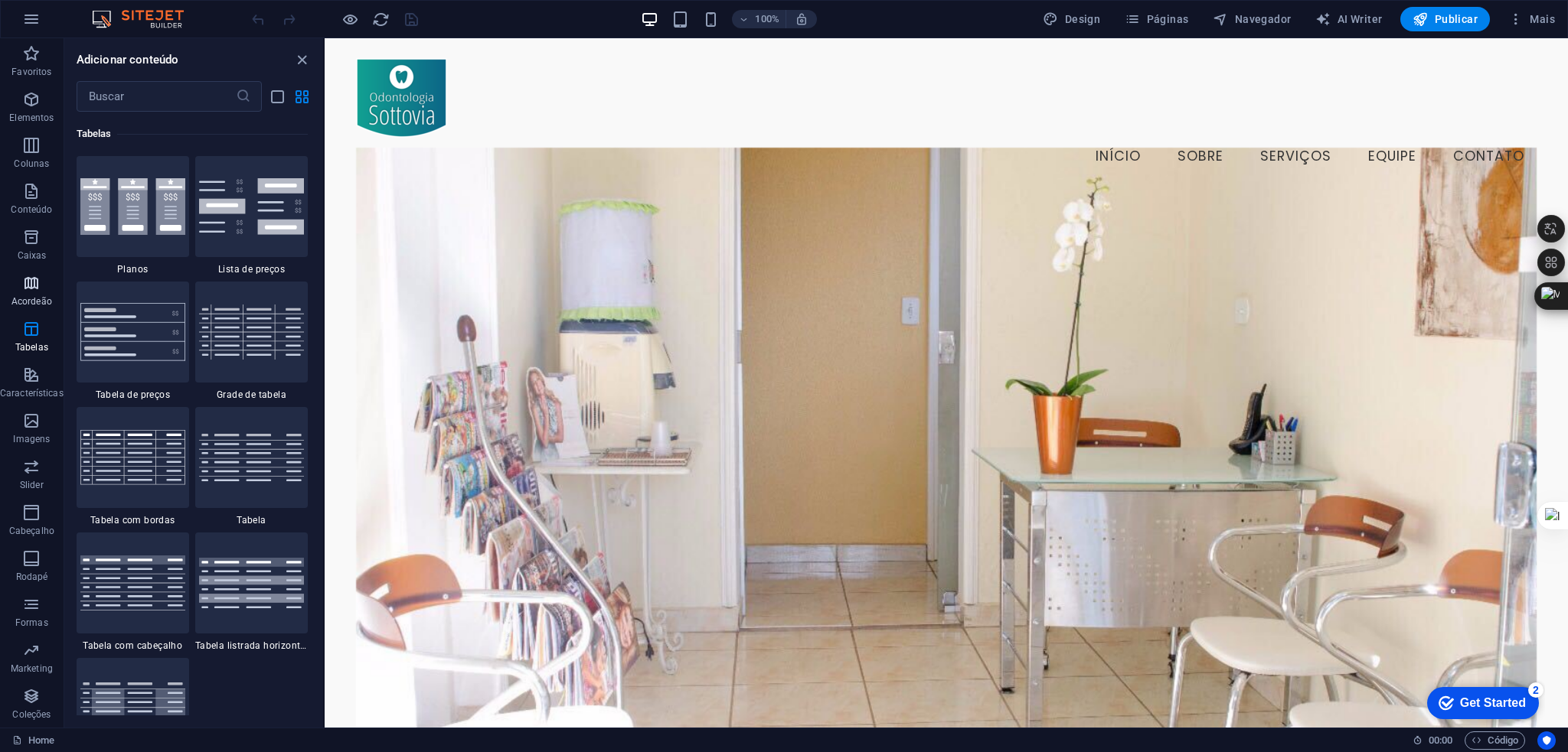
click at [27, 281] on icon "button" at bounding box center [31, 283] width 19 height 18
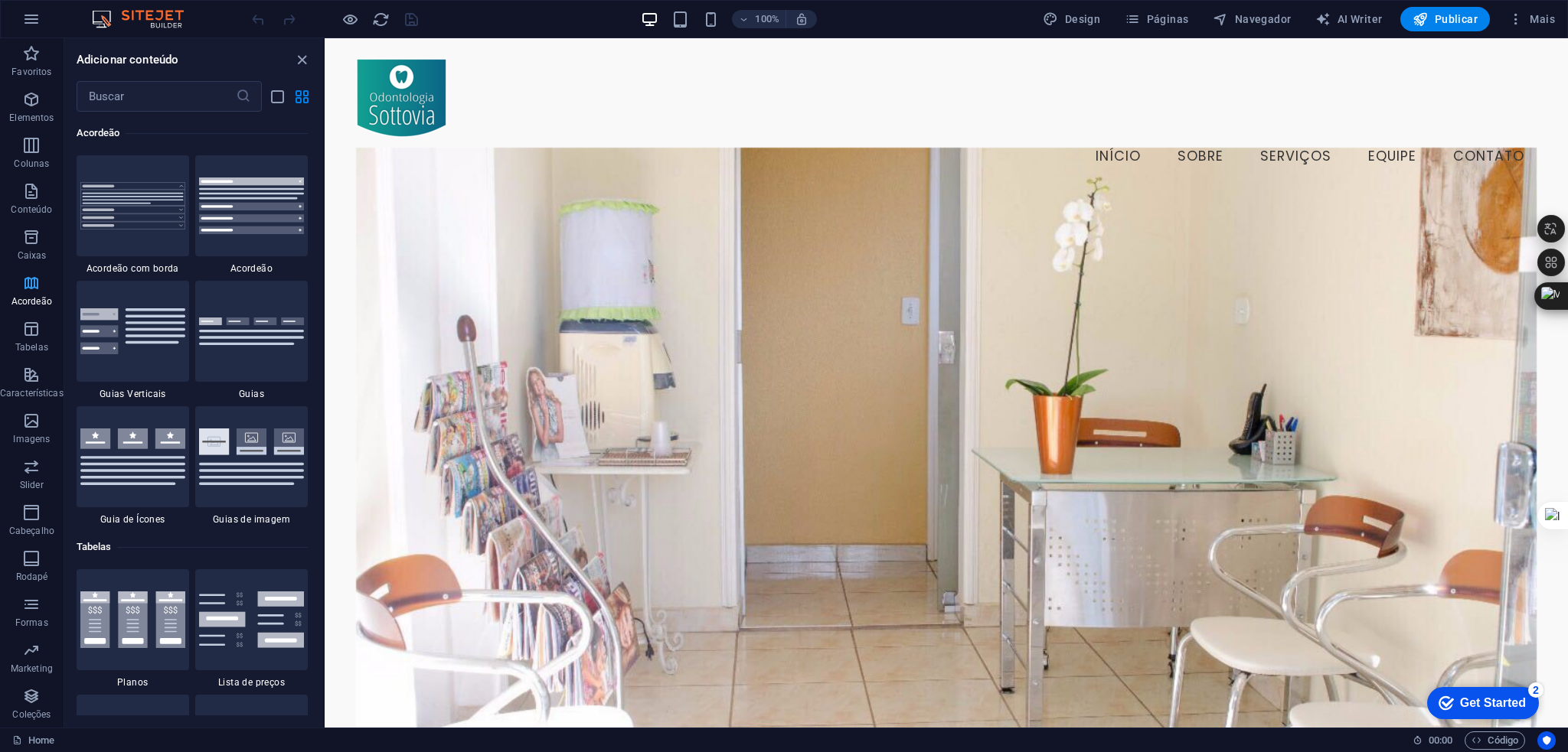
scroll to position [4886, 0]
click at [116, 335] on img at bounding box center [133, 331] width 105 height 46
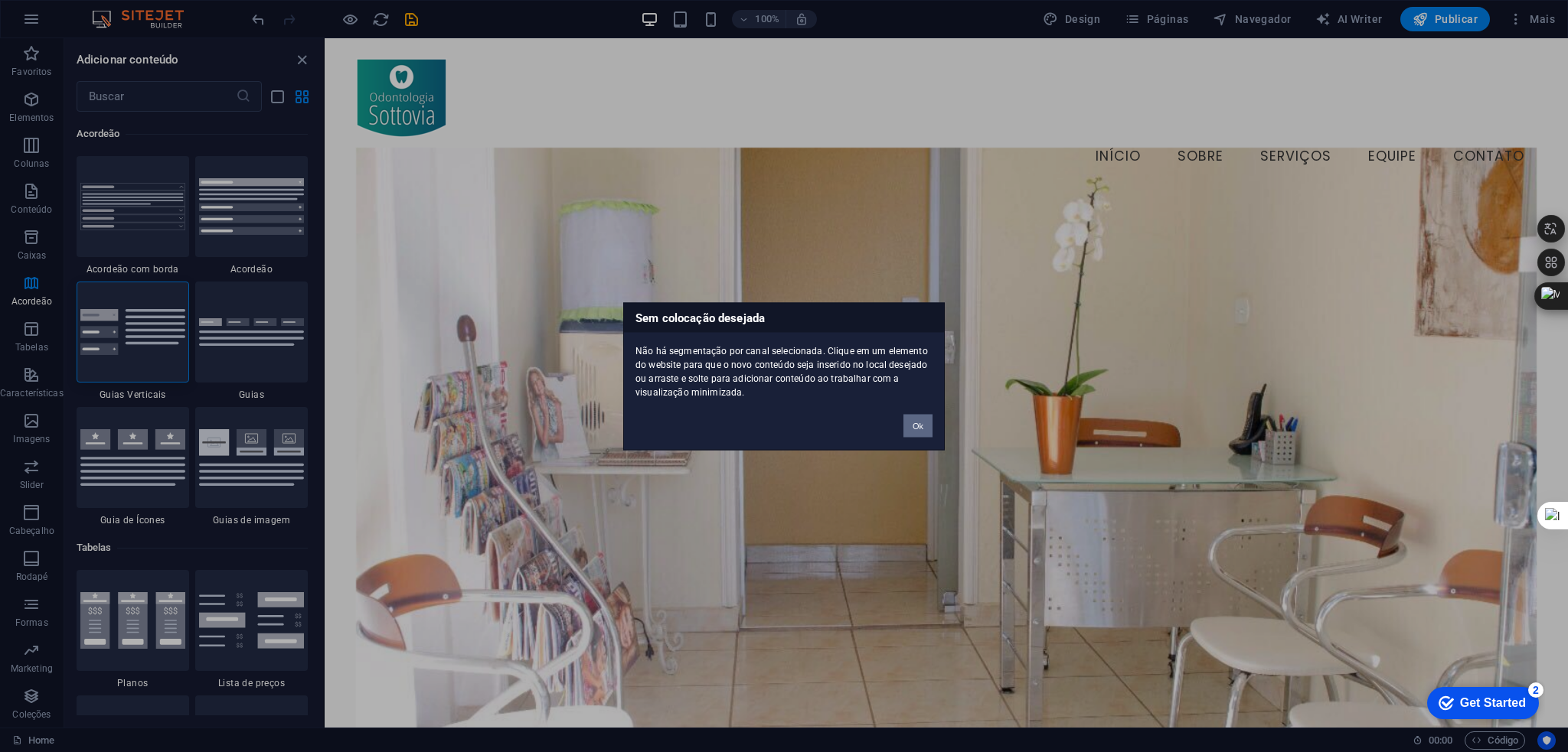
click at [920, 419] on button "Ok" at bounding box center [918, 425] width 29 height 23
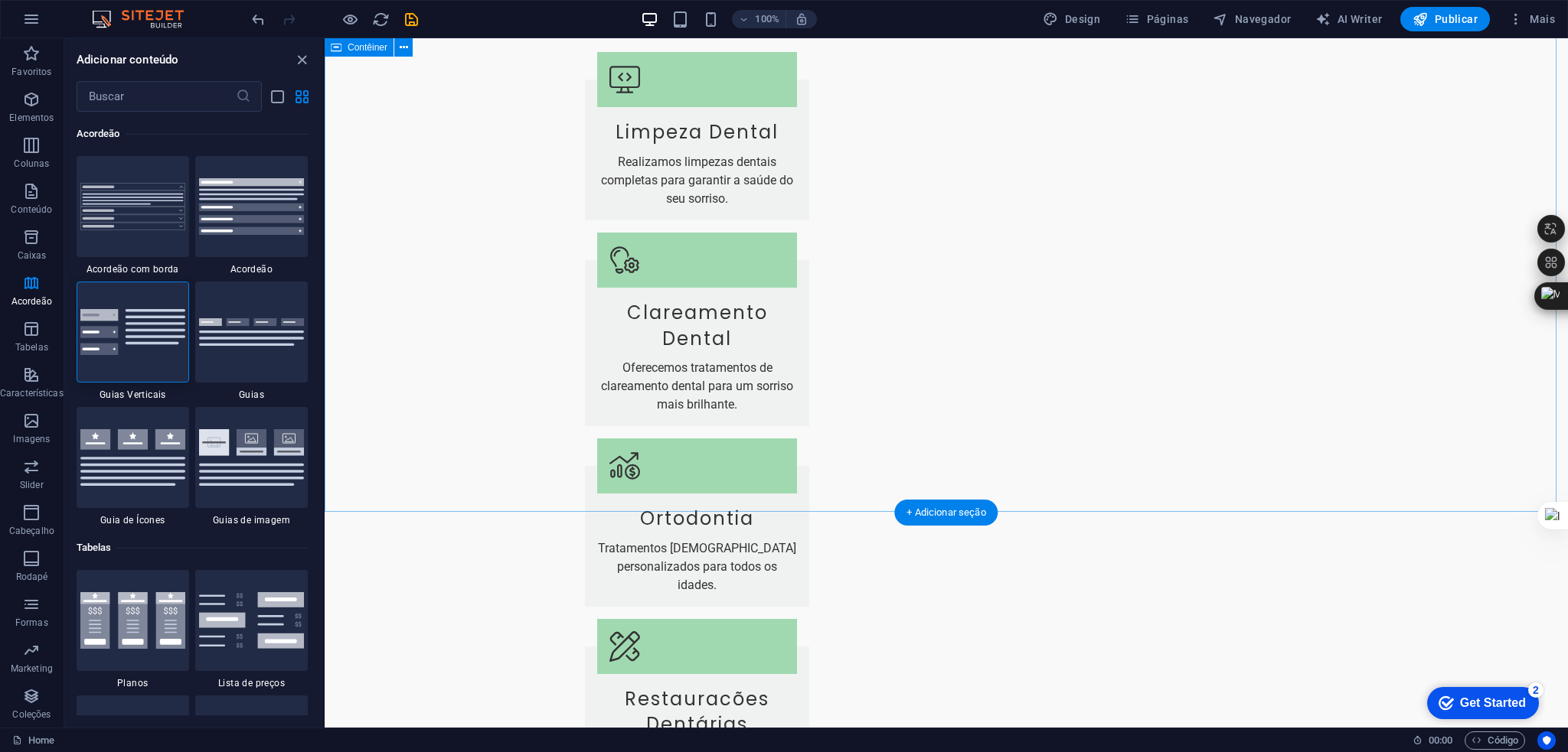
scroll to position [1913, 0]
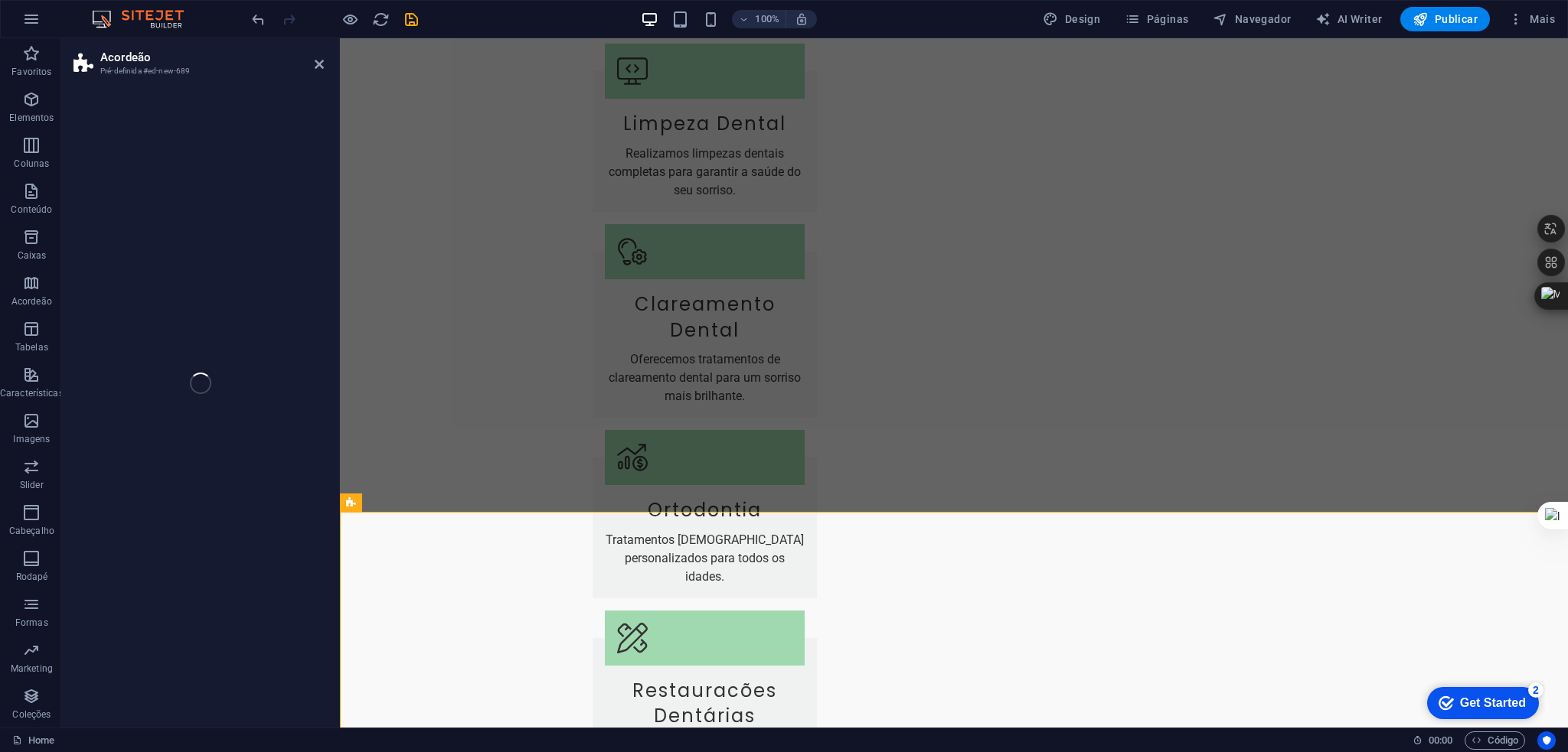
select select "rem"
select select "preset-accordion-v3-list-icon"
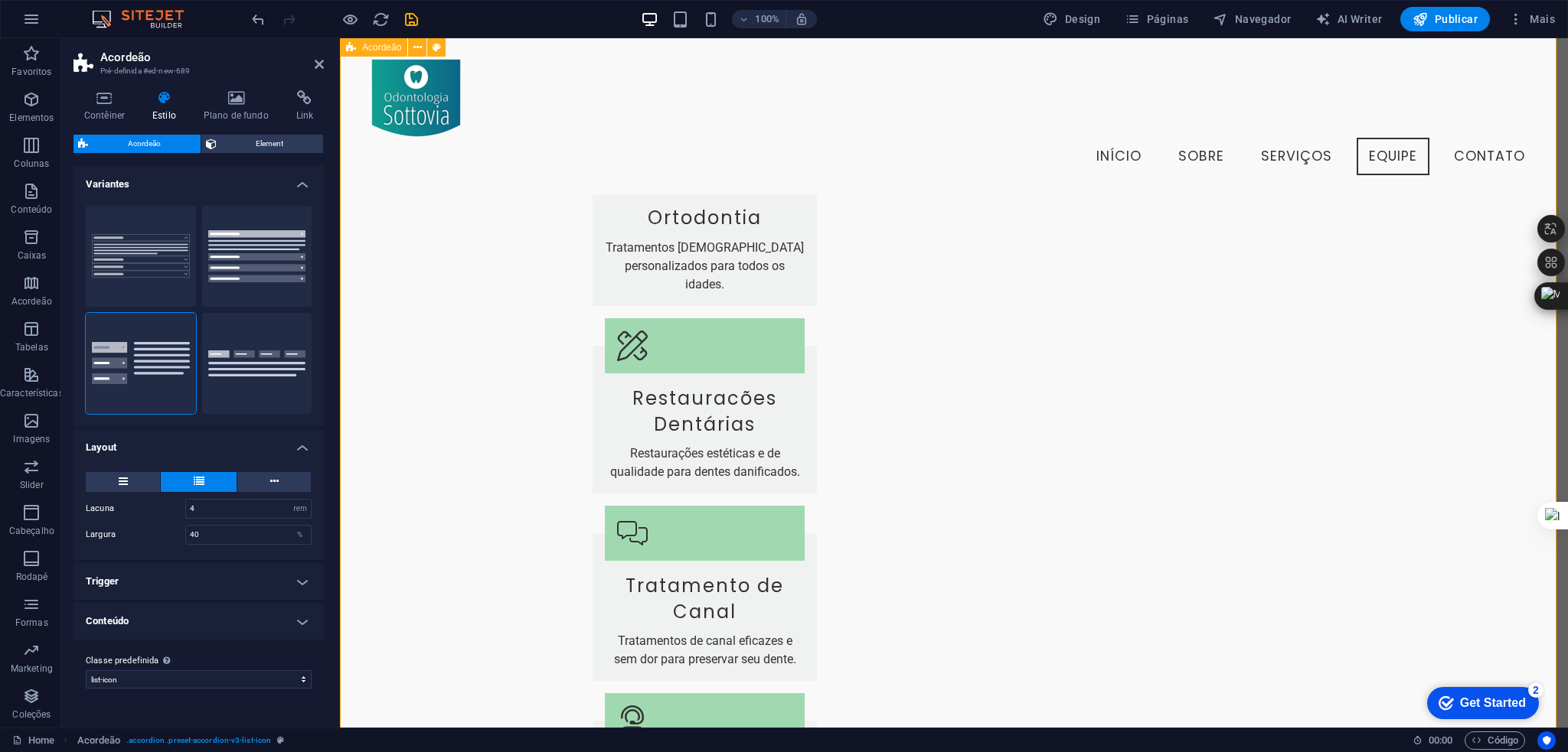
scroll to position [2079, 0]
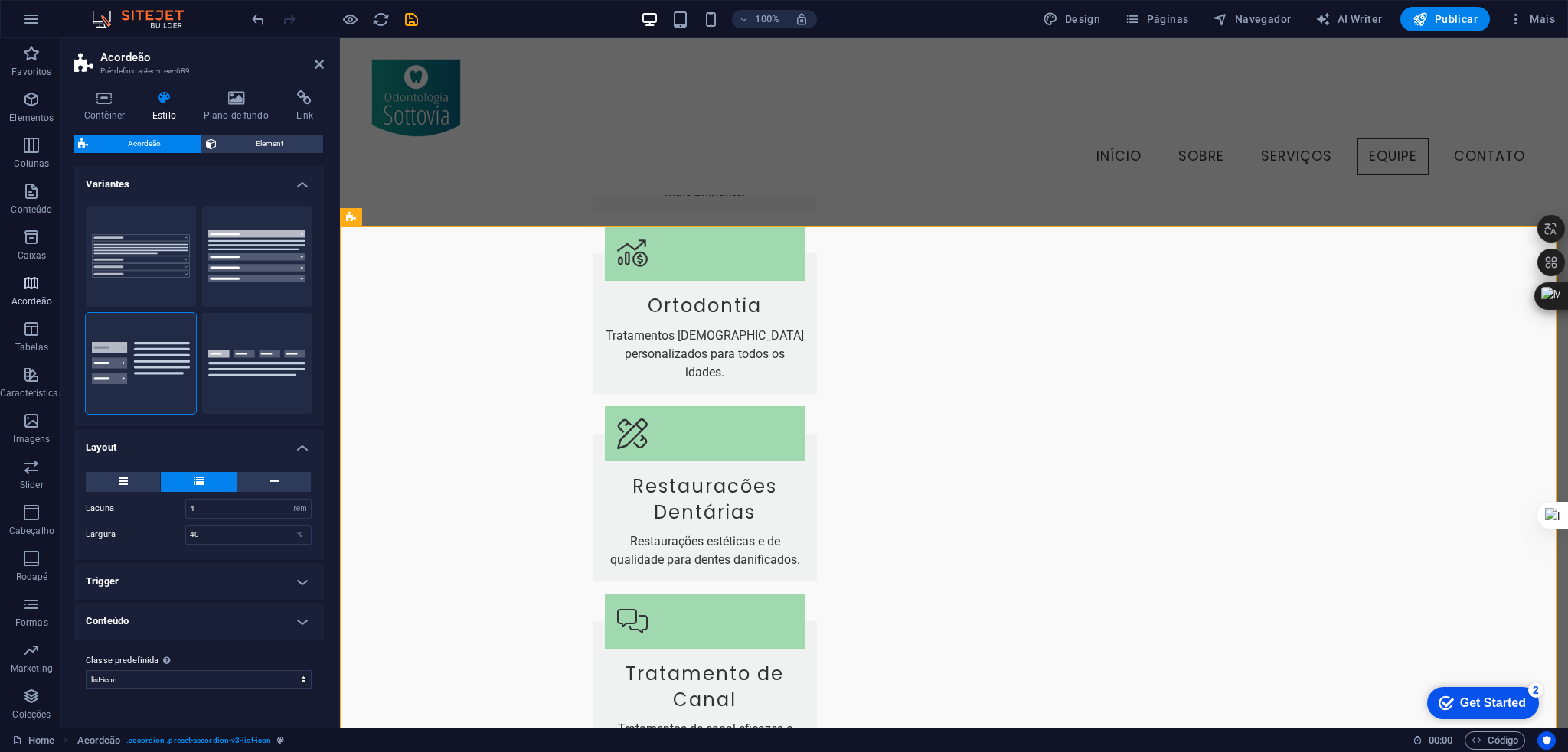
click at [21, 291] on span "Acordeão" at bounding box center [31, 293] width 64 height 37
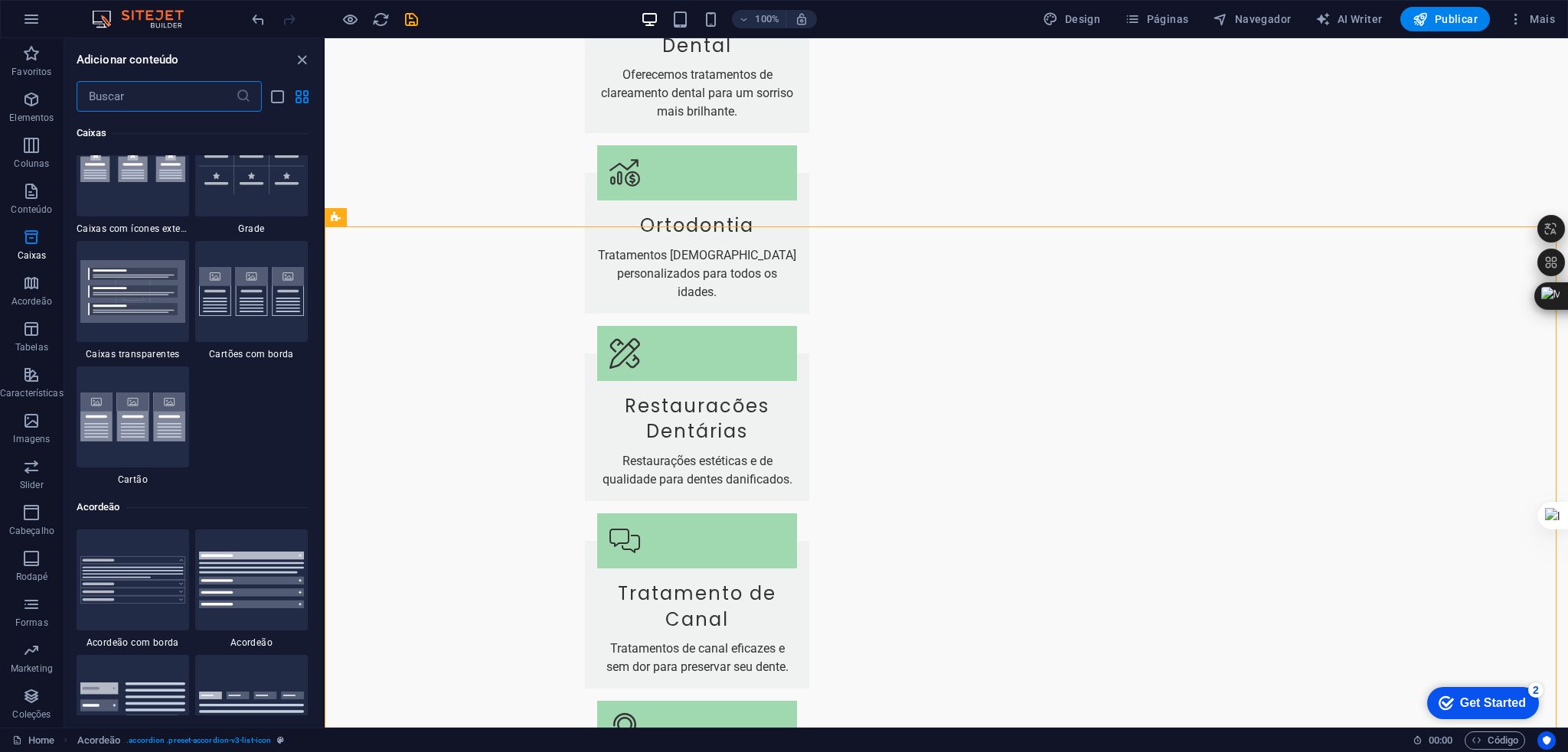
scroll to position [4503, 0]
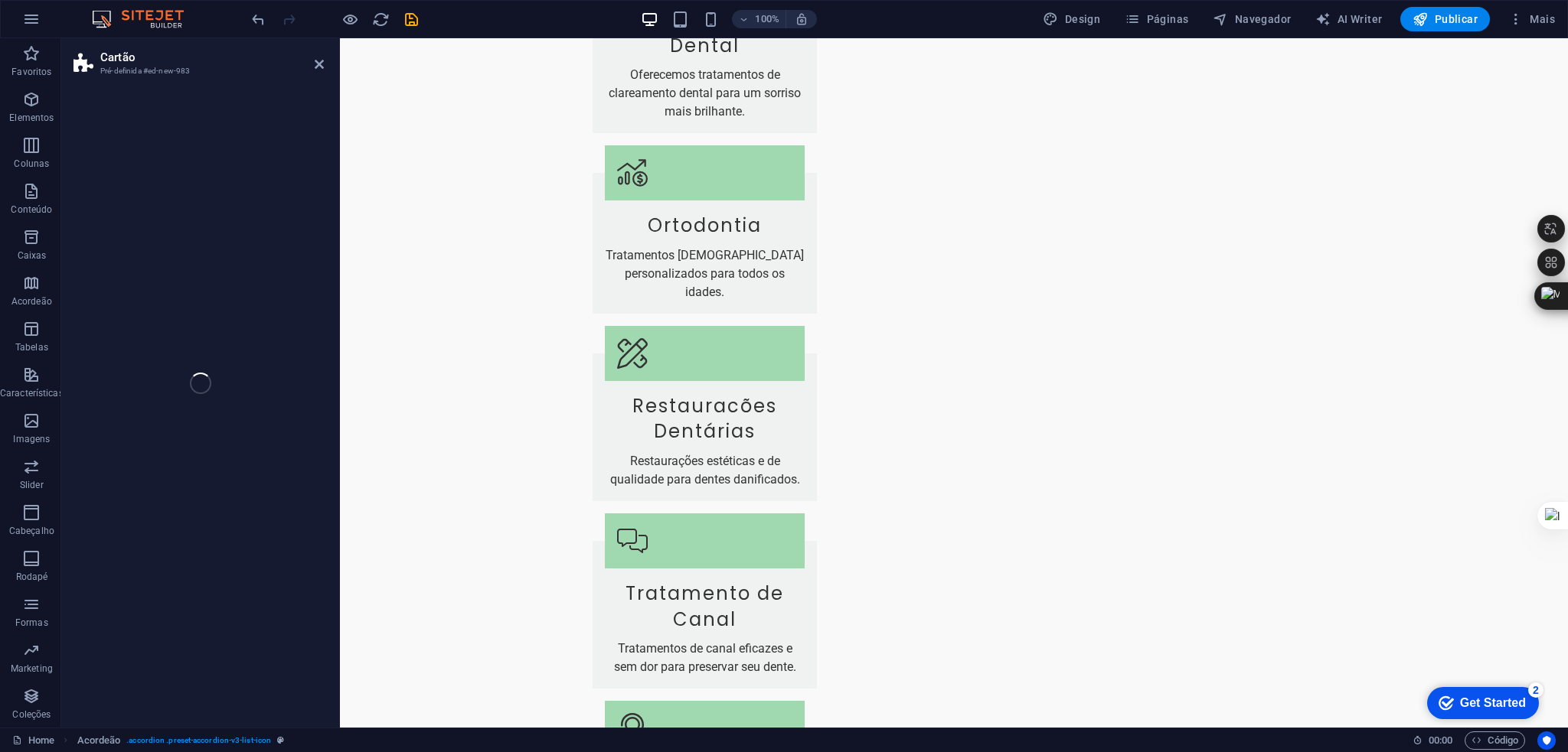
select select "rem"
select select "preset-image-boxes-v3-border"
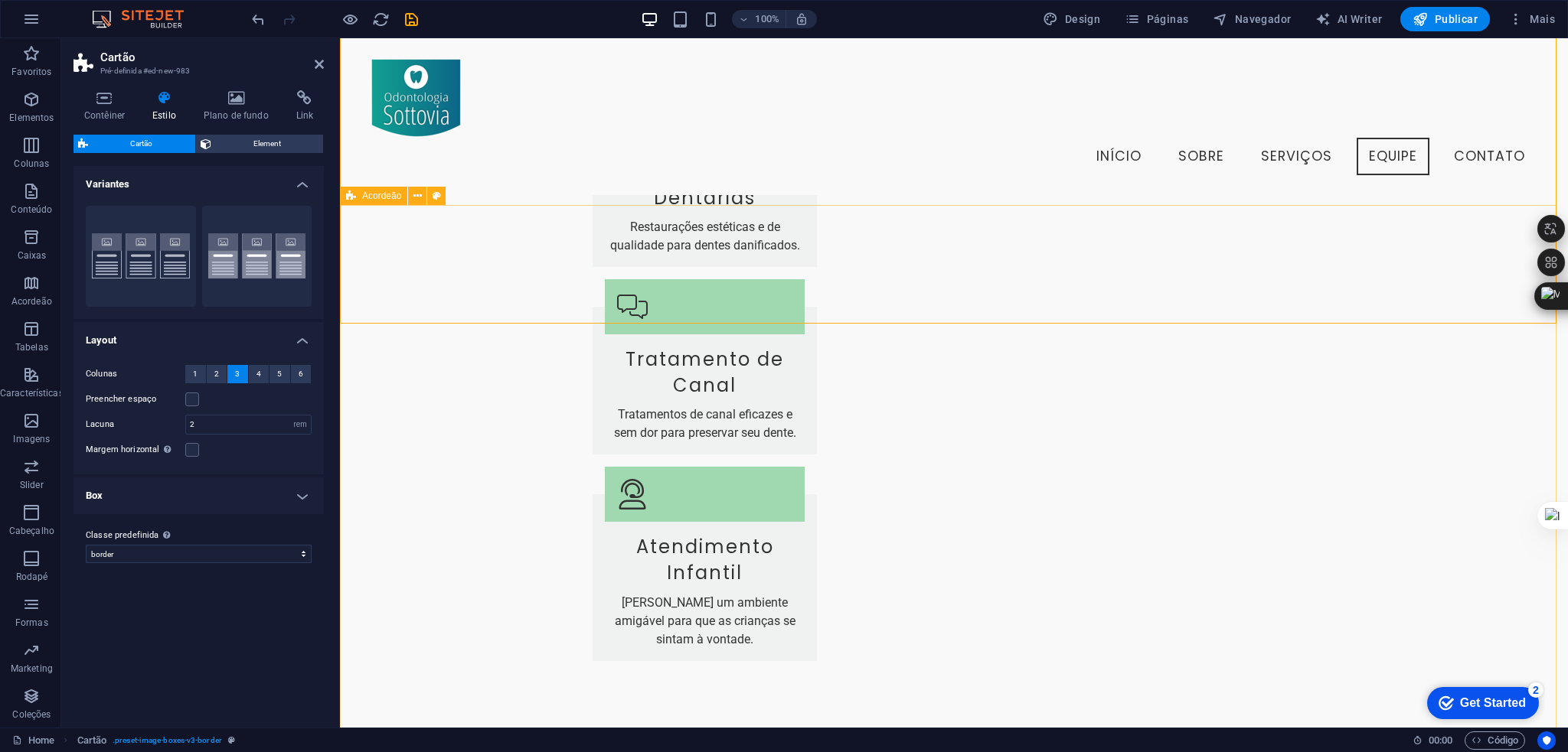
scroll to position [2156, 0]
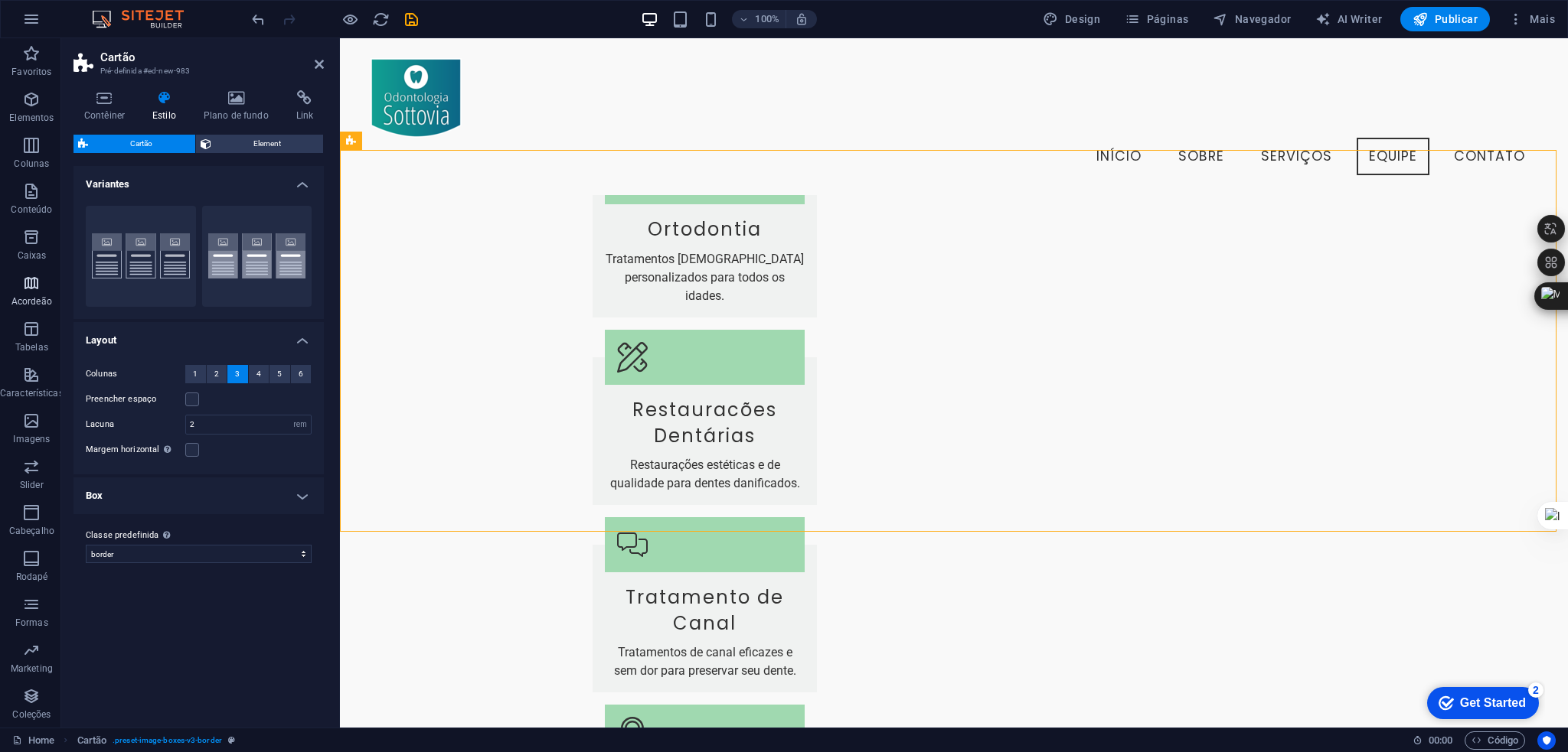
click at [43, 281] on span "Acordeão" at bounding box center [31, 293] width 64 height 37
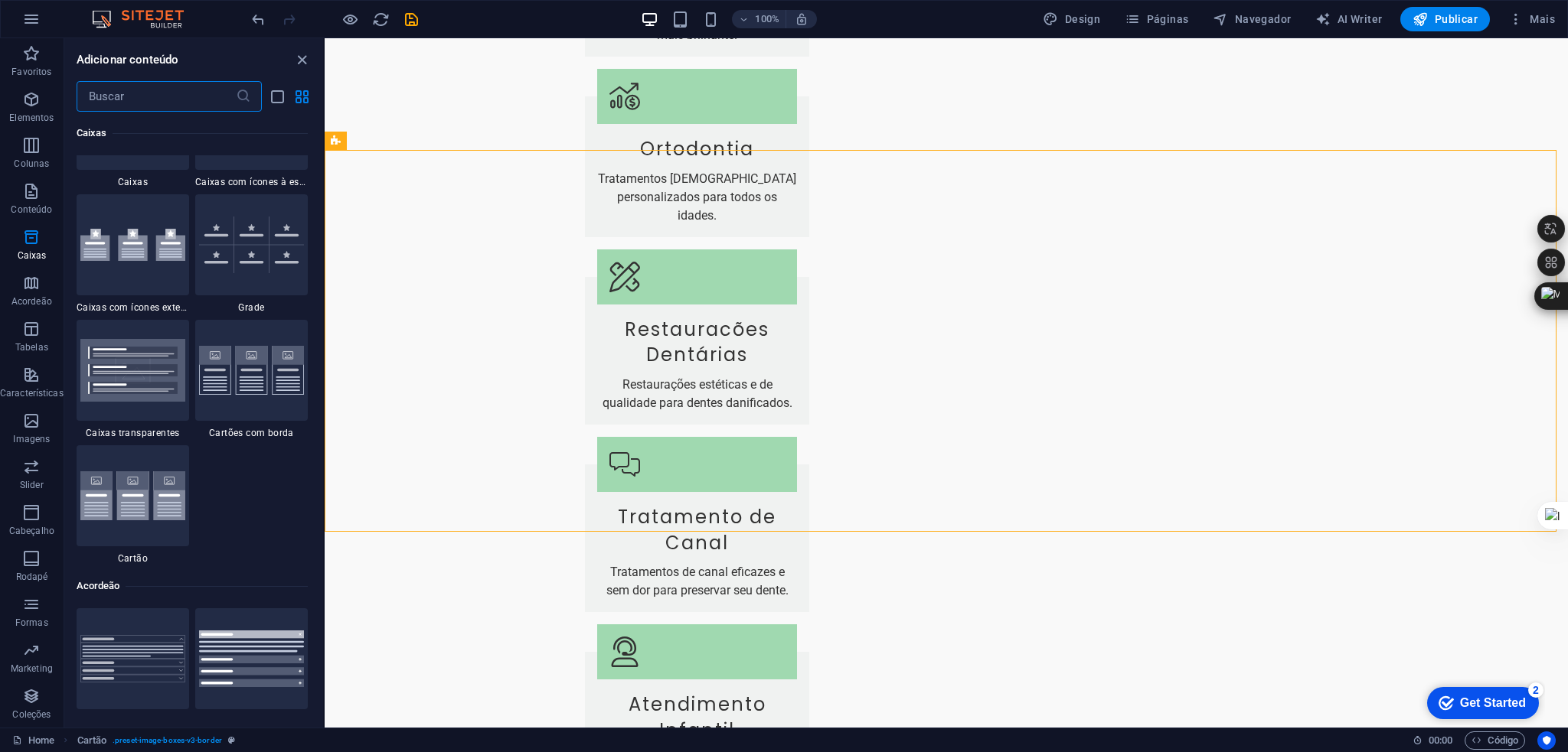
scroll to position [4427, 0]
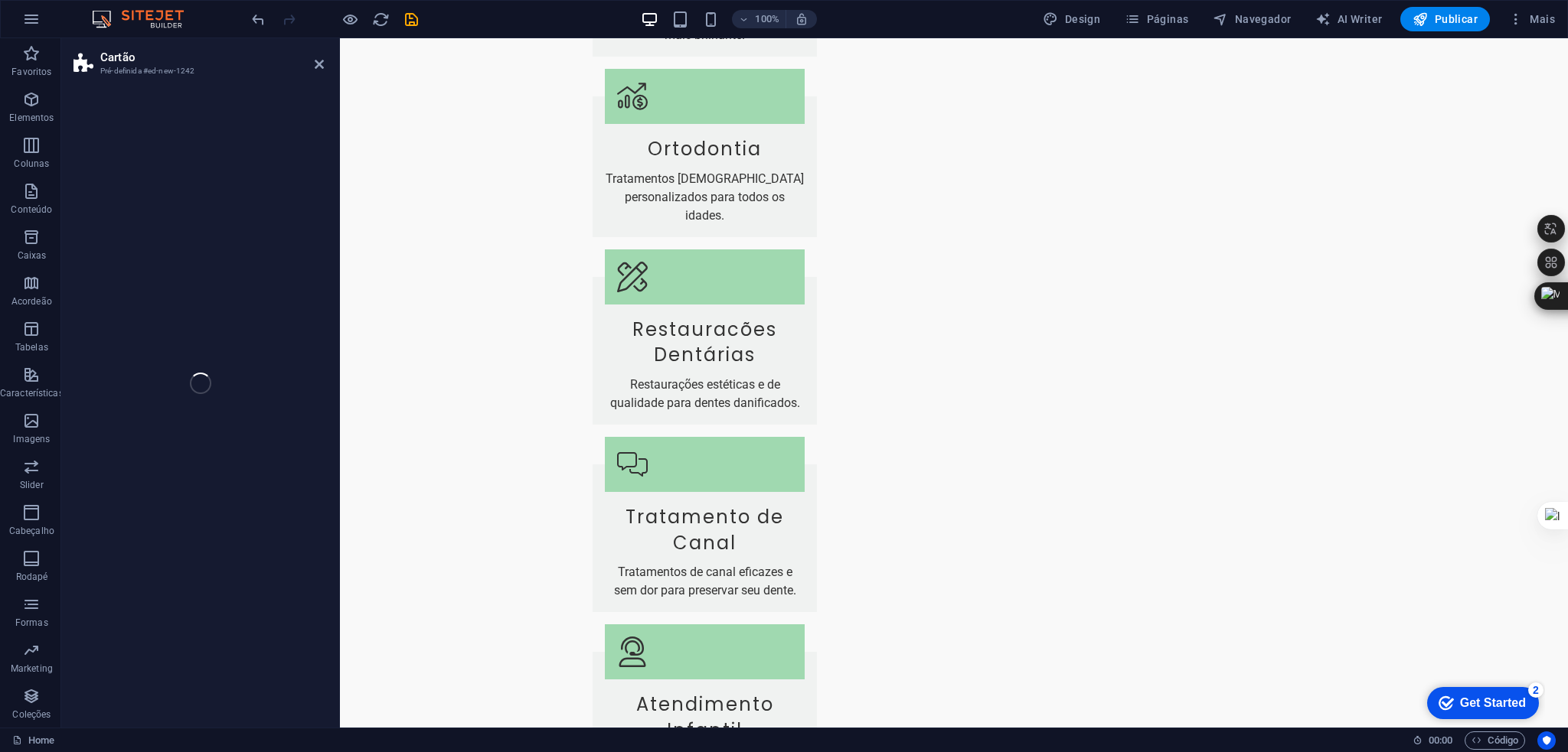
select select "rem"
select select "preset-image-boxes-v3-border"
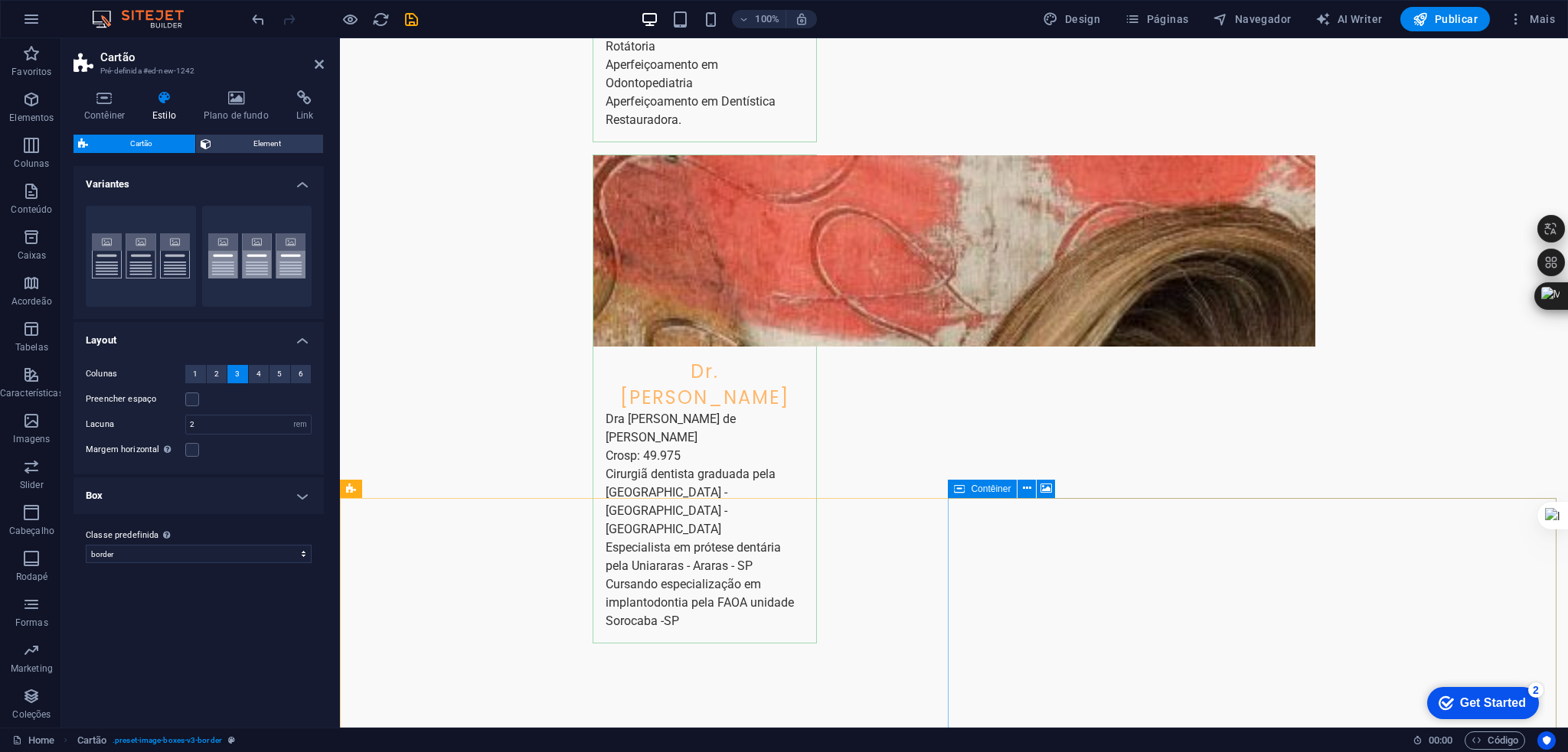
scroll to position [3652, 0]
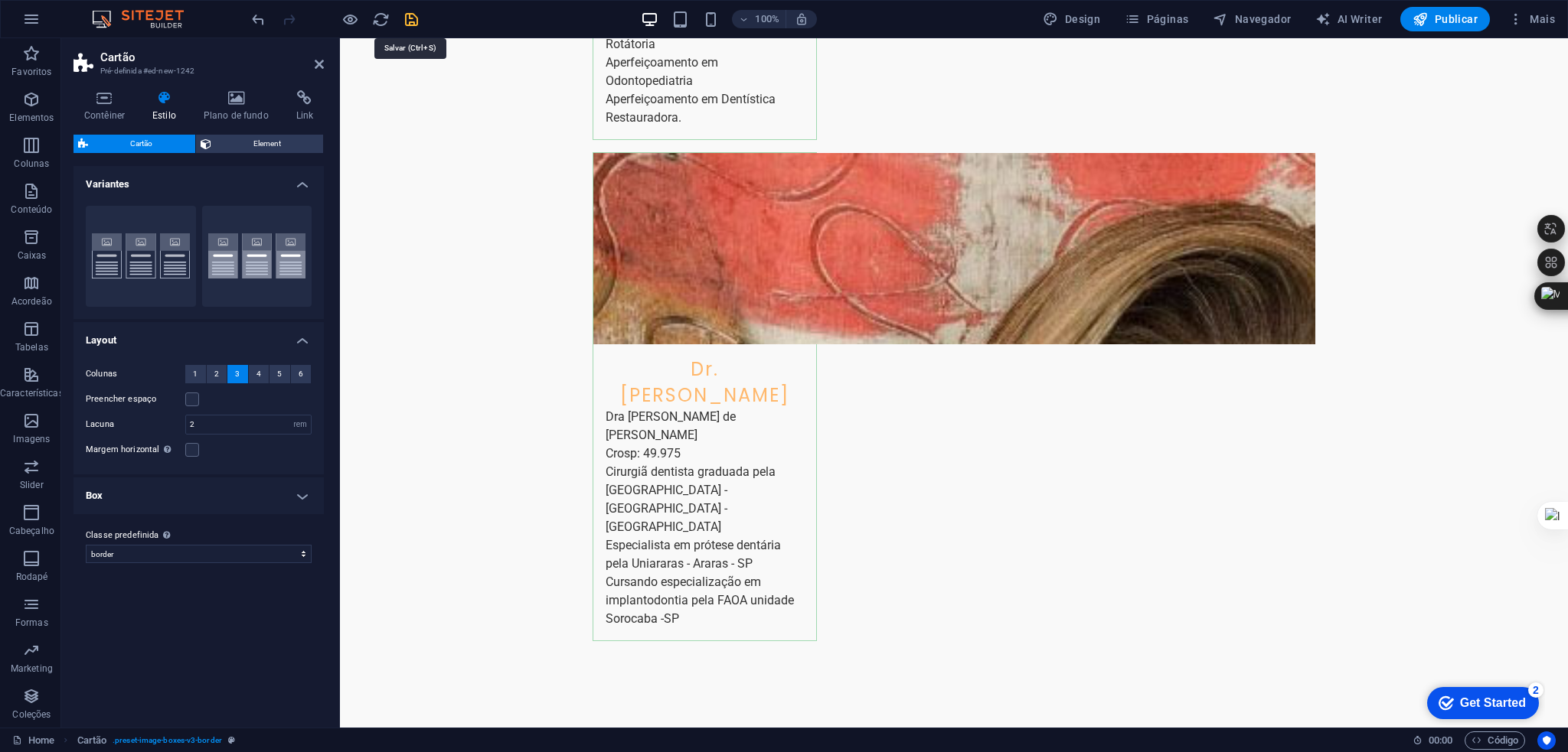
click at [410, 15] on icon "save" at bounding box center [412, 19] width 18 height 18
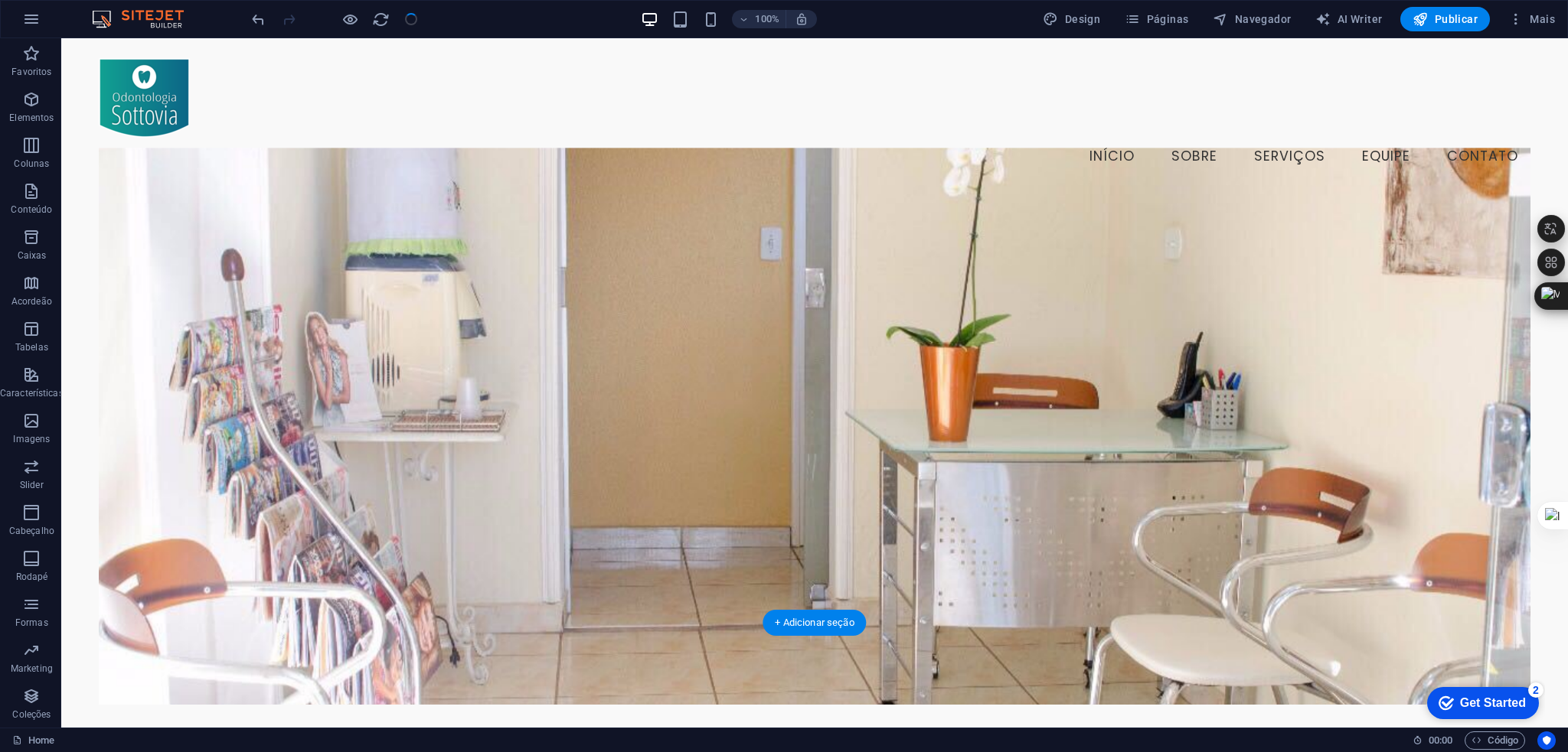
scroll to position [0, 0]
